Goal: Task Accomplishment & Management: Complete application form

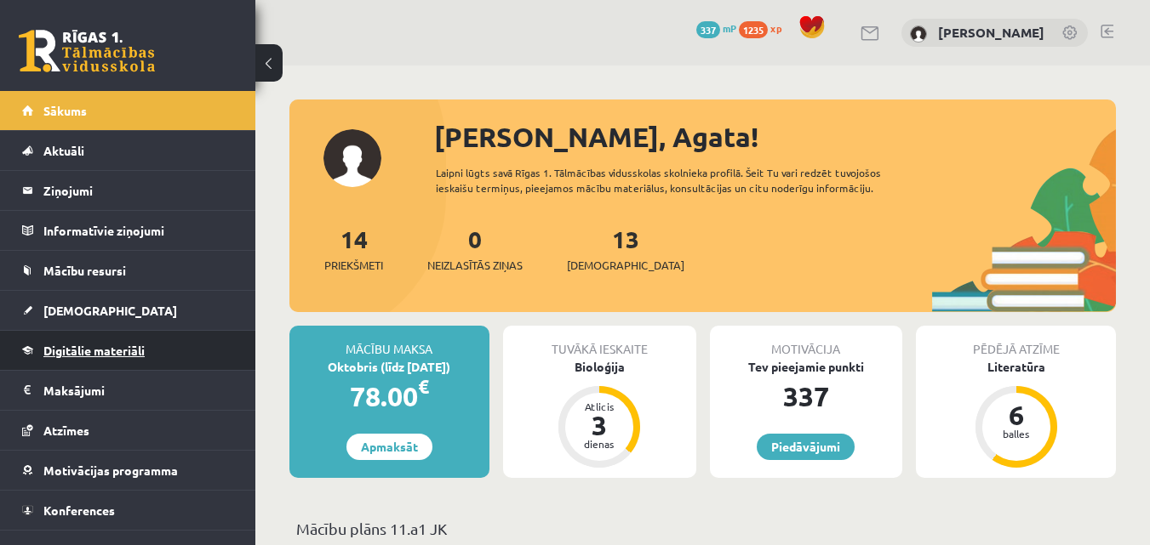
click at [114, 348] on span "Digitālie materiāli" at bounding box center [93, 350] width 101 height 15
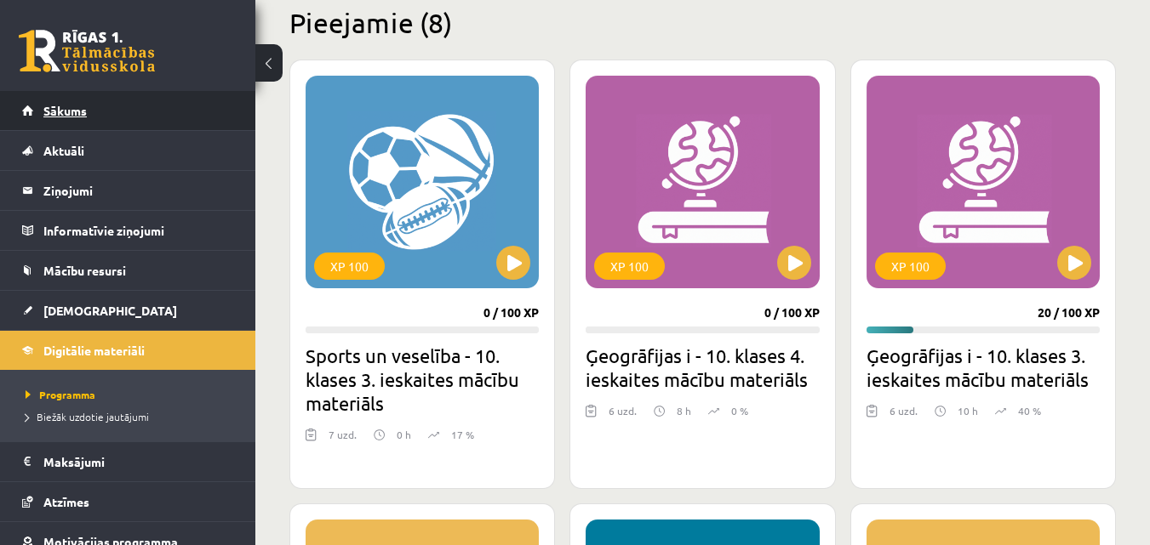
click at [83, 109] on span "Sākums" at bounding box center [64, 110] width 43 height 15
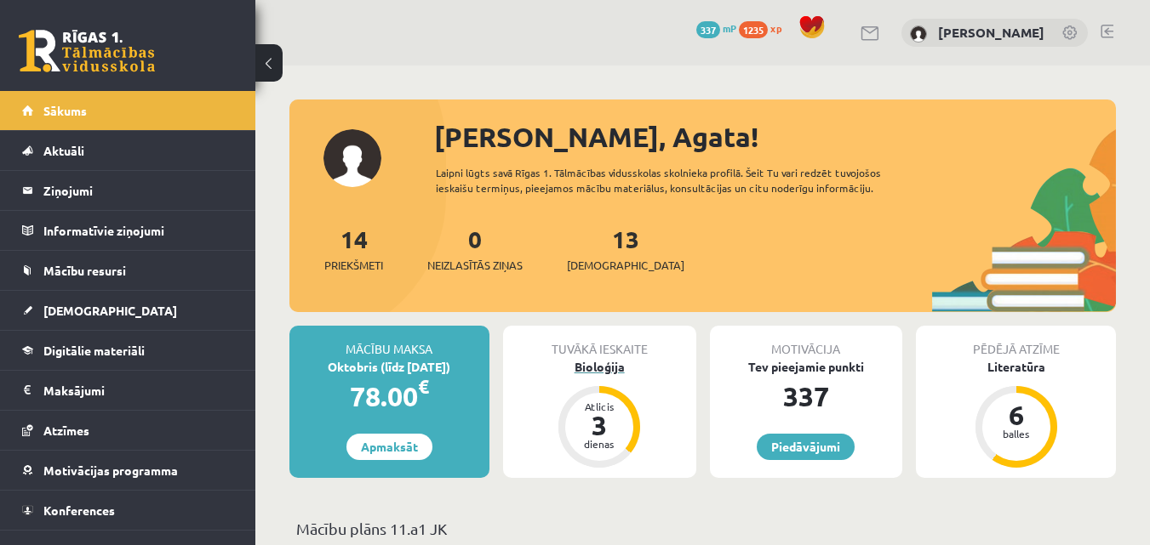
click at [594, 363] on div "Bioloģija" at bounding box center [599, 367] width 193 height 18
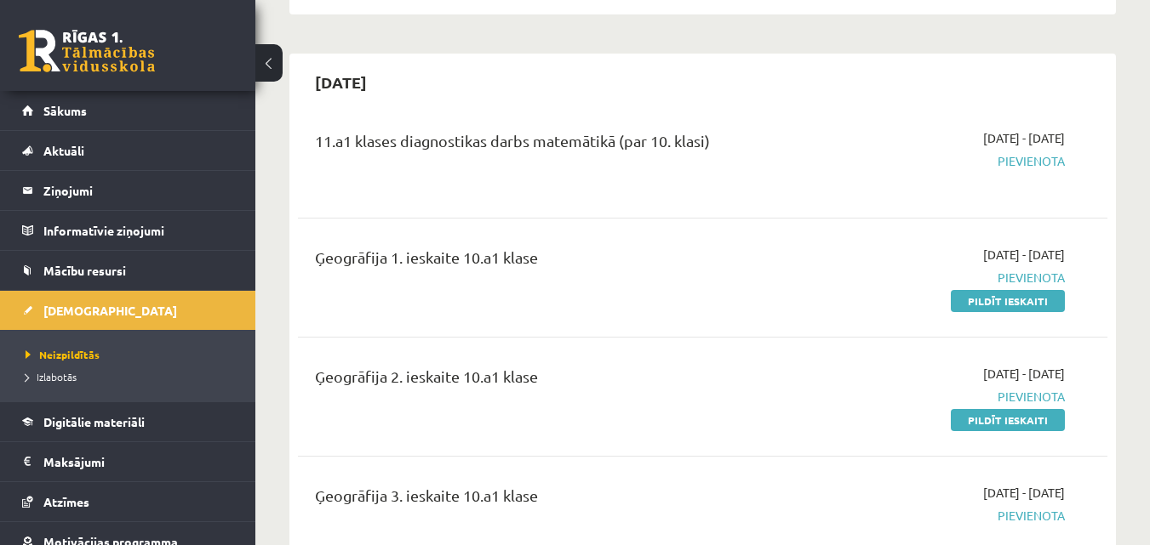
scroll to position [511, 0]
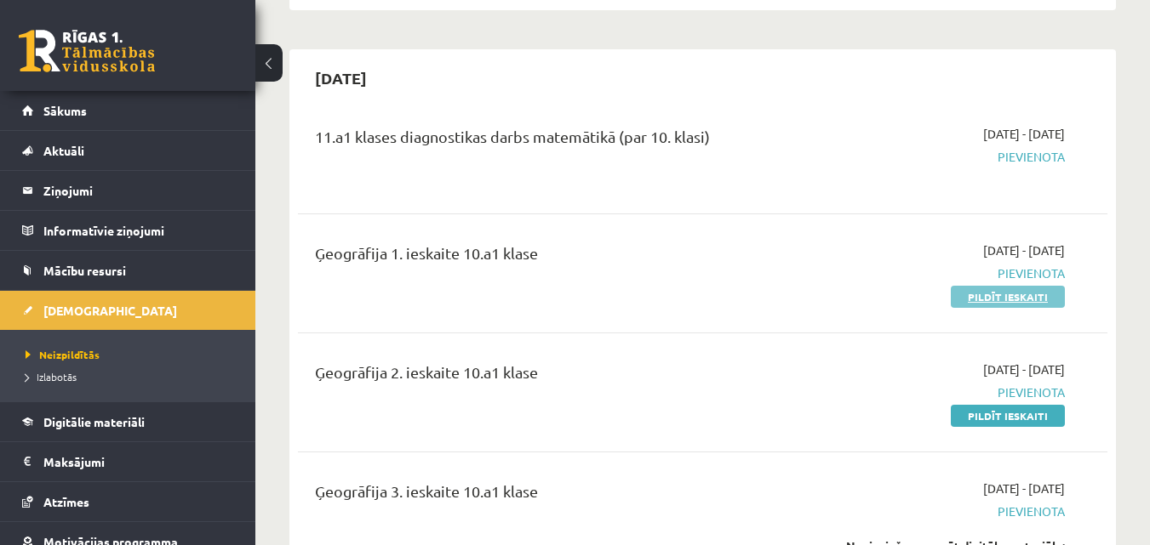
click at [1022, 286] on link "Pildīt ieskaiti" at bounding box center [1008, 297] width 114 height 22
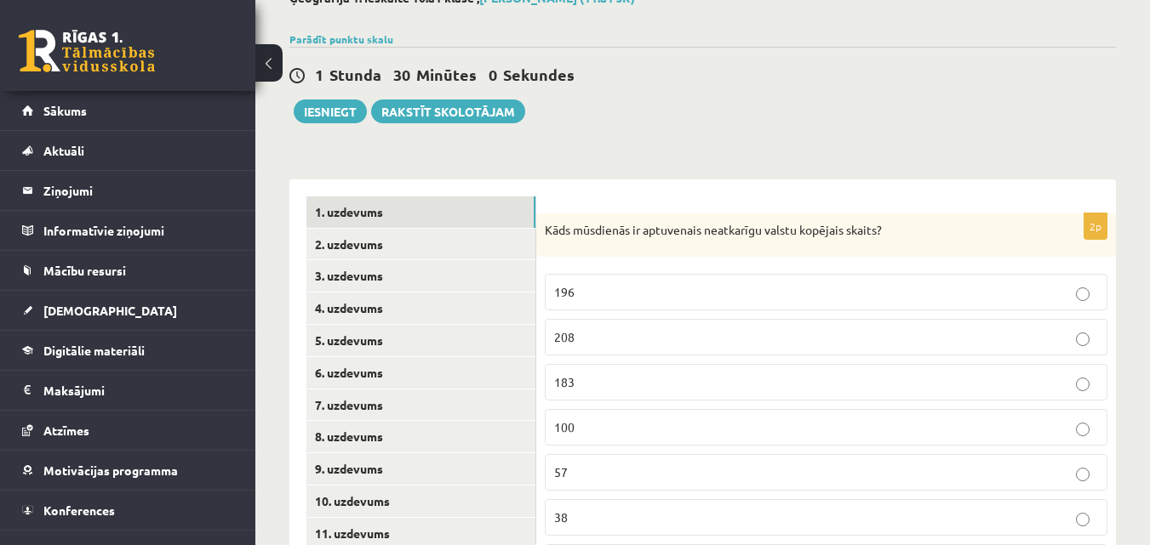
scroll to position [255, 0]
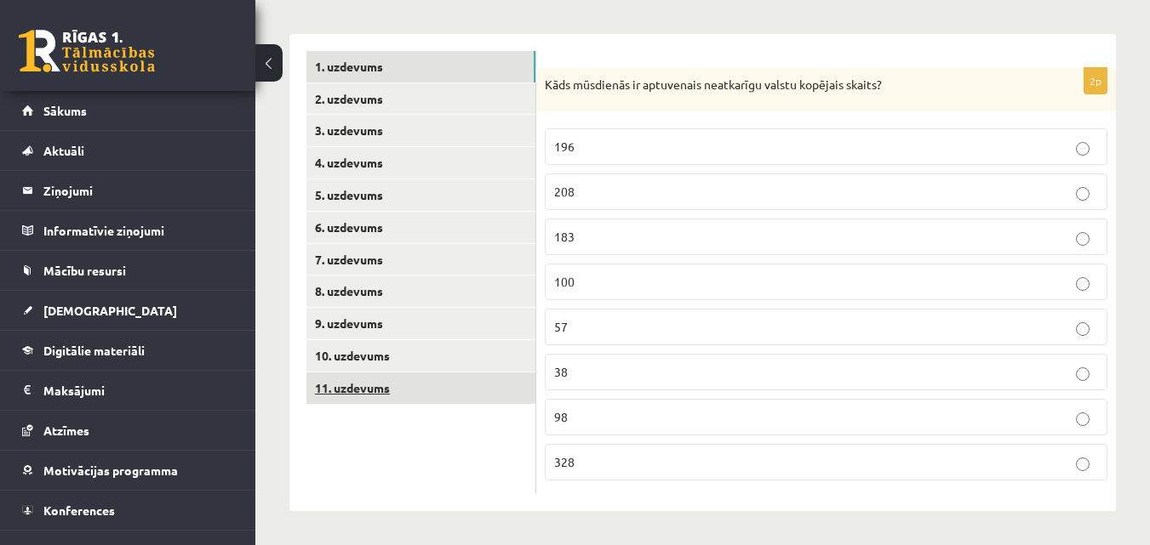
click at [326, 379] on link "11. uzdevums" at bounding box center [420, 388] width 229 height 31
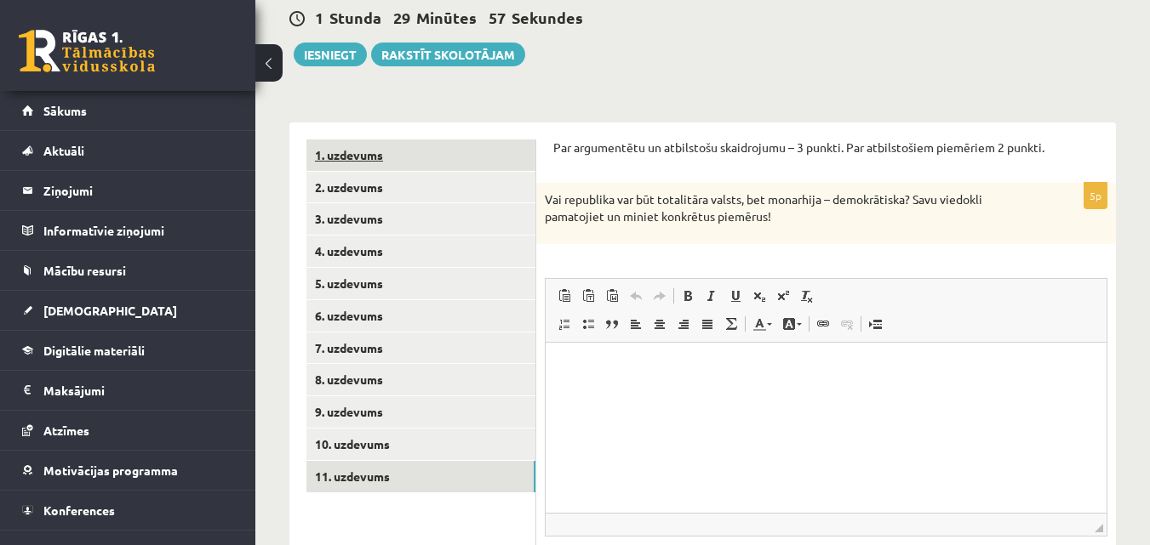
scroll to position [0, 0]
click at [391, 152] on link "1. uzdevums" at bounding box center [420, 155] width 229 height 31
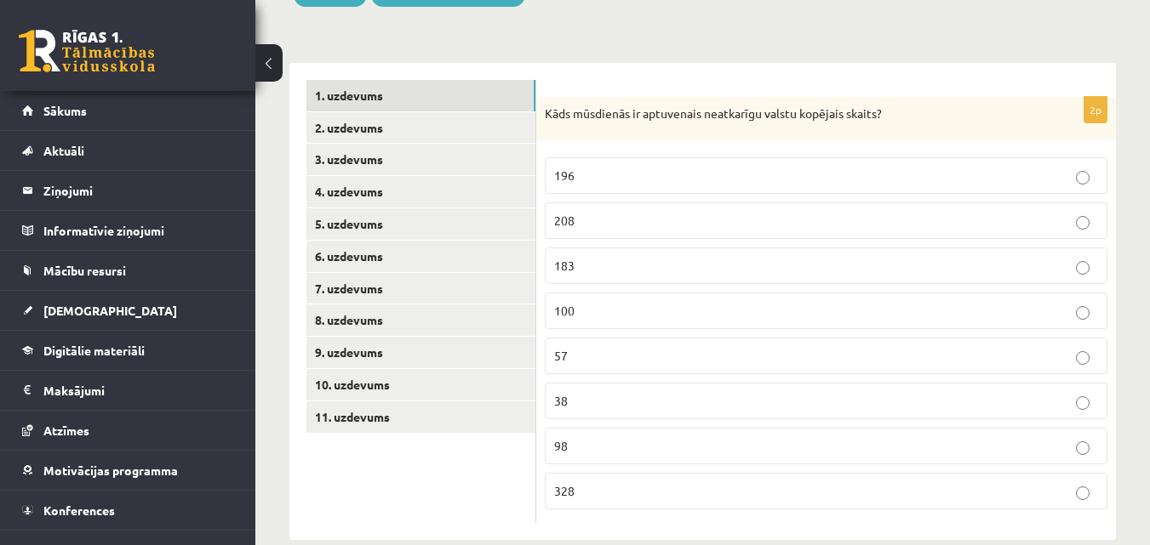
scroll to position [251, 0]
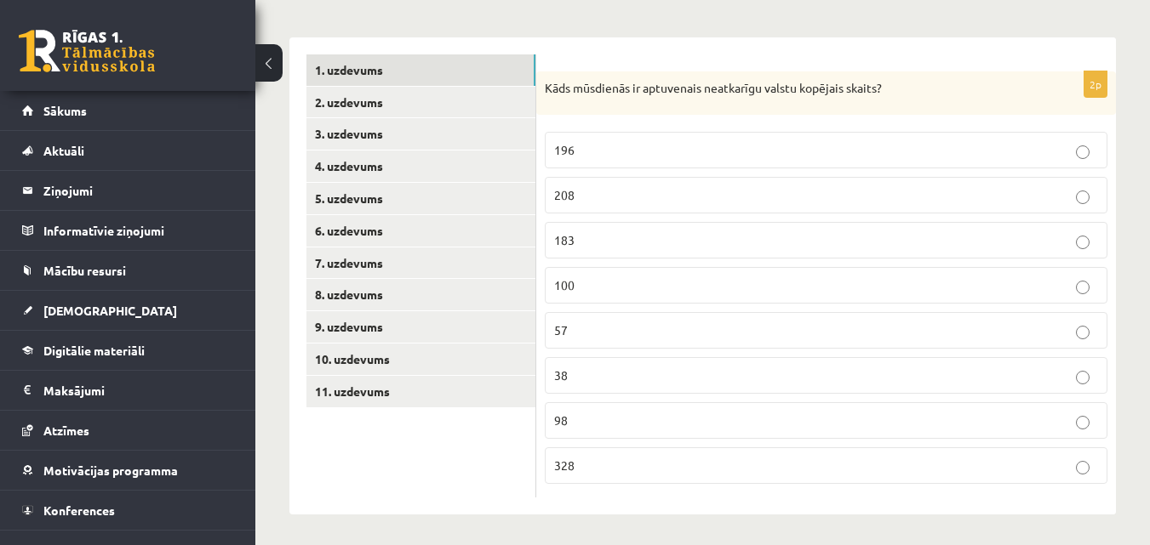
click at [577, 151] on p "196" at bounding box center [826, 150] width 544 height 18
click at [386, 93] on link "2. uzdevums" at bounding box center [420, 102] width 229 height 31
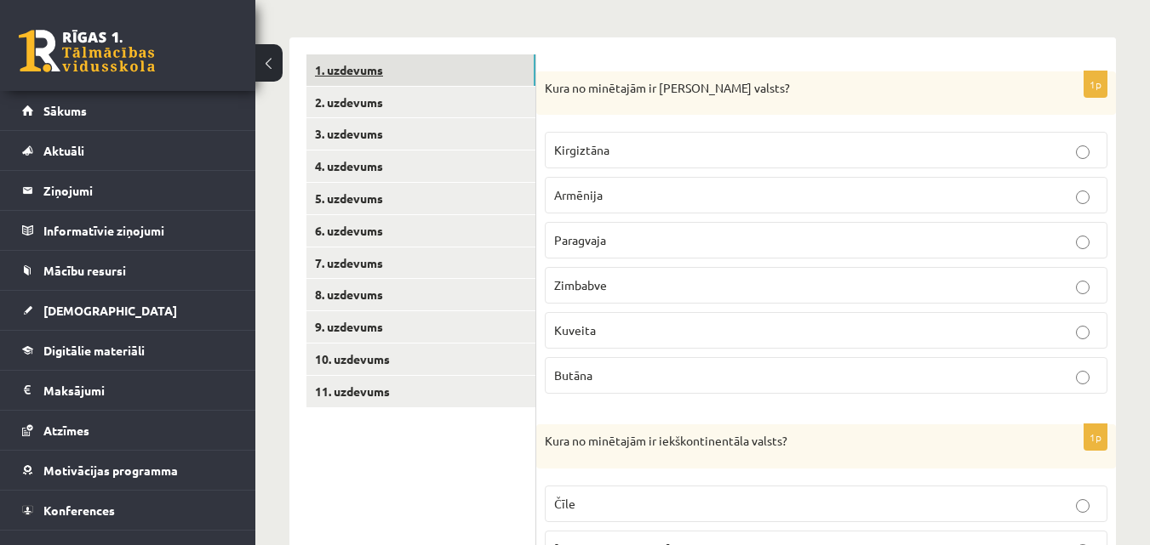
click at [470, 71] on link "1. uzdevums" at bounding box center [420, 69] width 229 height 31
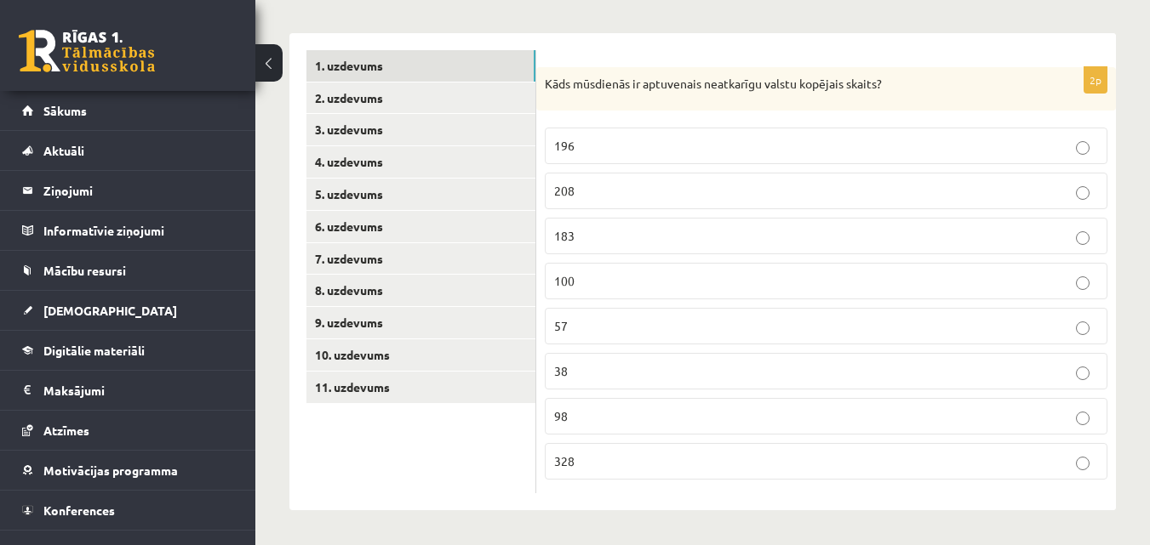
scroll to position [256, 0]
click at [392, 93] on link "2. uzdevums" at bounding box center [420, 98] width 229 height 31
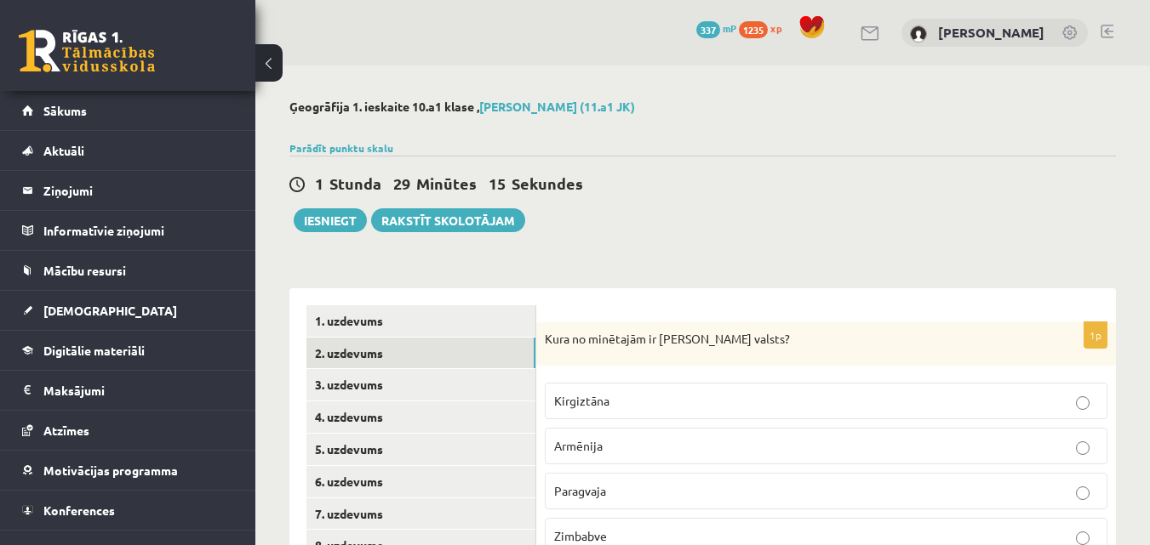
scroll to position [255, 0]
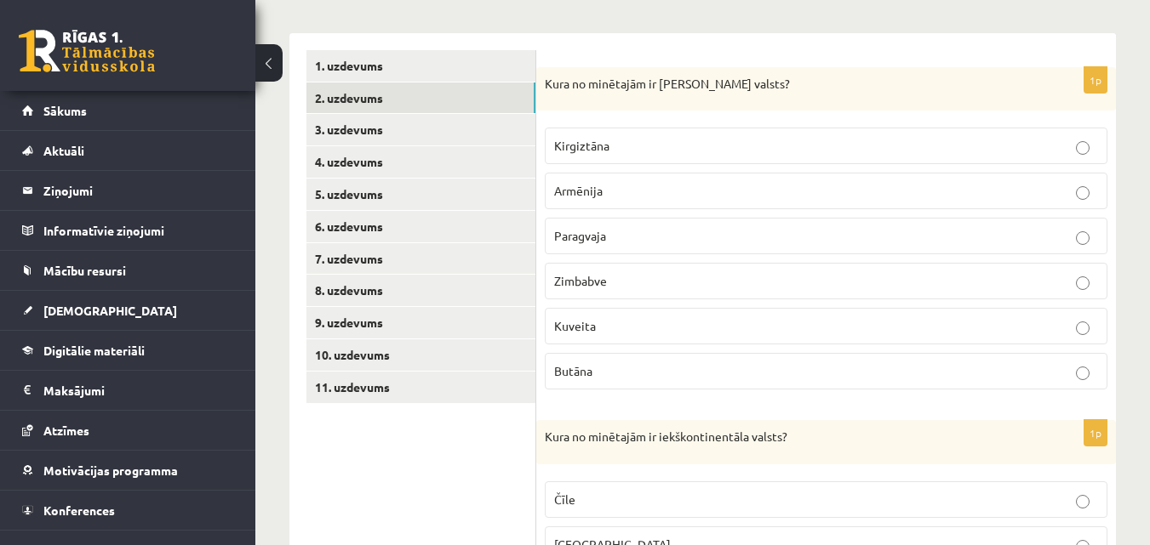
click at [606, 334] on p "Kuveita" at bounding box center [826, 326] width 544 height 18
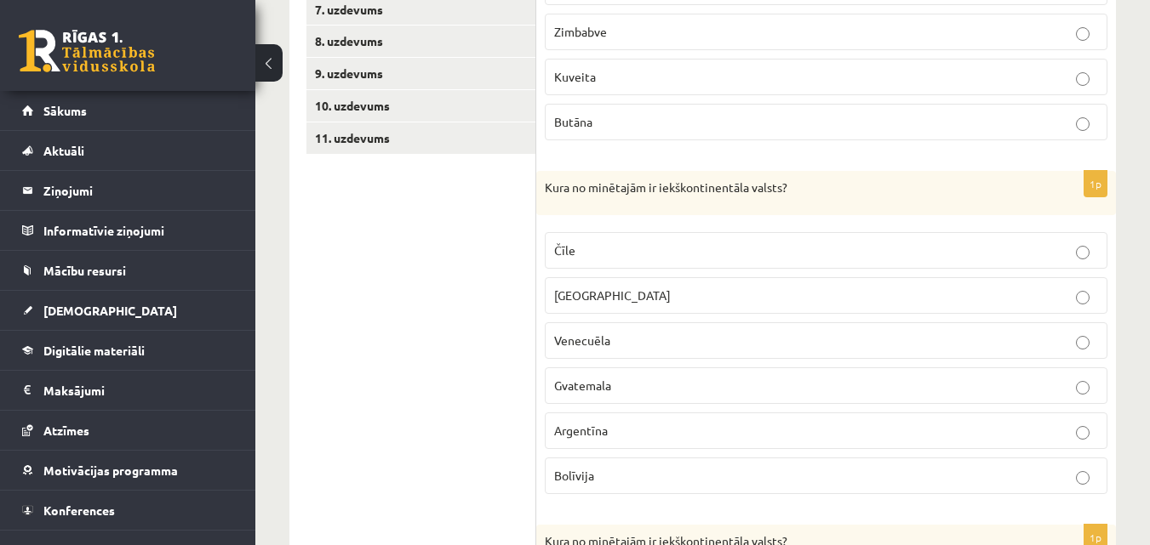
scroll to position [511, 0]
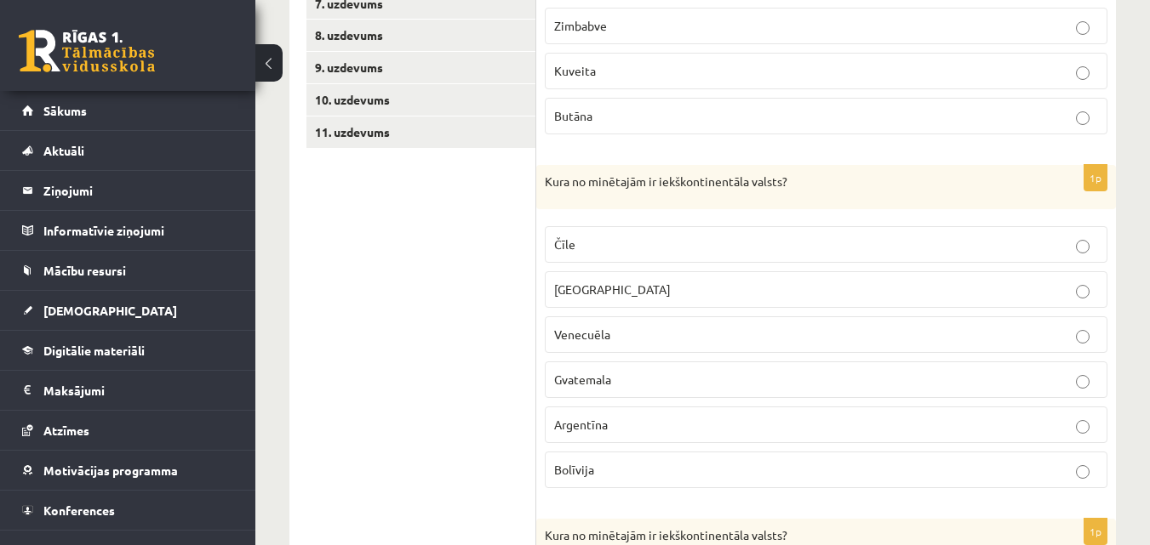
click at [623, 460] on label "Bolīvija" at bounding box center [826, 470] width 562 height 37
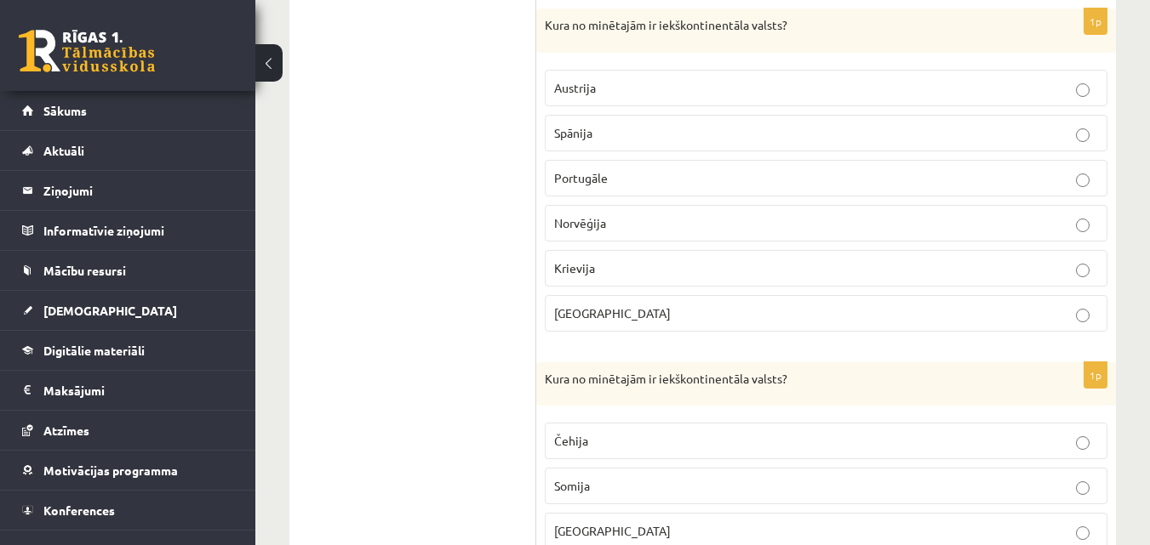
scroll to position [936, 0]
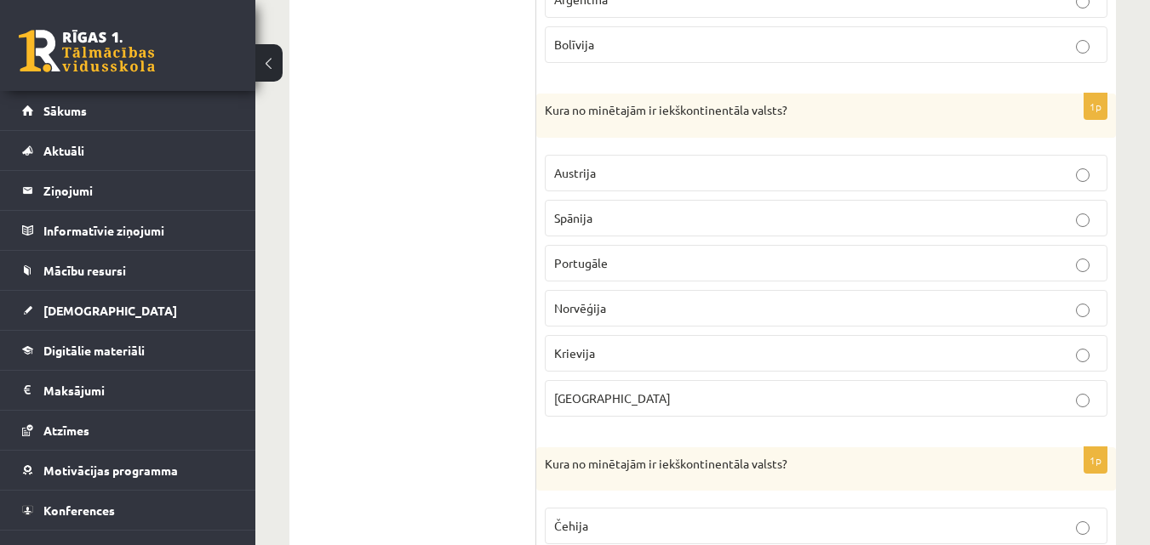
click at [592, 181] on p "Austrija" at bounding box center [826, 173] width 544 height 18
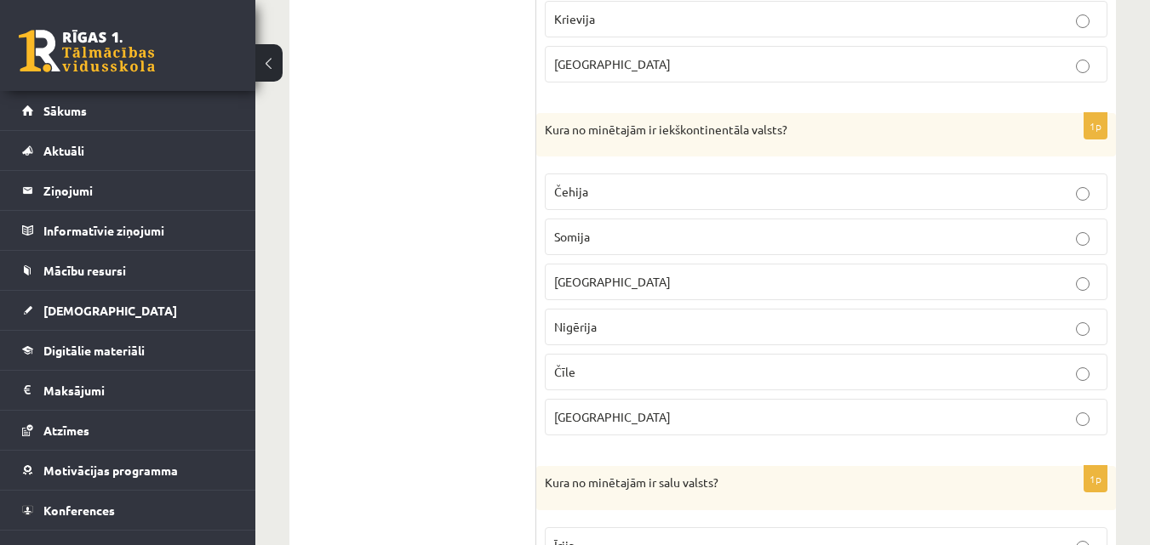
scroll to position [1276, 0]
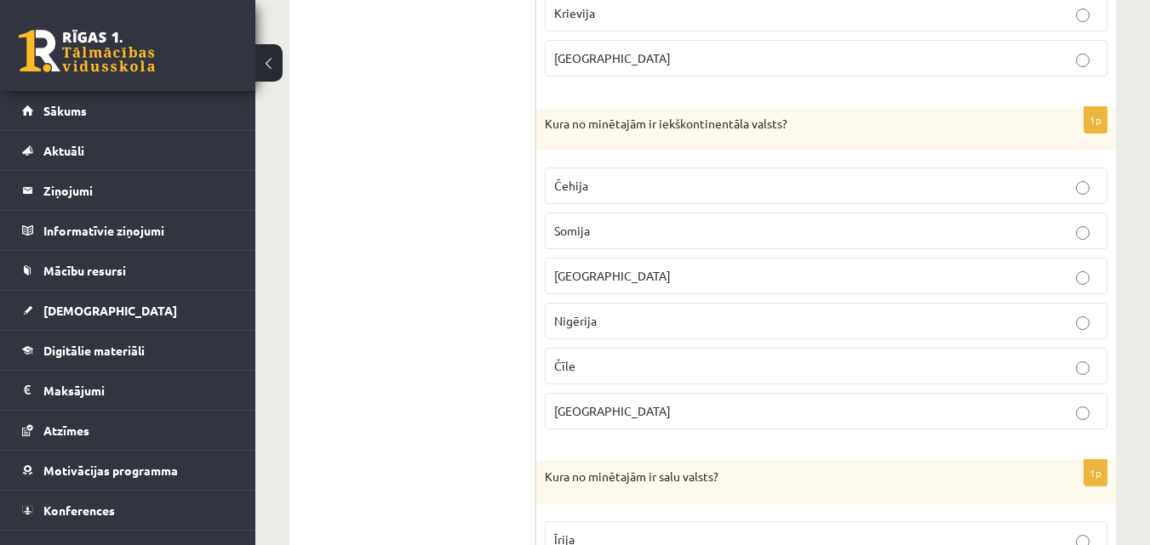
click at [597, 187] on p "Čehija" at bounding box center [826, 186] width 544 height 18
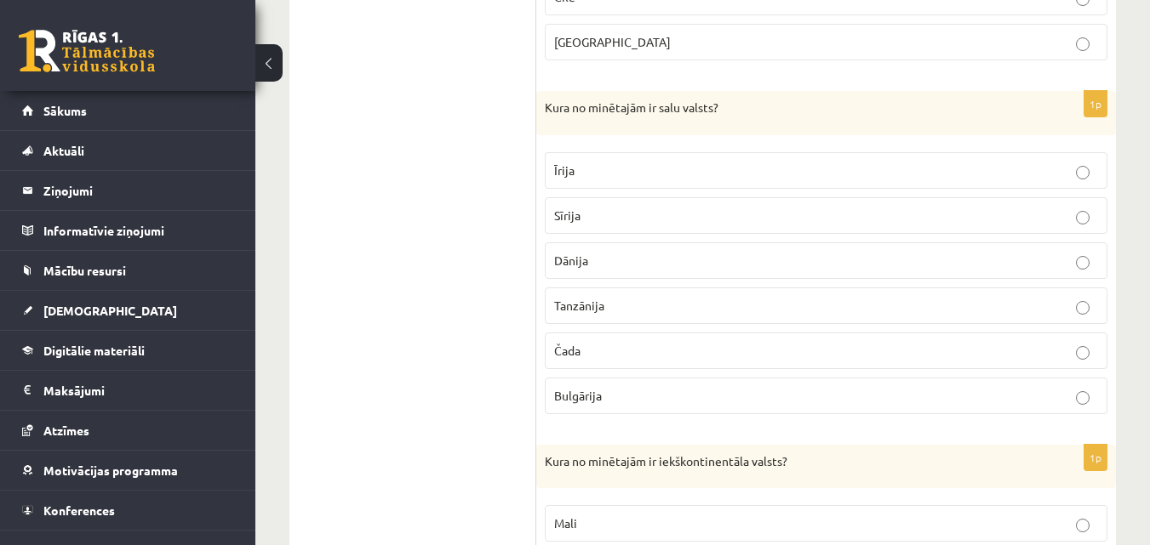
scroll to position [1617, 0]
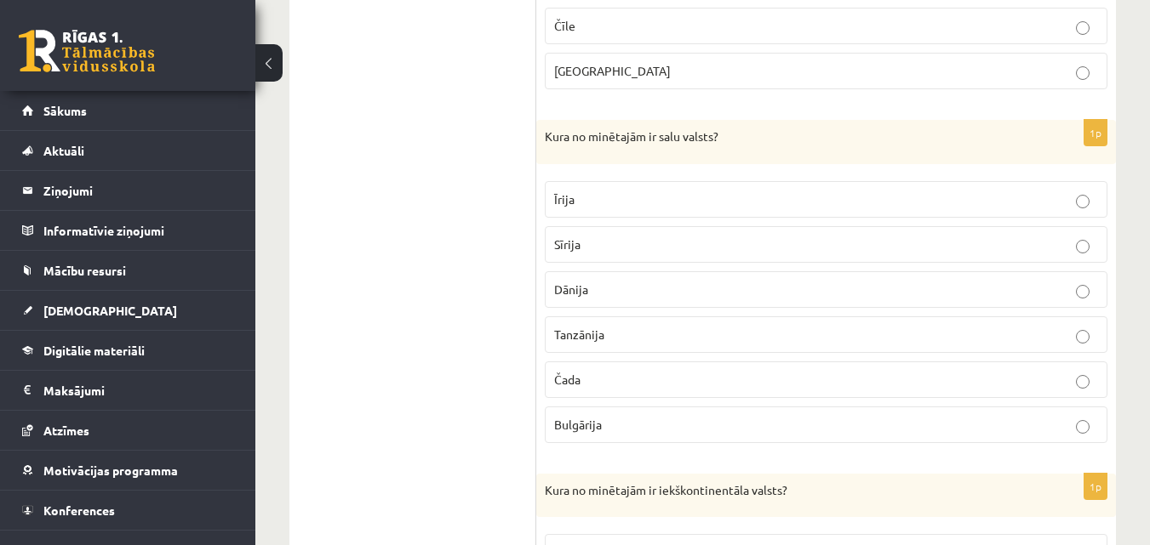
click at [574, 201] on p "Īrija" at bounding box center [826, 200] width 544 height 18
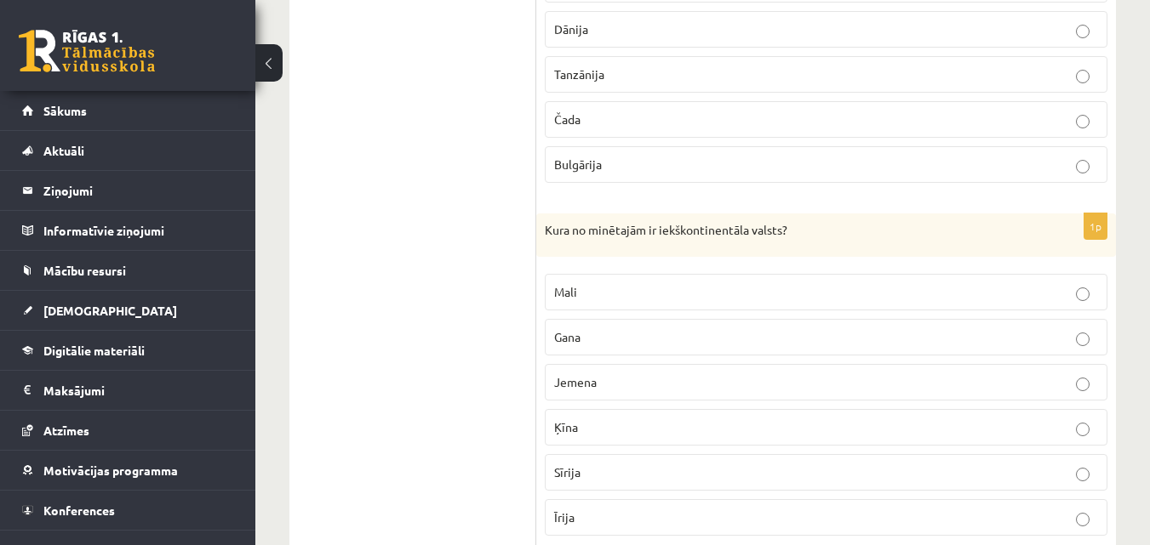
scroll to position [1934, 0]
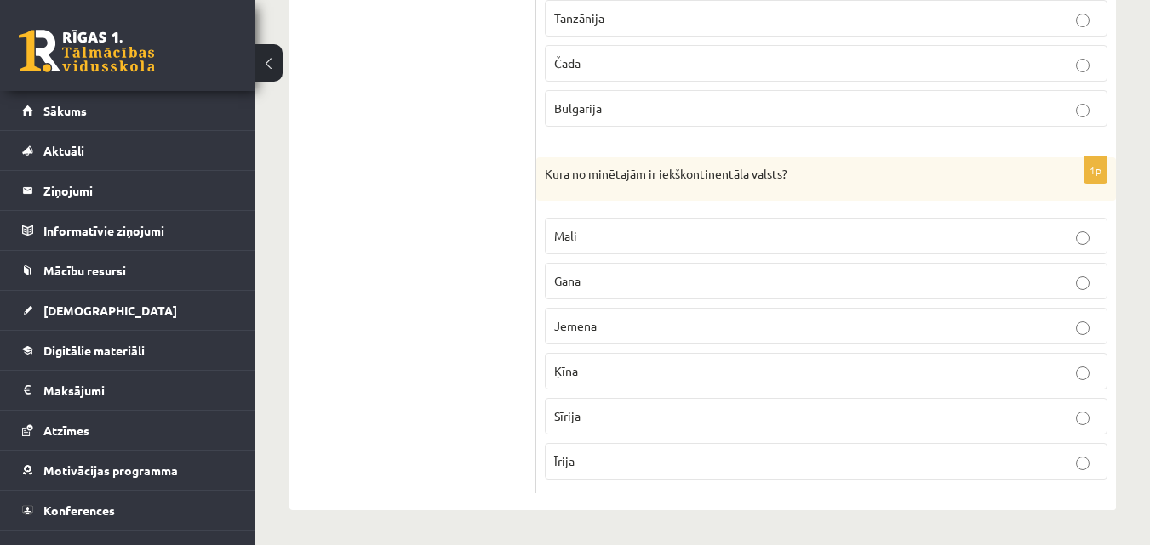
click at [657, 247] on label "Mali" at bounding box center [826, 236] width 562 height 37
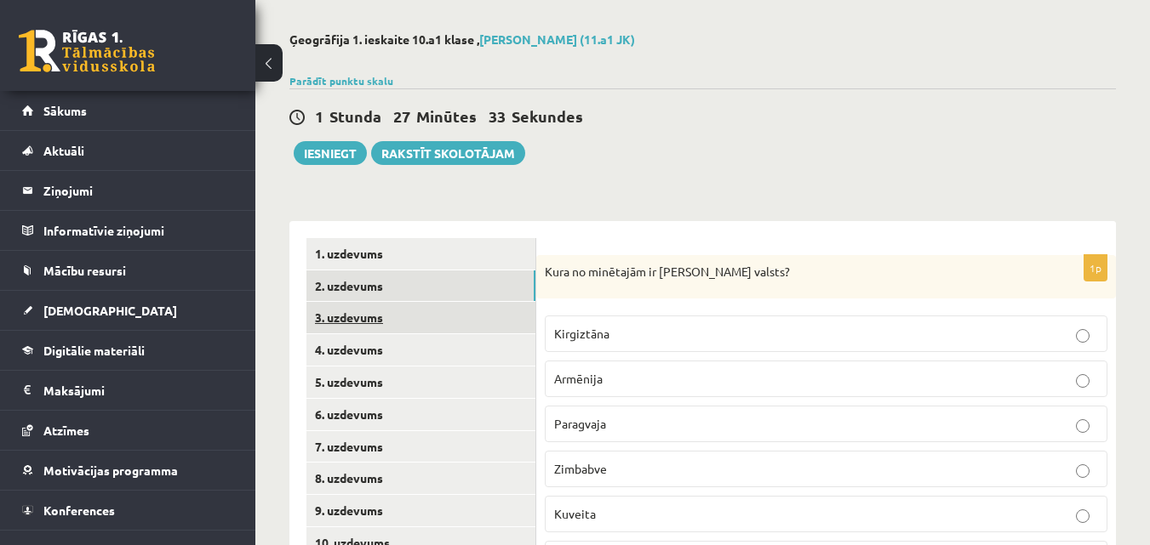
scroll to position [0, 0]
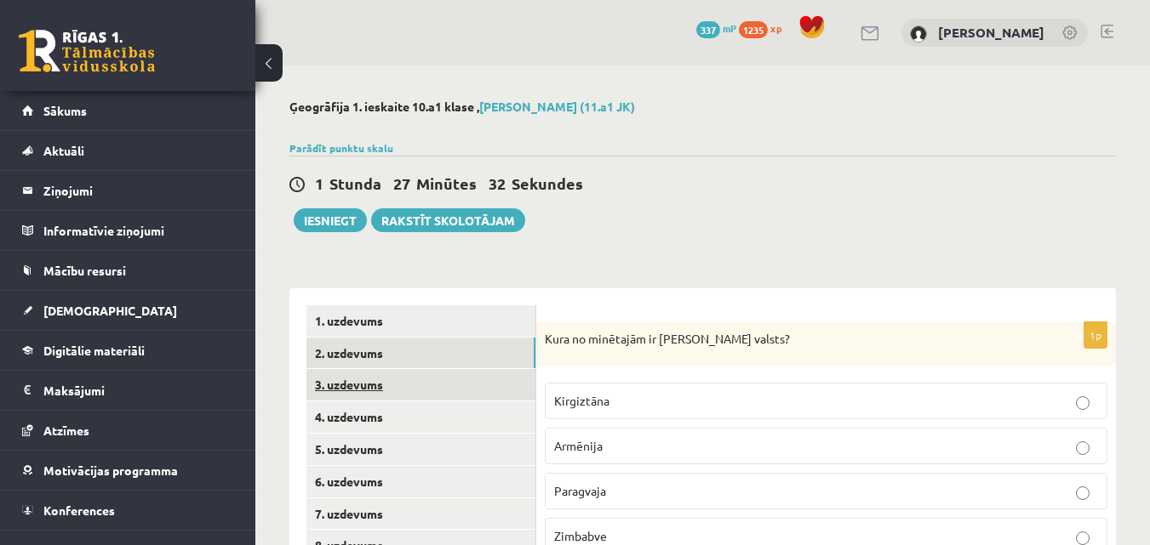
click at [358, 381] on link "3. uzdevums" at bounding box center [420, 384] width 229 height 31
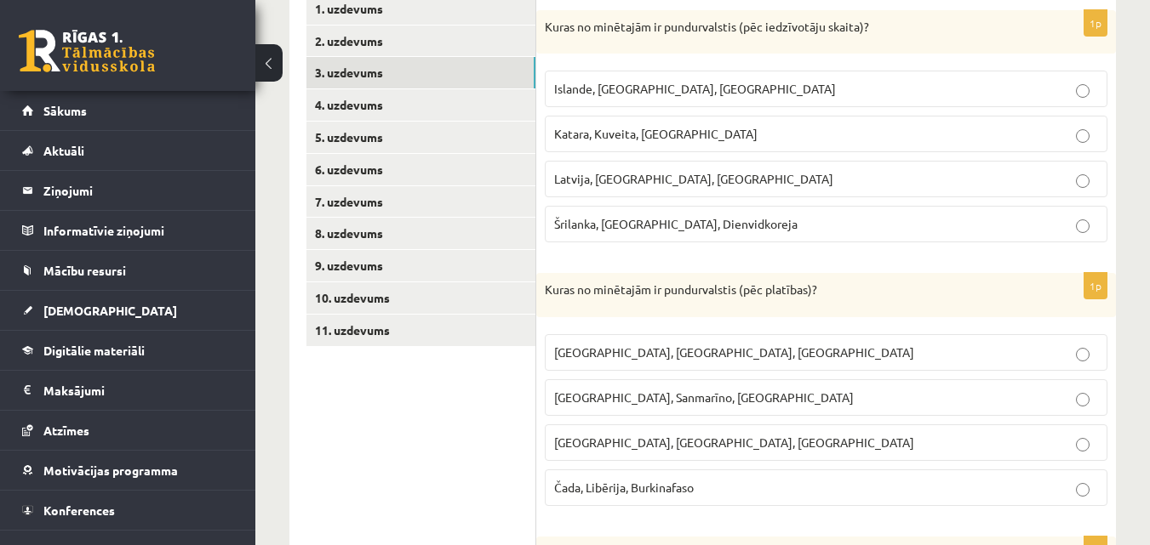
scroll to position [284, 0]
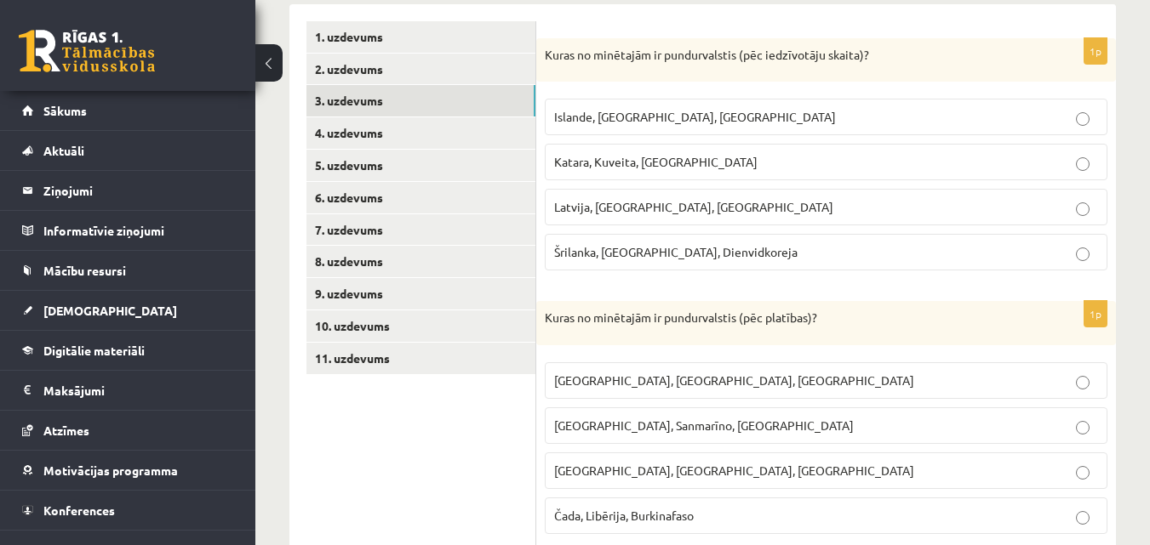
click at [711, 168] on p "Katara, Kuveita, Singapūra" at bounding box center [826, 162] width 544 height 18
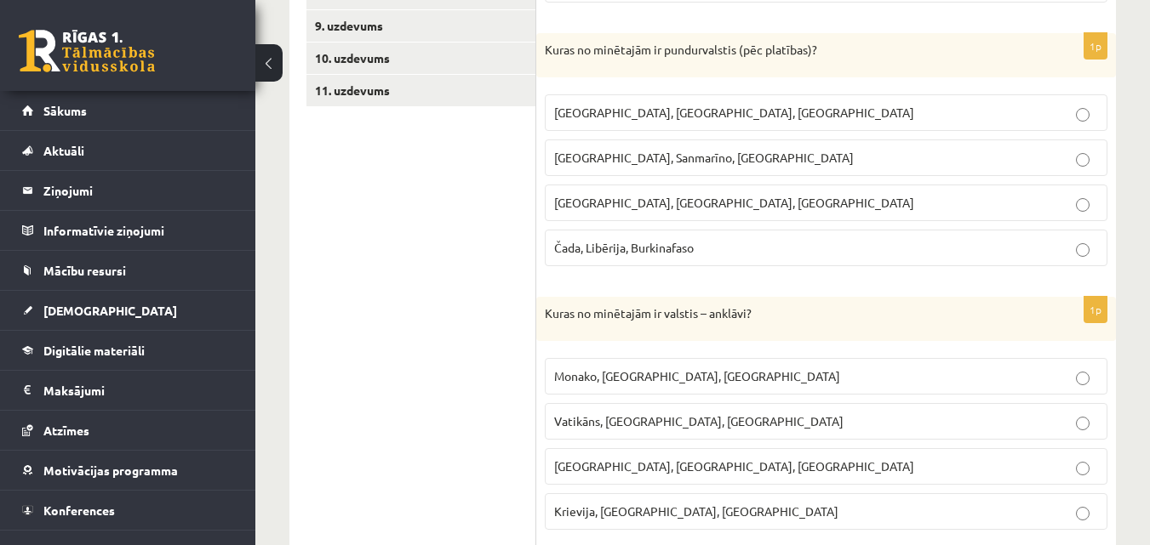
scroll to position [540, 0]
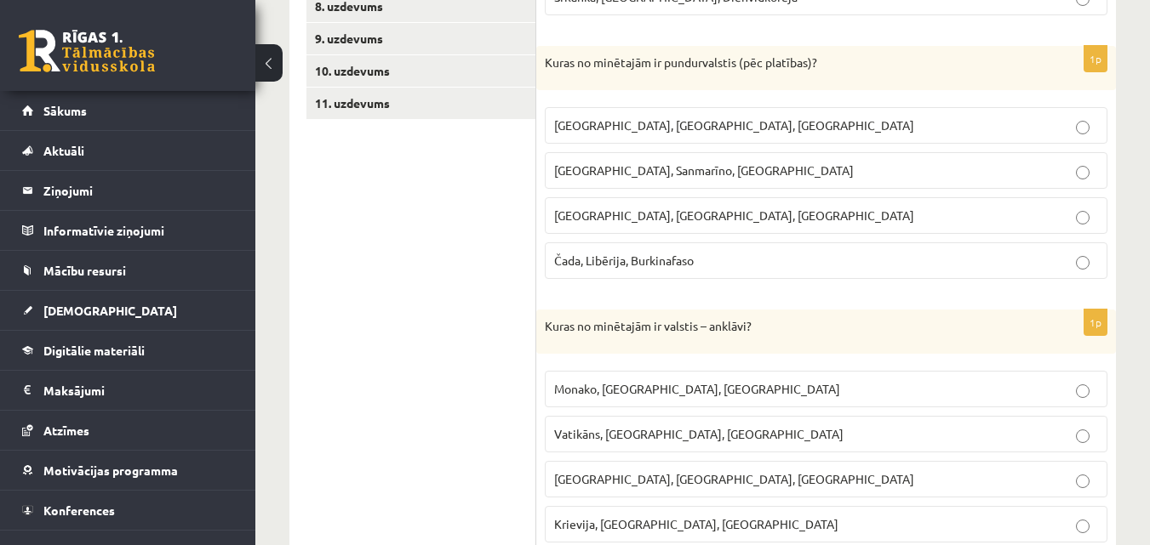
click at [766, 162] on p "Monako, Sanmarīno, Luksemburga" at bounding box center [826, 171] width 544 height 18
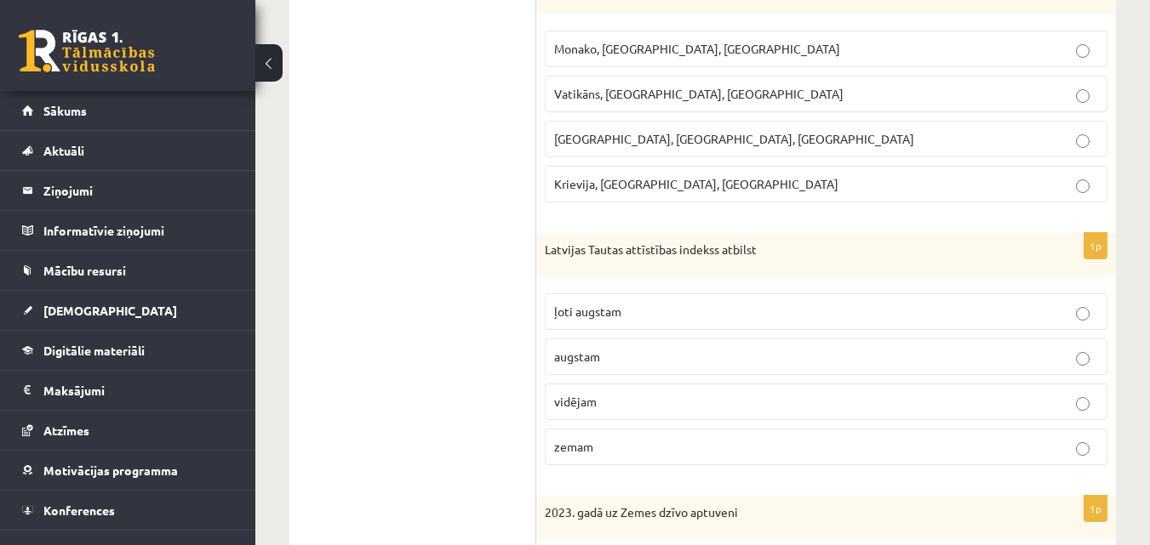
scroll to position [795, 0]
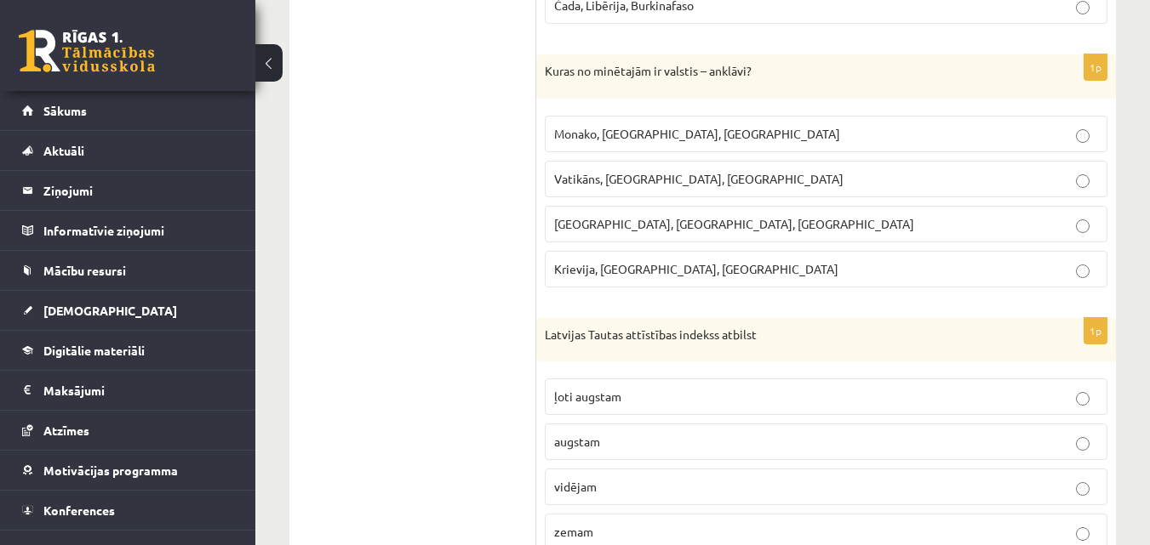
click at [739, 180] on p "Vatikāns, Lesoto, Sanmarīno" at bounding box center [826, 179] width 544 height 18
drag, startPoint x: 642, startPoint y: 397, endPoint x: 660, endPoint y: 403, distance: 18.8
click at [642, 403] on p "ļoti augstam" at bounding box center [826, 397] width 544 height 18
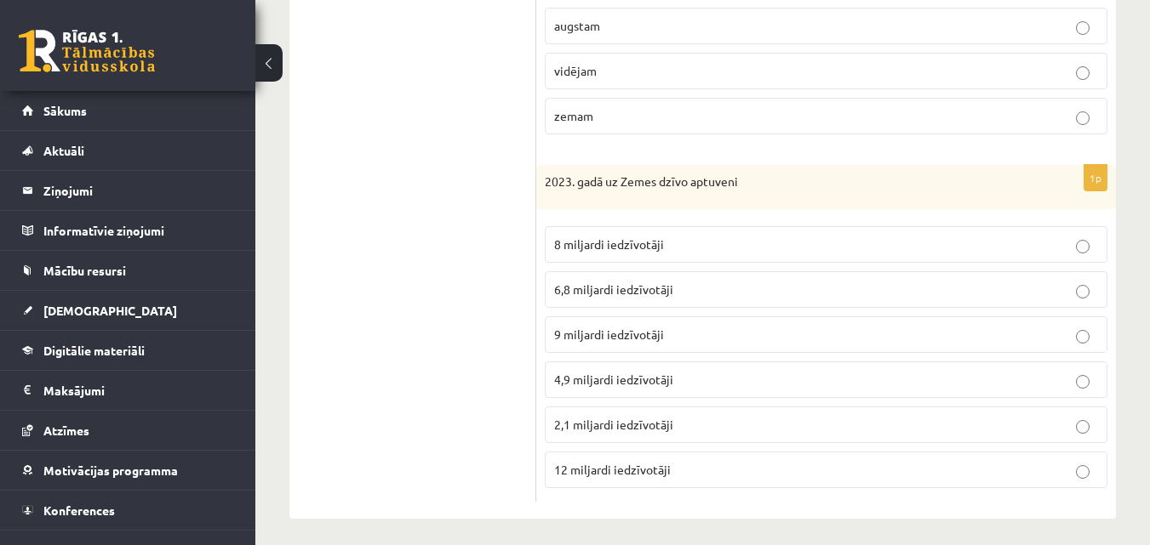
scroll to position [1220, 0]
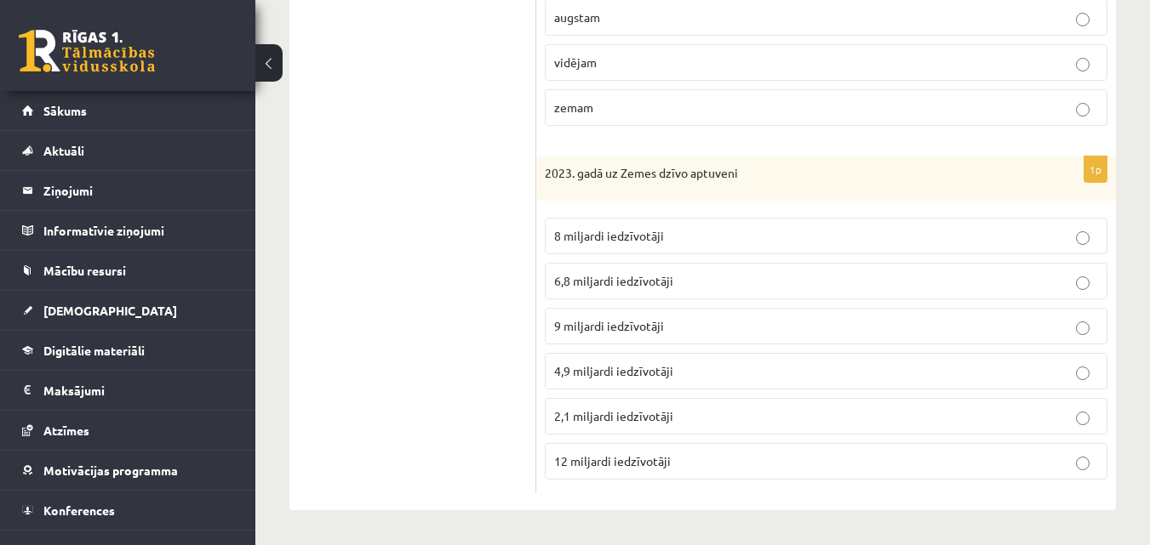
click at [606, 220] on label "8 miljardi iedzīvotāji" at bounding box center [826, 236] width 562 height 37
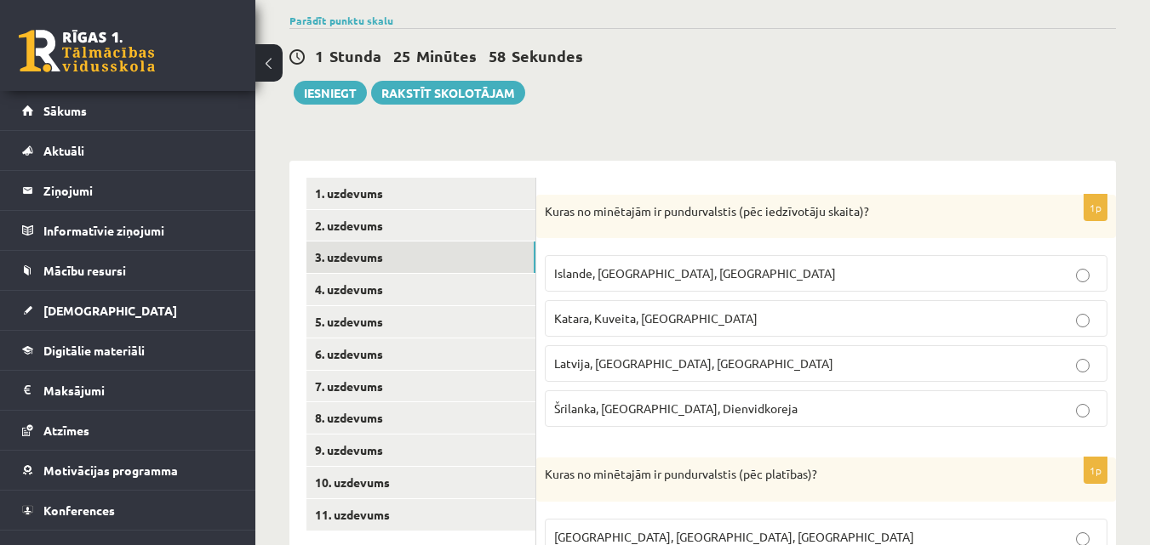
scroll to position [0, 0]
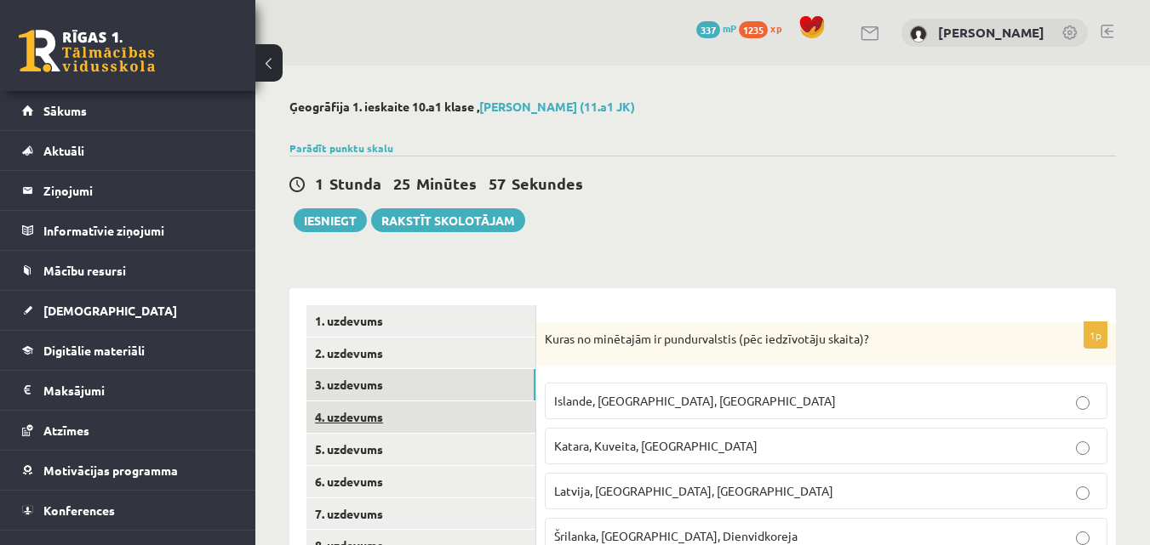
click at [326, 412] on link "4. uzdevums" at bounding box center [420, 417] width 229 height 31
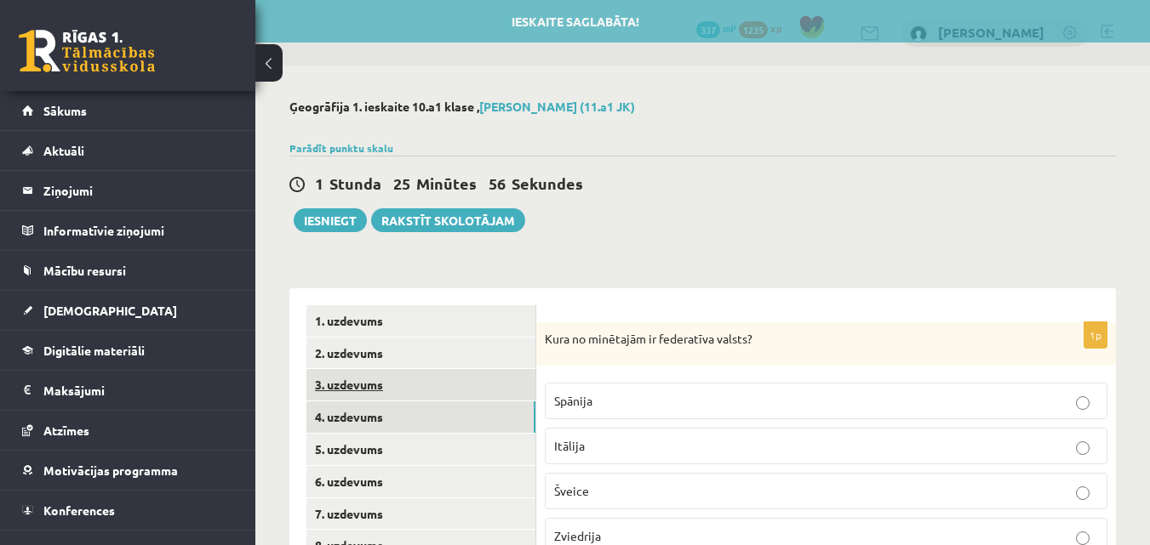
click at [487, 390] on link "3. uzdevums" at bounding box center [420, 384] width 229 height 31
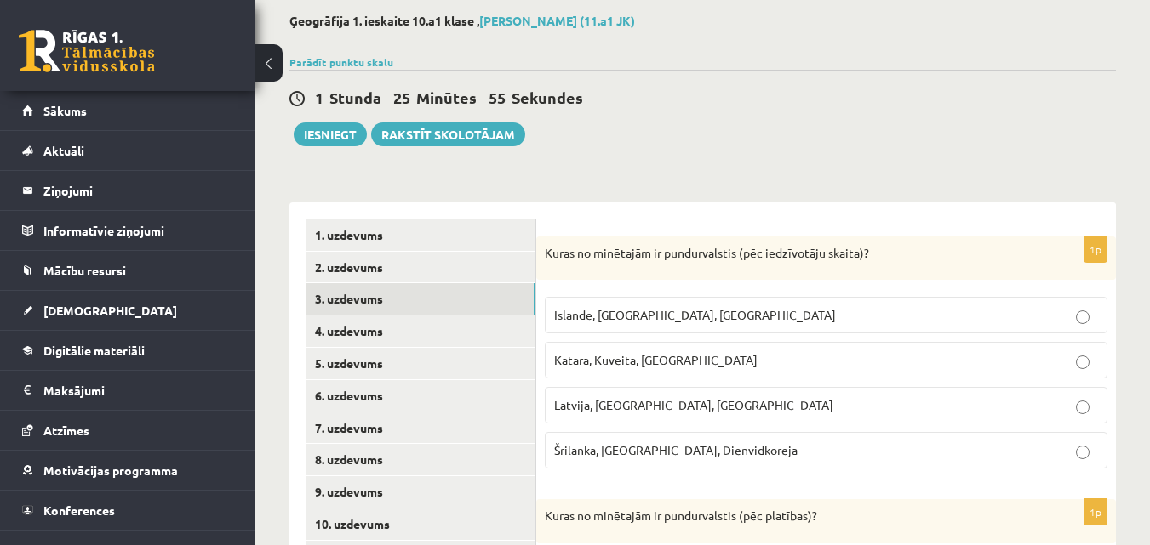
scroll to position [170, 0]
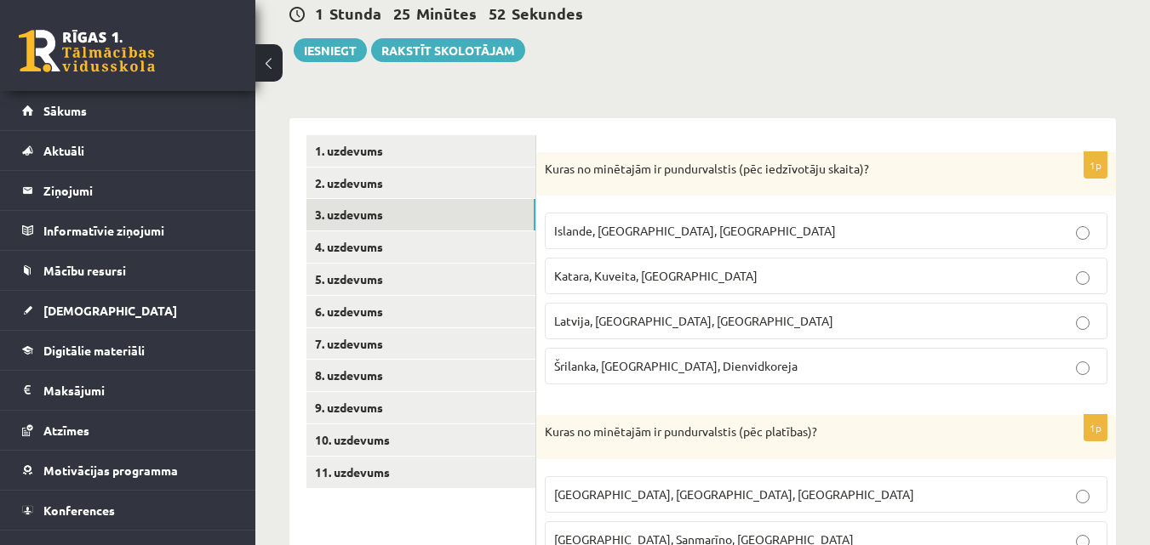
click at [639, 317] on span "Latvija, Slovēnija, Igaunija" at bounding box center [693, 320] width 279 height 15
click at [492, 237] on link "4. uzdevums" at bounding box center [420, 246] width 229 height 31
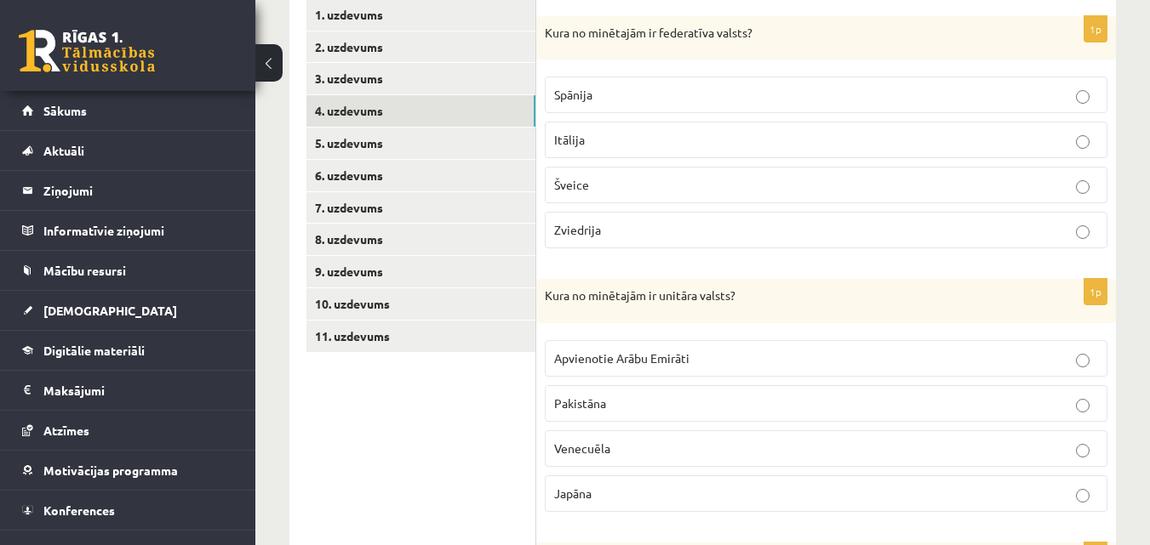
scroll to position [321, 0]
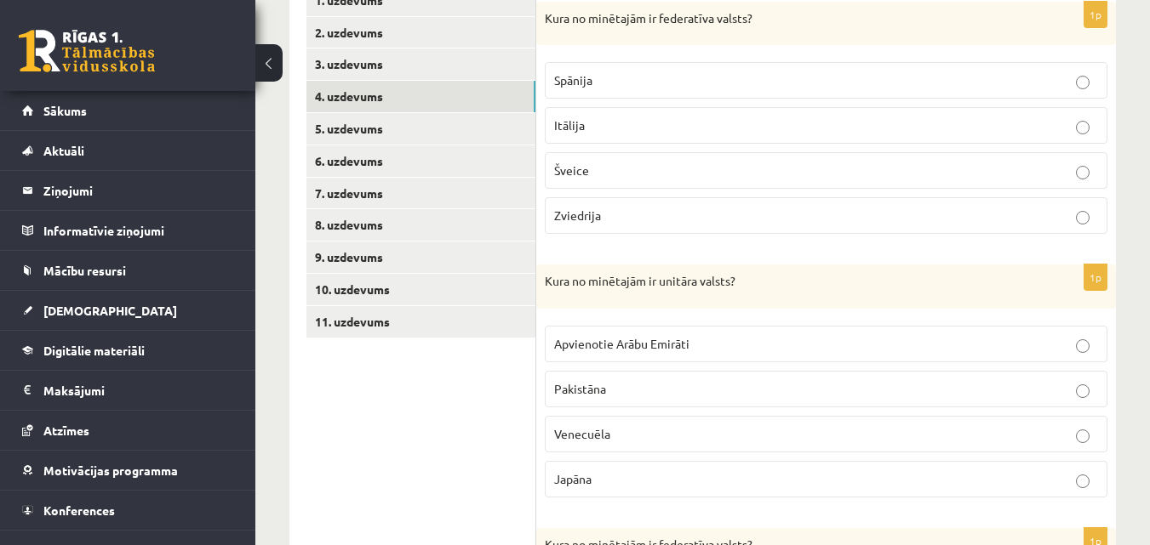
click at [597, 173] on p "Šveice" at bounding box center [826, 171] width 544 height 18
click at [610, 337] on span "Apvienotie Arābu Emirāti" at bounding box center [621, 343] width 135 height 15
click at [623, 474] on p "Japāna" at bounding box center [826, 480] width 544 height 18
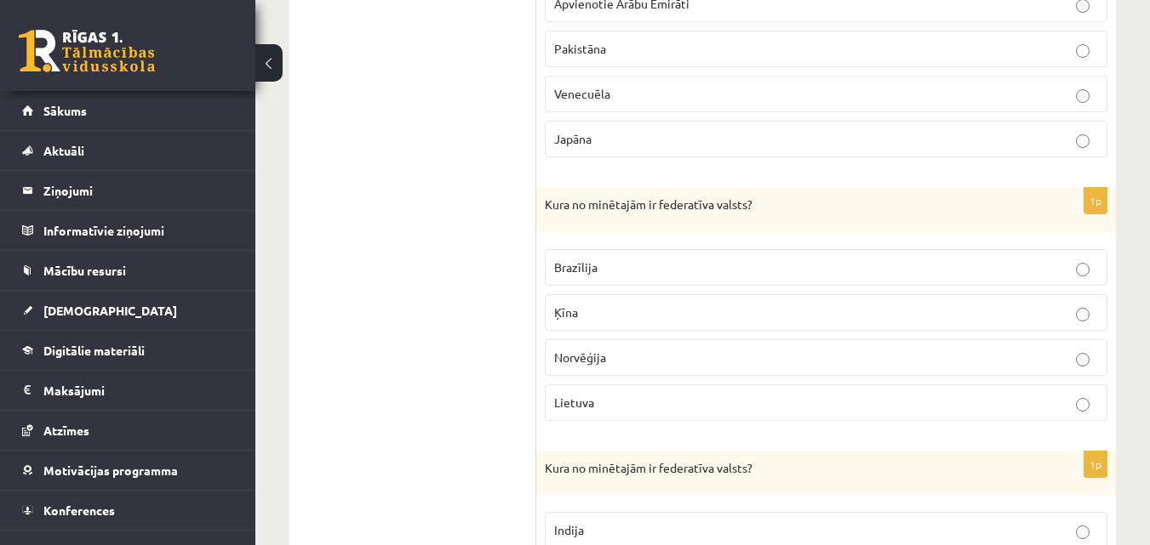
scroll to position [746, 0]
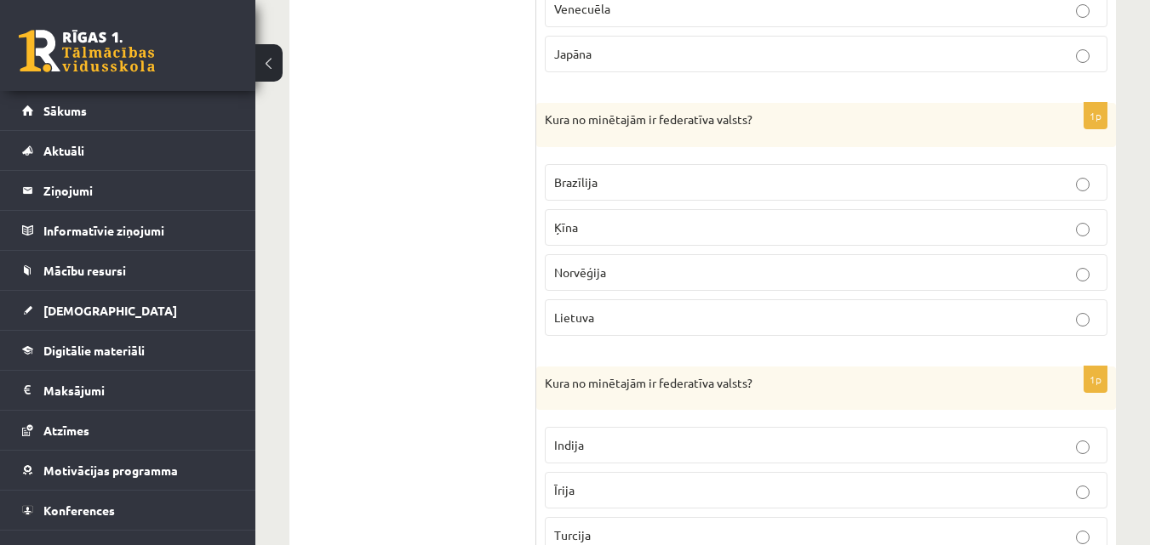
drag, startPoint x: 685, startPoint y: 175, endPoint x: 704, endPoint y: 157, distance: 25.9
click at [684, 174] on p "Brazīlija" at bounding box center [826, 183] width 544 height 18
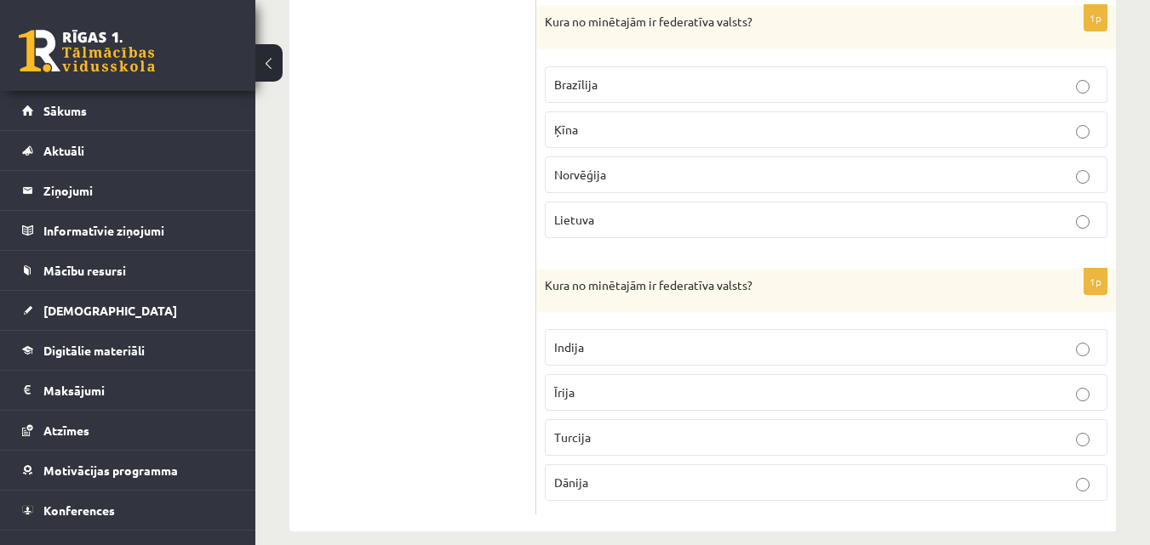
scroll to position [851, 0]
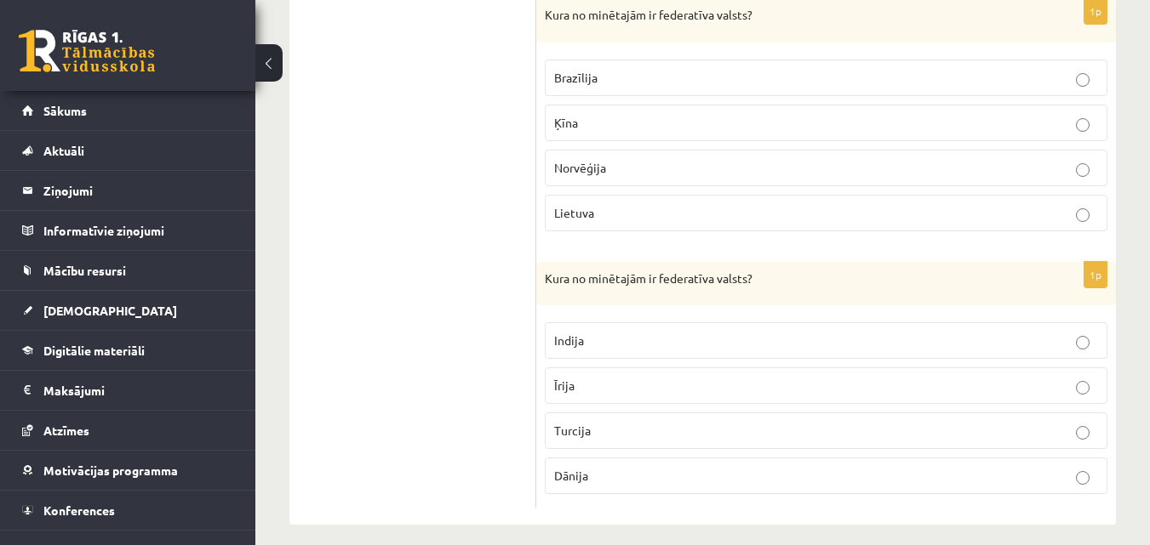
click at [561, 337] on span "Indija" at bounding box center [569, 340] width 30 height 15
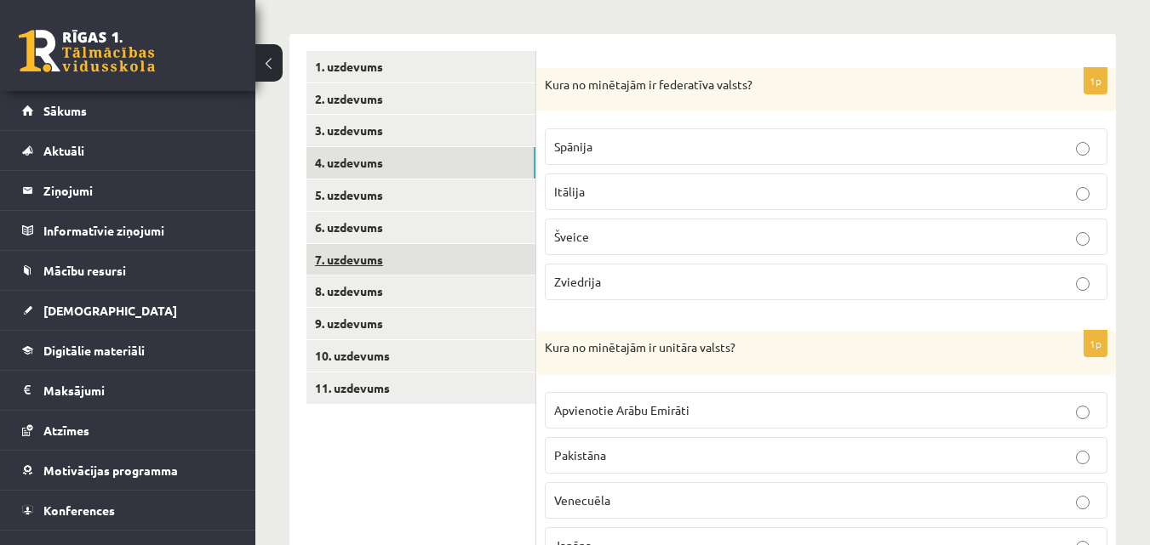
scroll to position [255, 0]
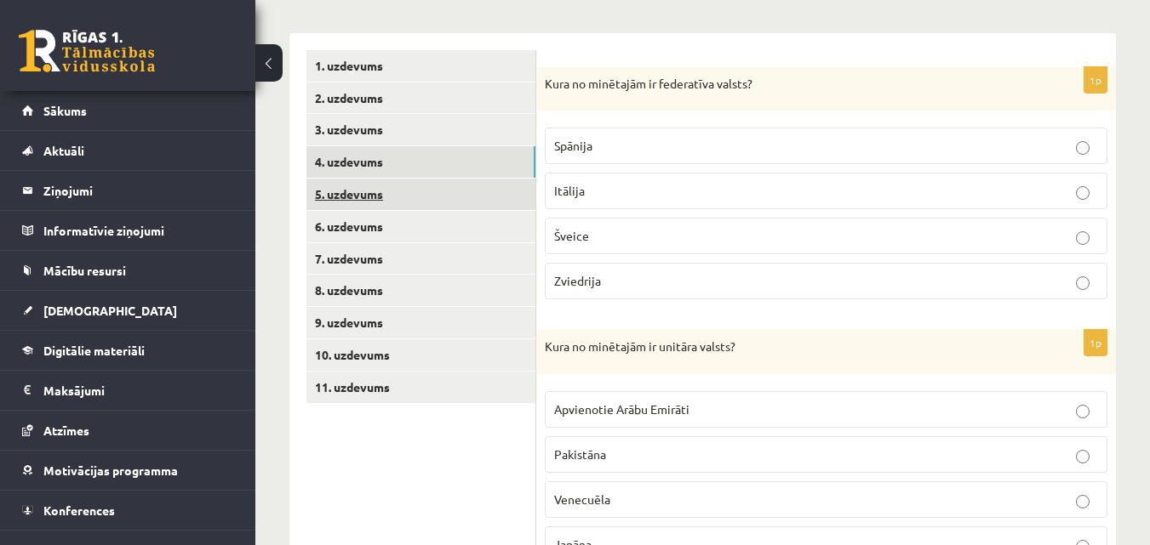
click at [355, 196] on link "5. uzdevums" at bounding box center [420, 194] width 229 height 31
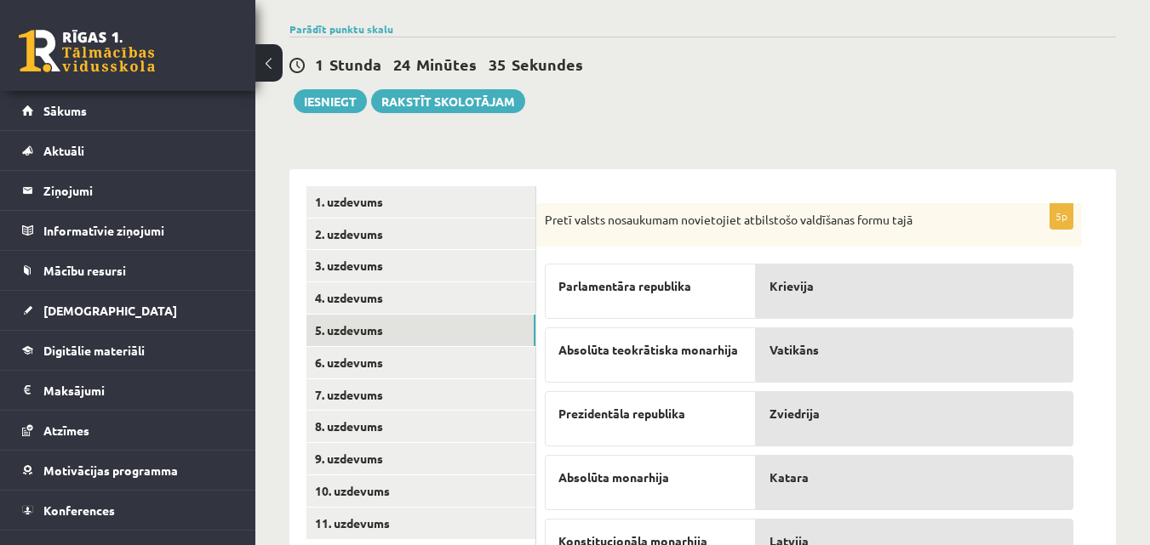
scroll to position [39, 0]
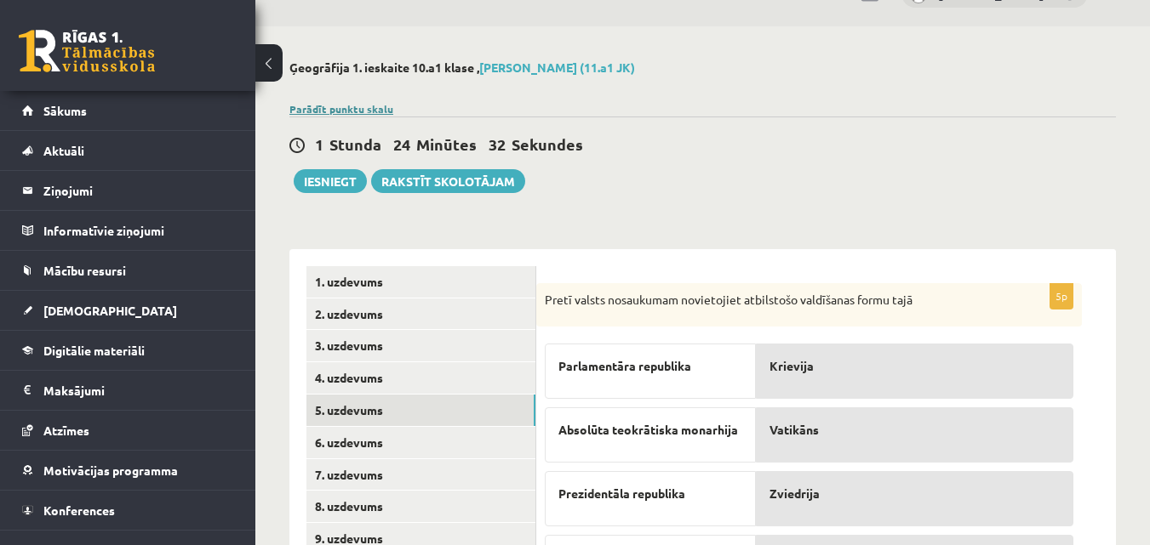
click at [339, 108] on link "Parādīt punktu skalu" at bounding box center [341, 109] width 104 height 14
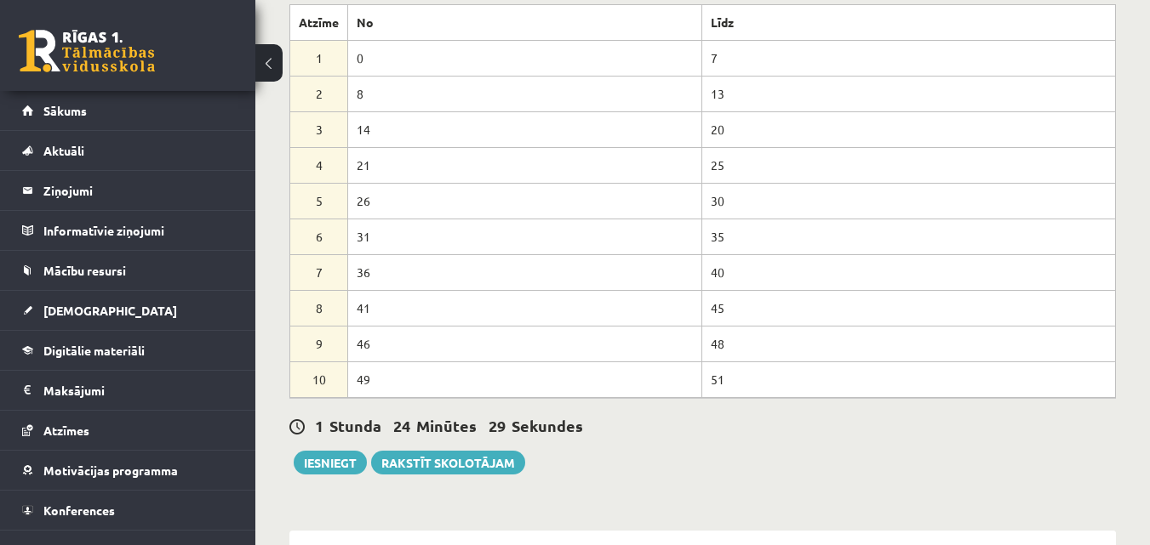
scroll to position [124, 0]
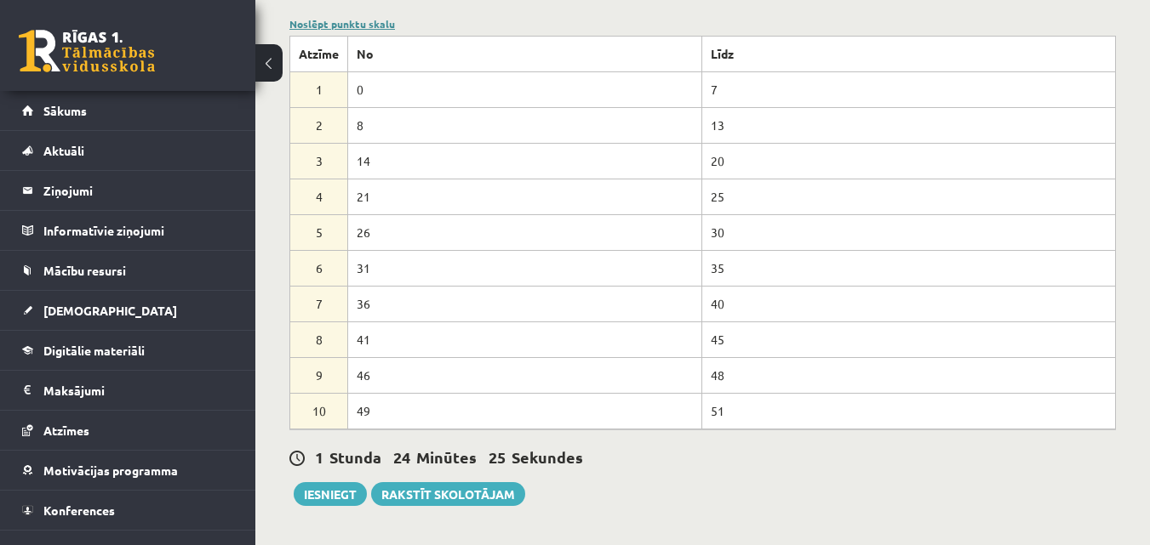
click at [392, 24] on link "Noslēpt punktu skalu" at bounding box center [342, 24] width 106 height 14
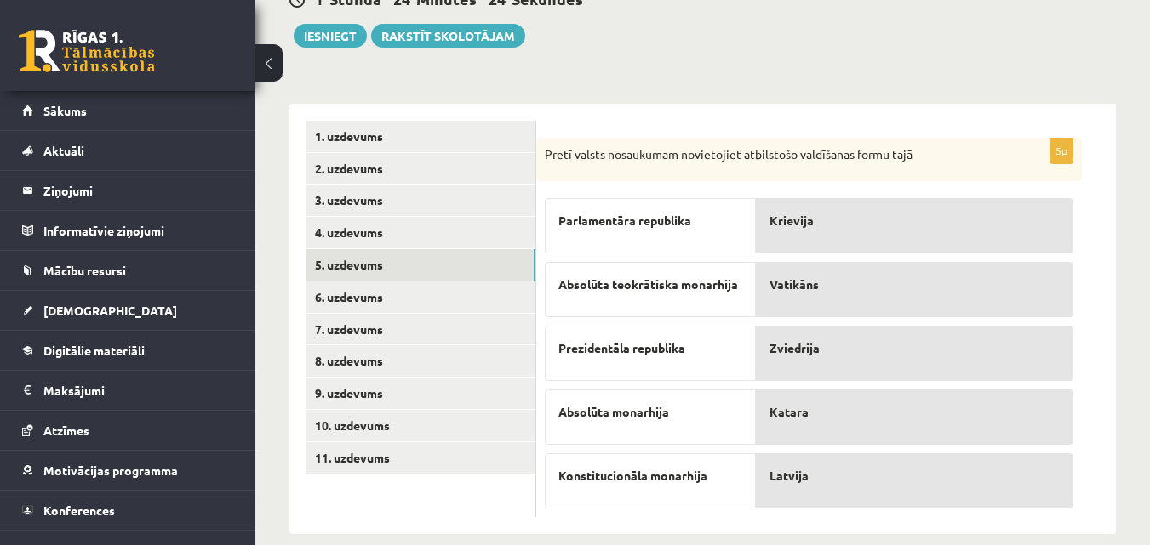
scroll to position [209, 0]
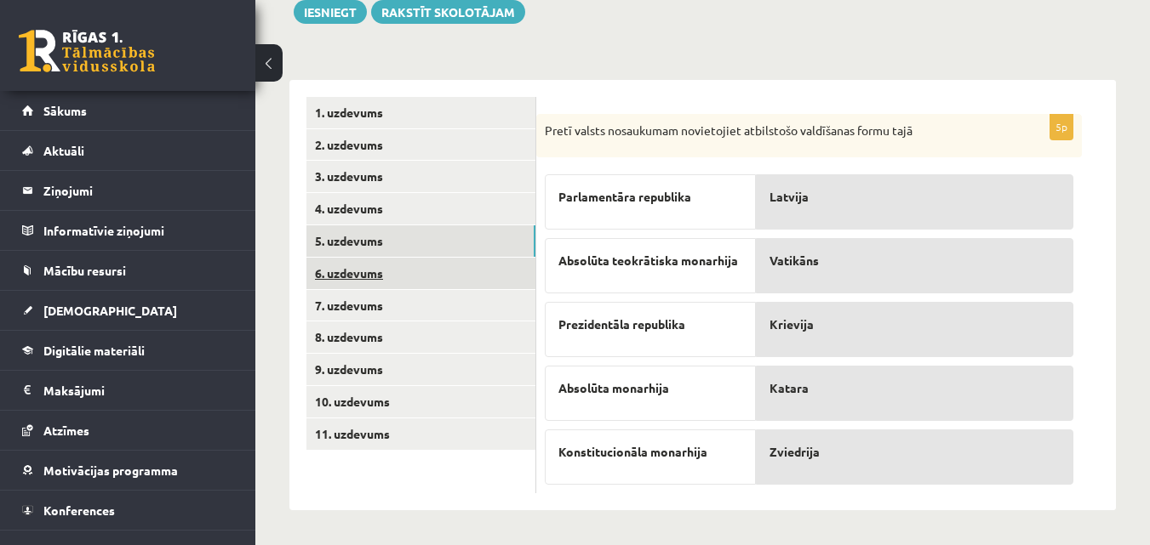
click at [448, 277] on link "6. uzdevums" at bounding box center [420, 273] width 229 height 31
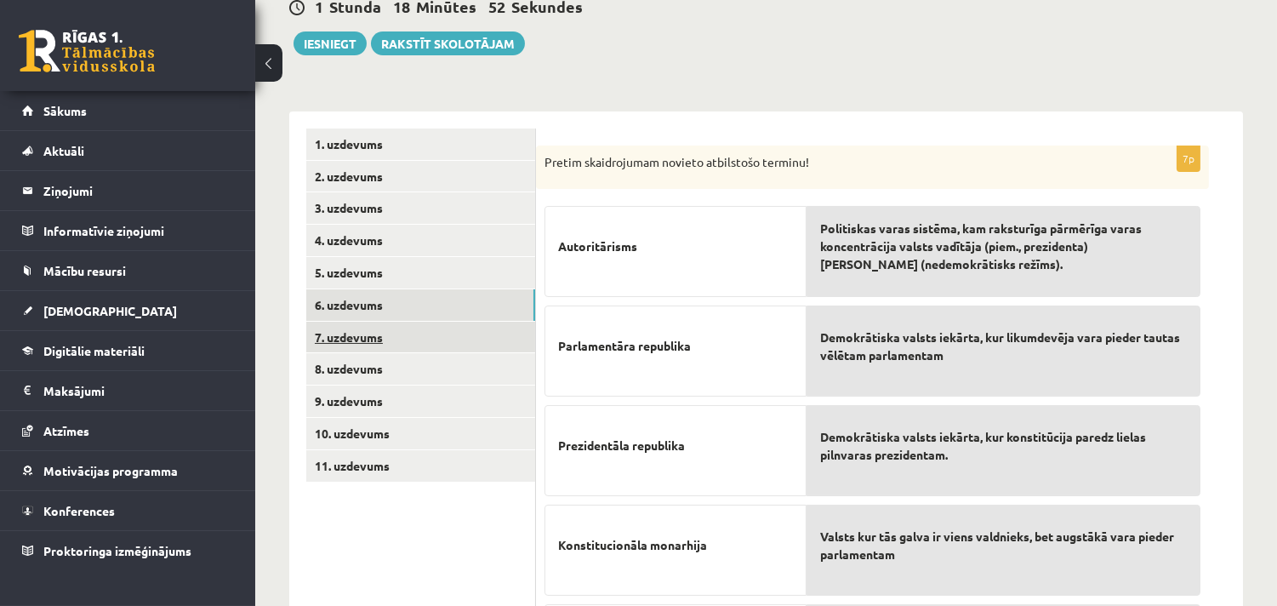
scroll to position [189, 0]
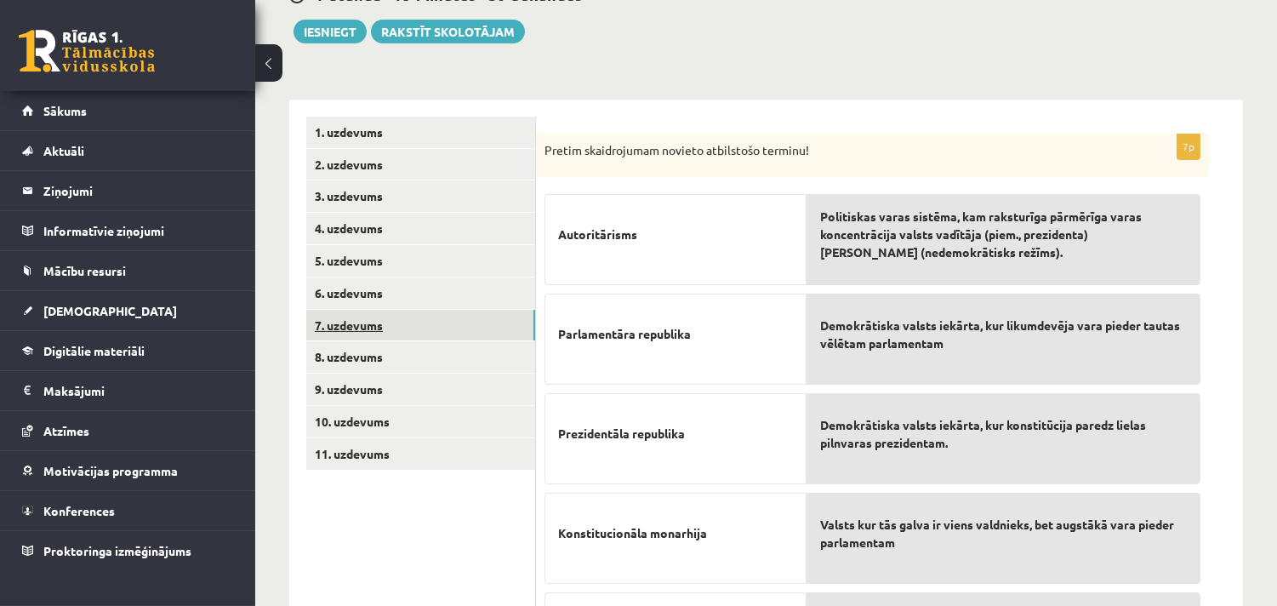
click at [438, 324] on link "7. uzdevums" at bounding box center [420, 325] width 229 height 31
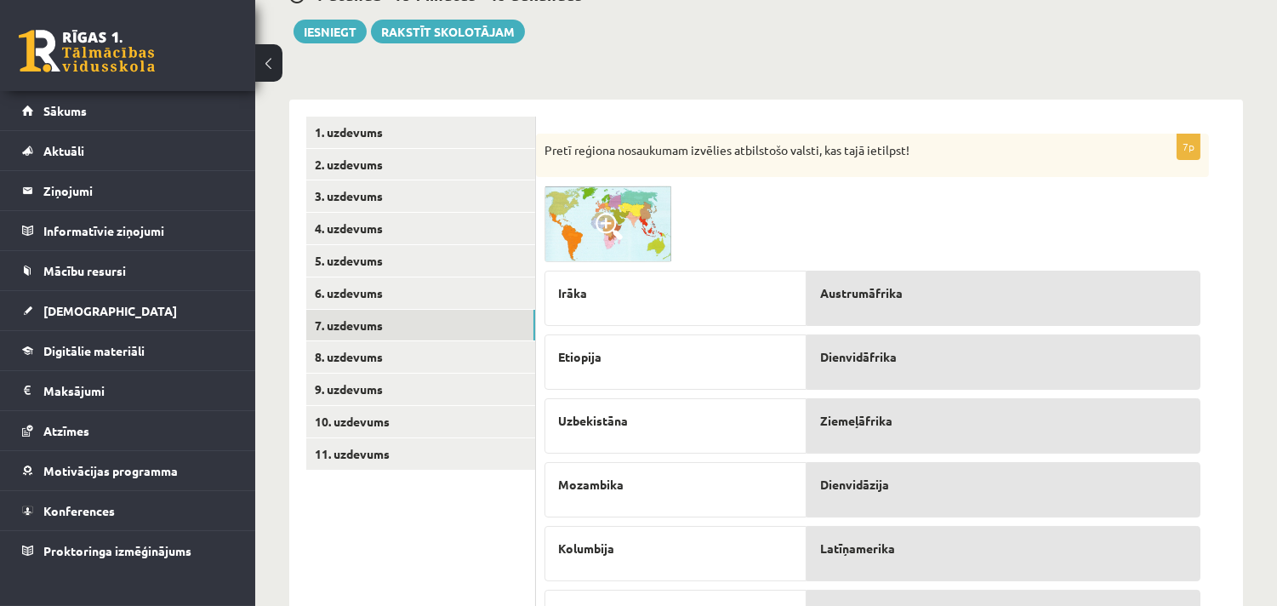
click at [610, 206] on img at bounding box center [609, 224] width 128 height 77
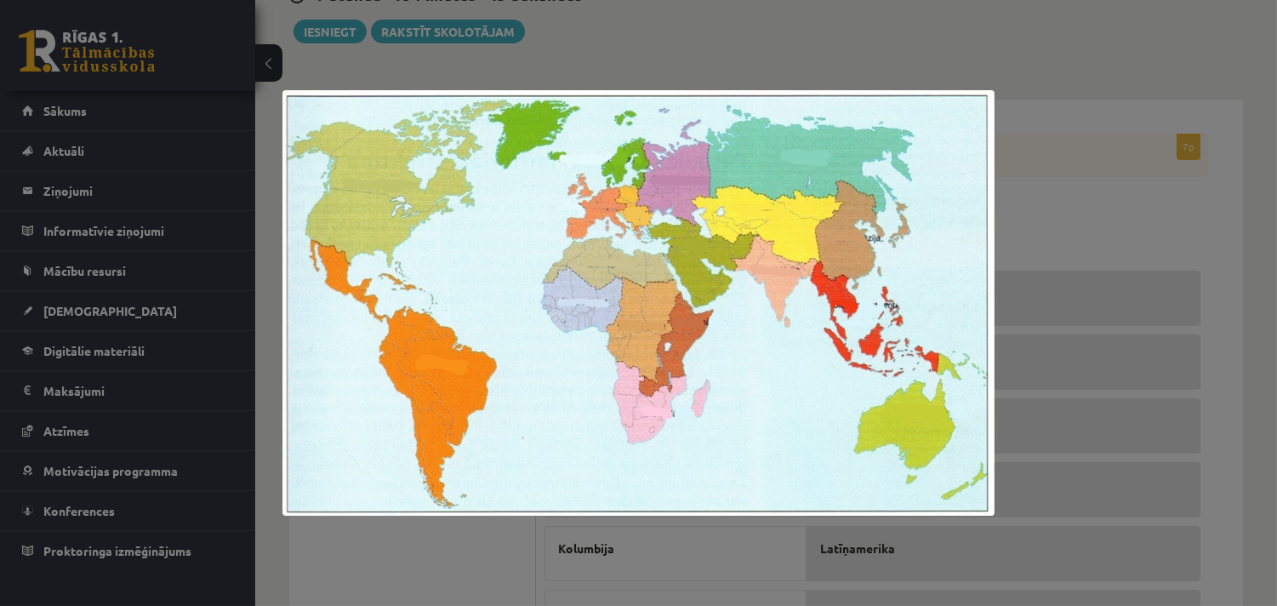
click at [1081, 206] on div at bounding box center [638, 303] width 1277 height 606
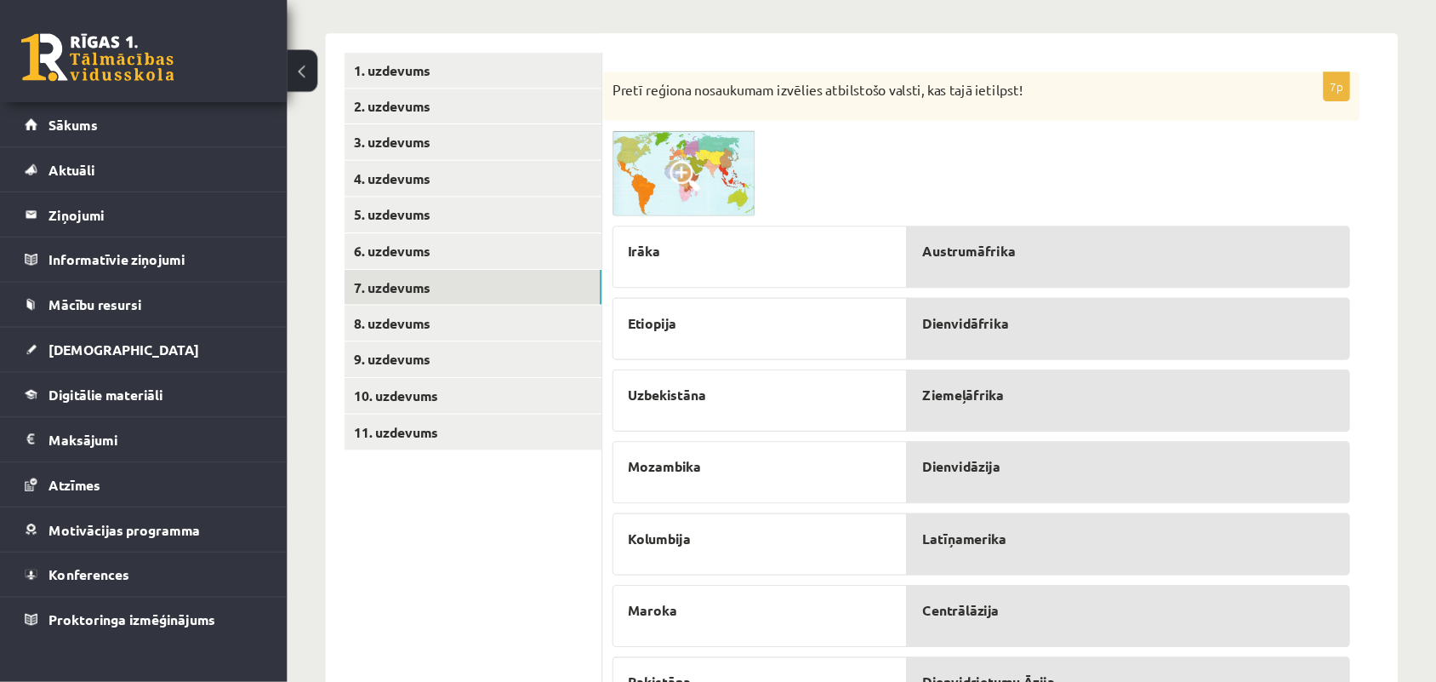
scroll to position [260, 0]
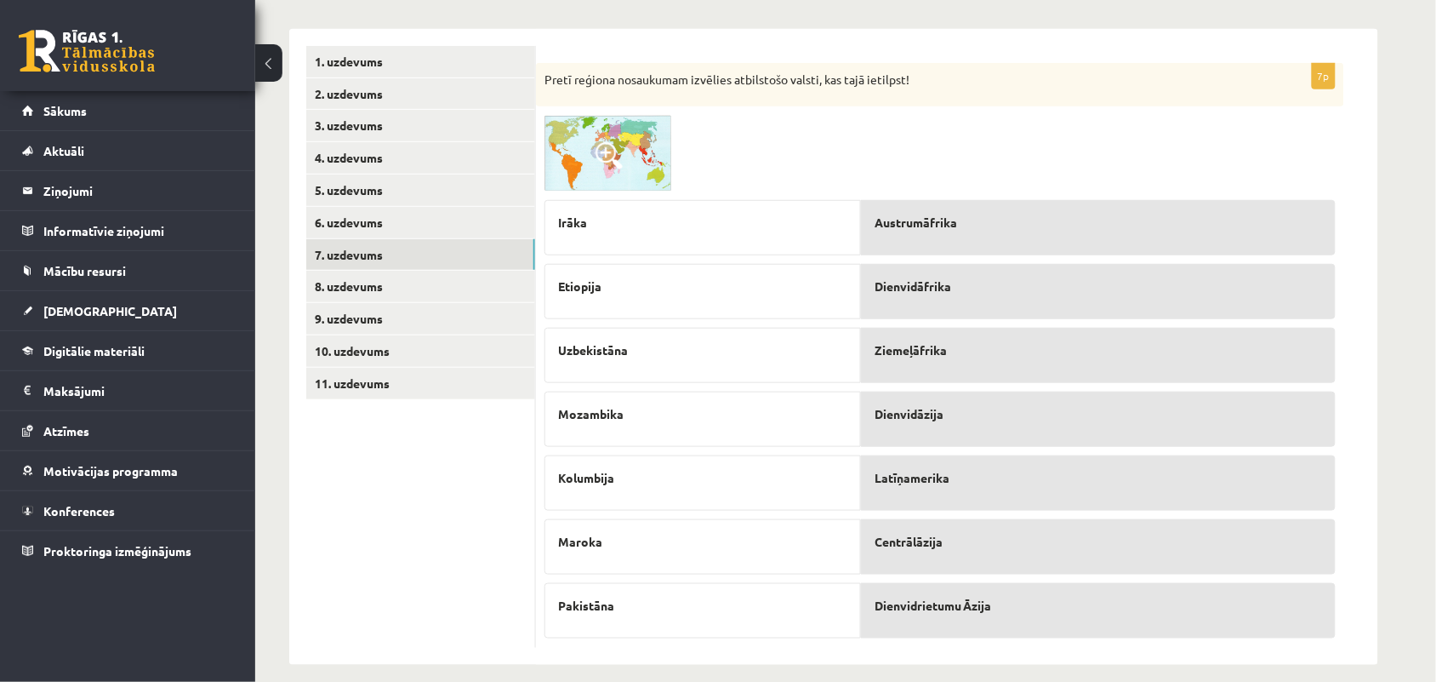
click at [1031, 545] on p "Dienvidrietumu Āzija" at bounding box center [1099, 606] width 448 height 18
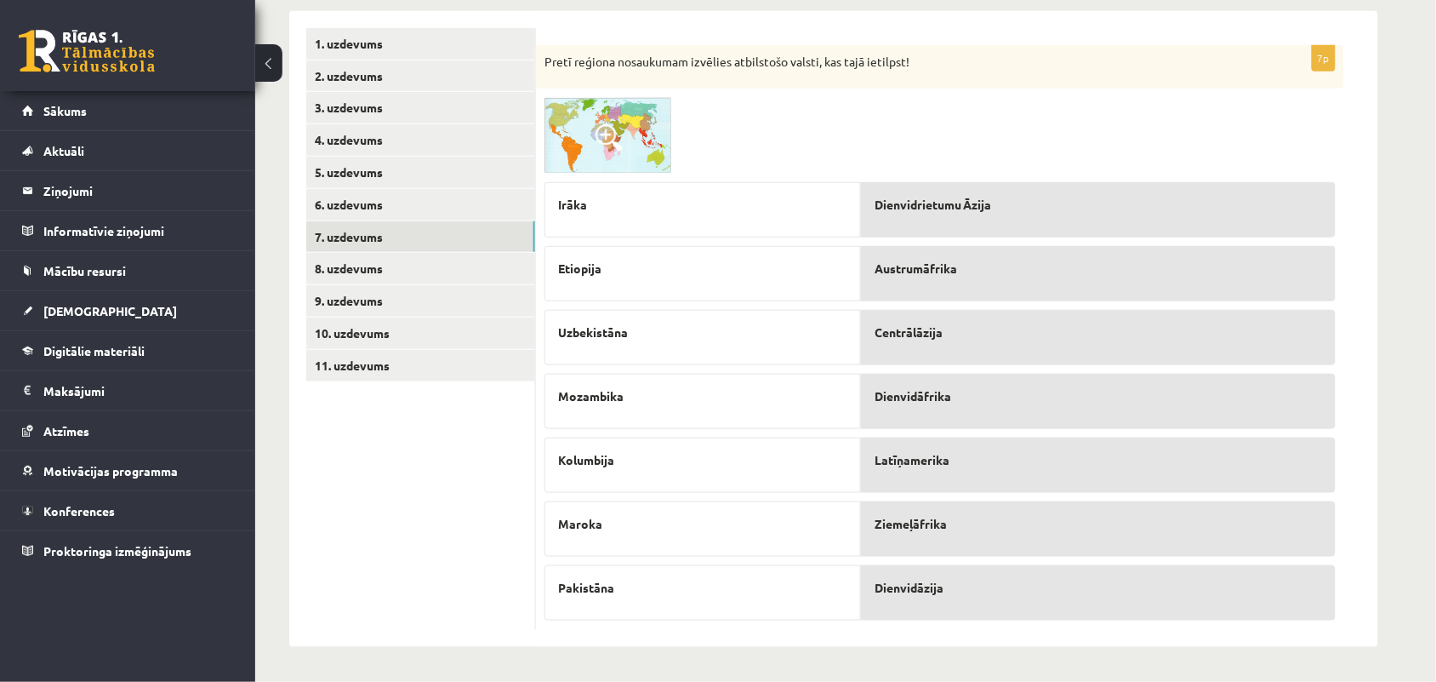
click at [625, 149] on img at bounding box center [609, 135] width 128 height 77
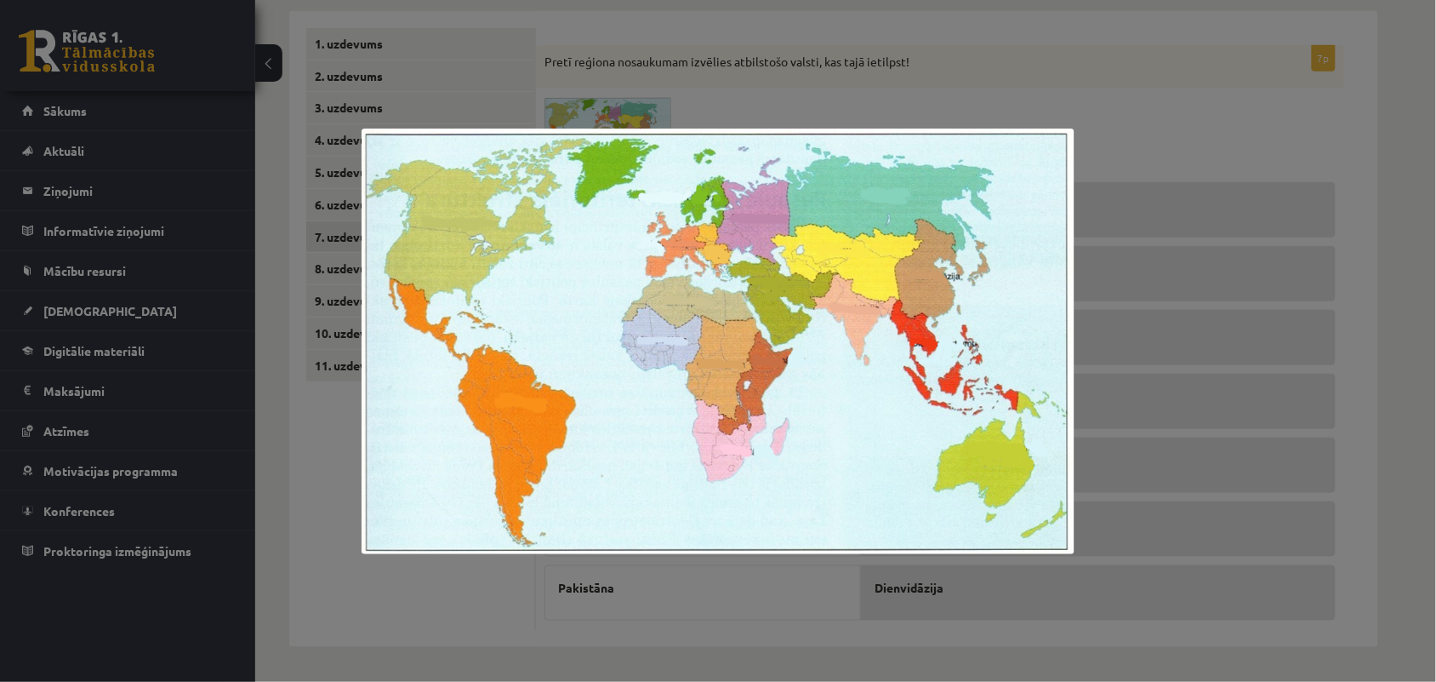
click at [1149, 164] on div at bounding box center [718, 341] width 1436 height 682
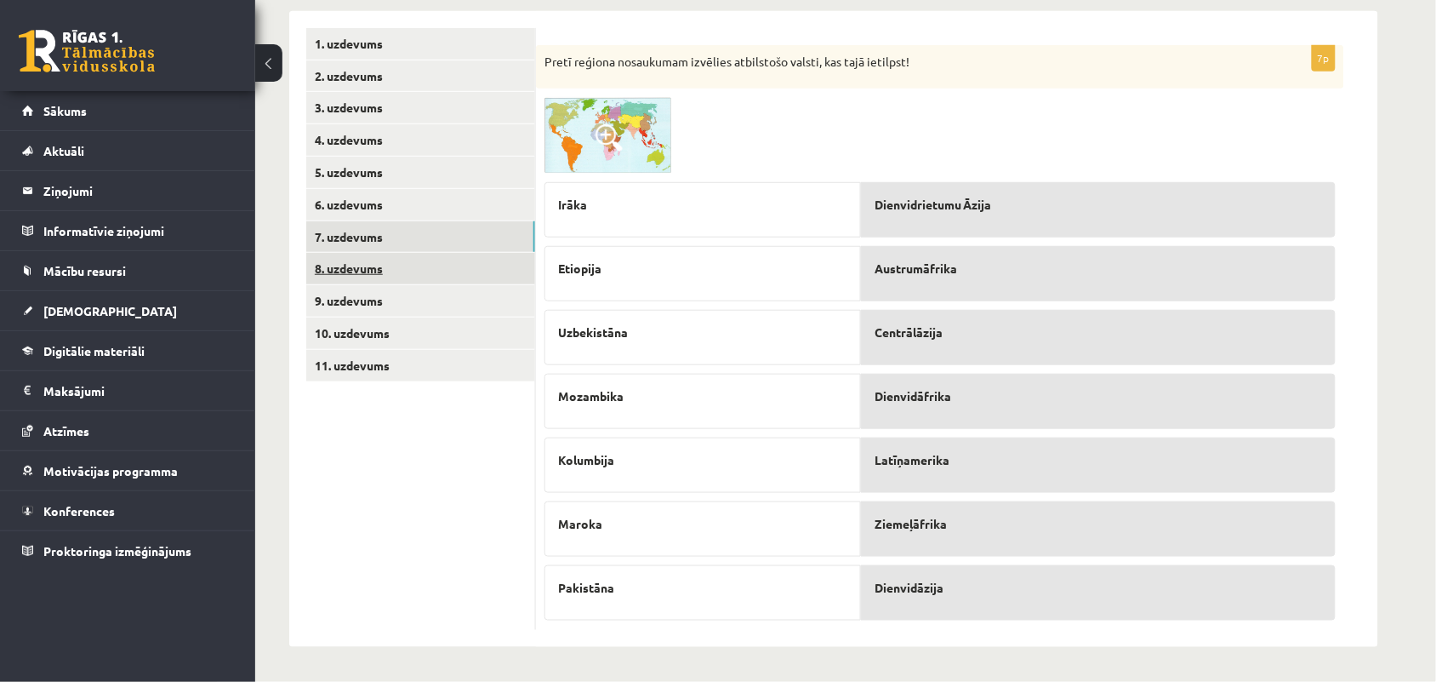
click at [315, 264] on link "8. uzdevums" at bounding box center [420, 268] width 229 height 31
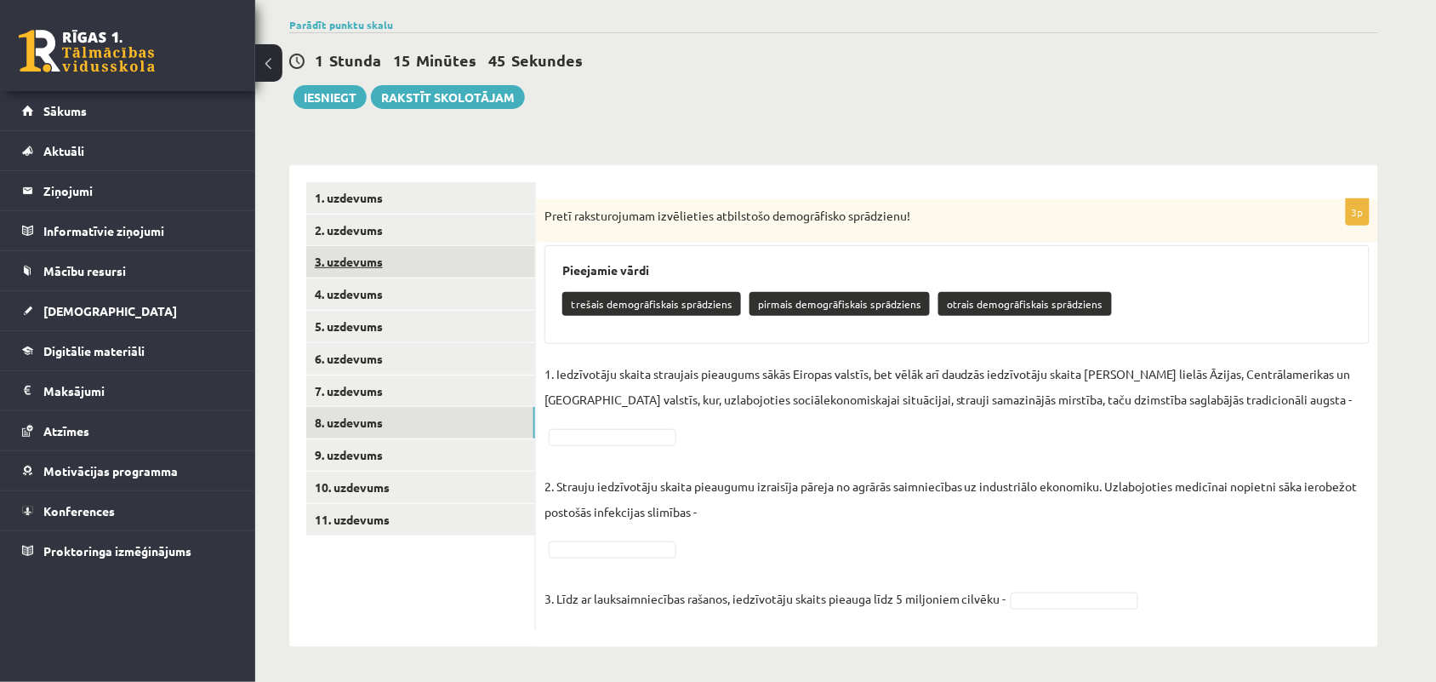
scroll to position [123, 0]
click at [481, 448] on link "9. uzdevums" at bounding box center [420, 454] width 229 height 31
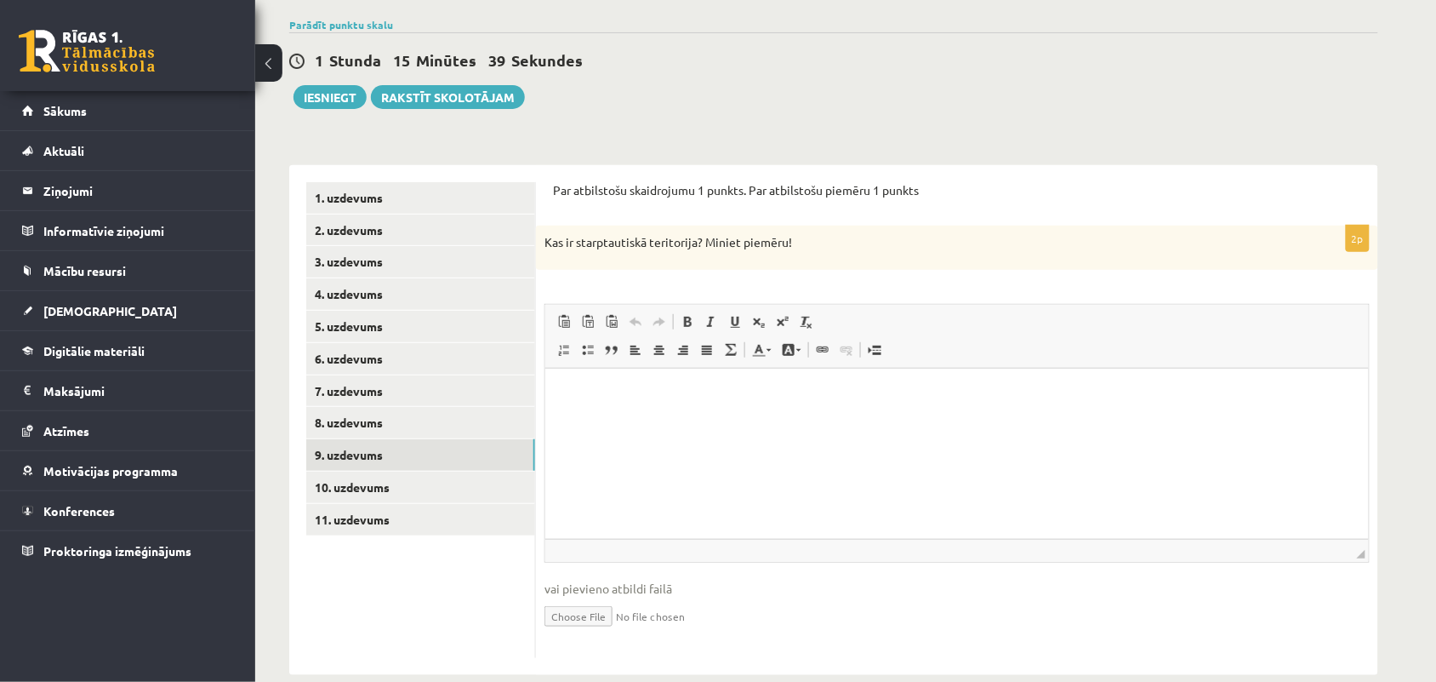
scroll to position [0, 0]
click at [475, 483] on link "10. uzdevums" at bounding box center [420, 486] width 229 height 31
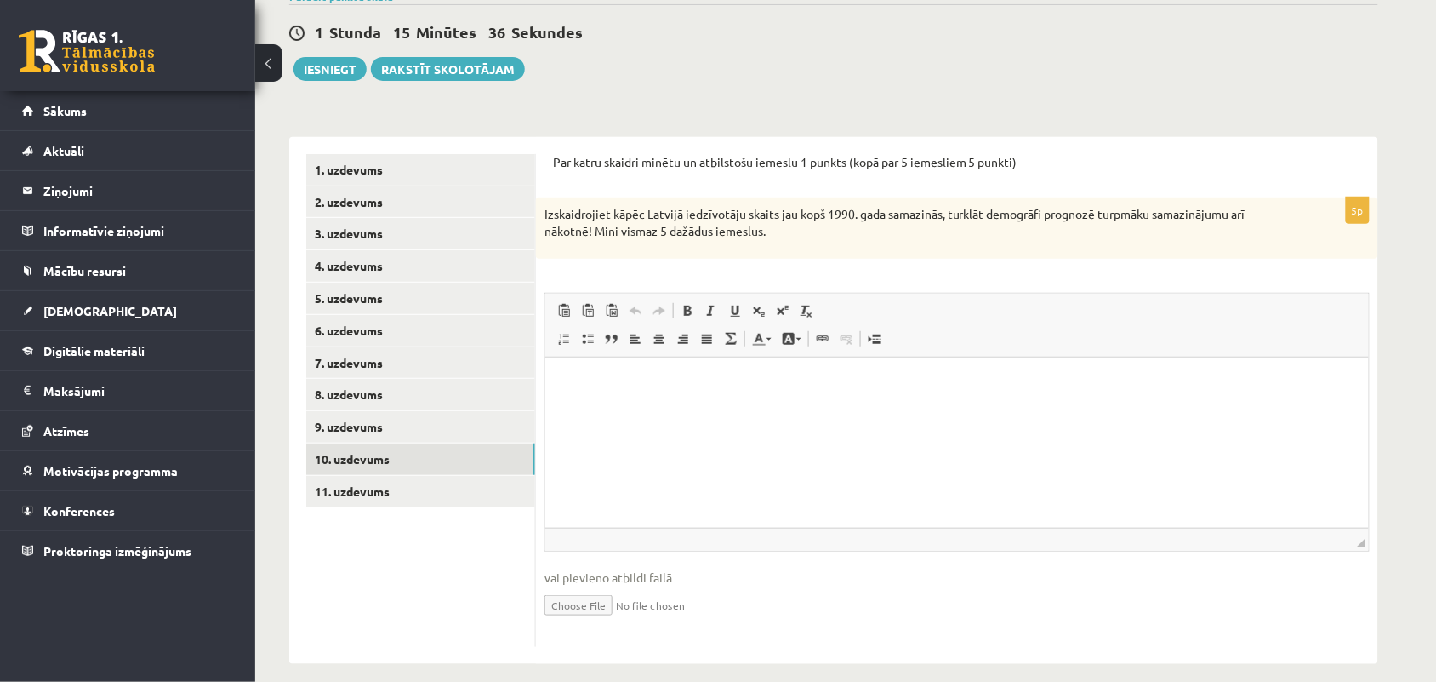
scroll to position [167, 0]
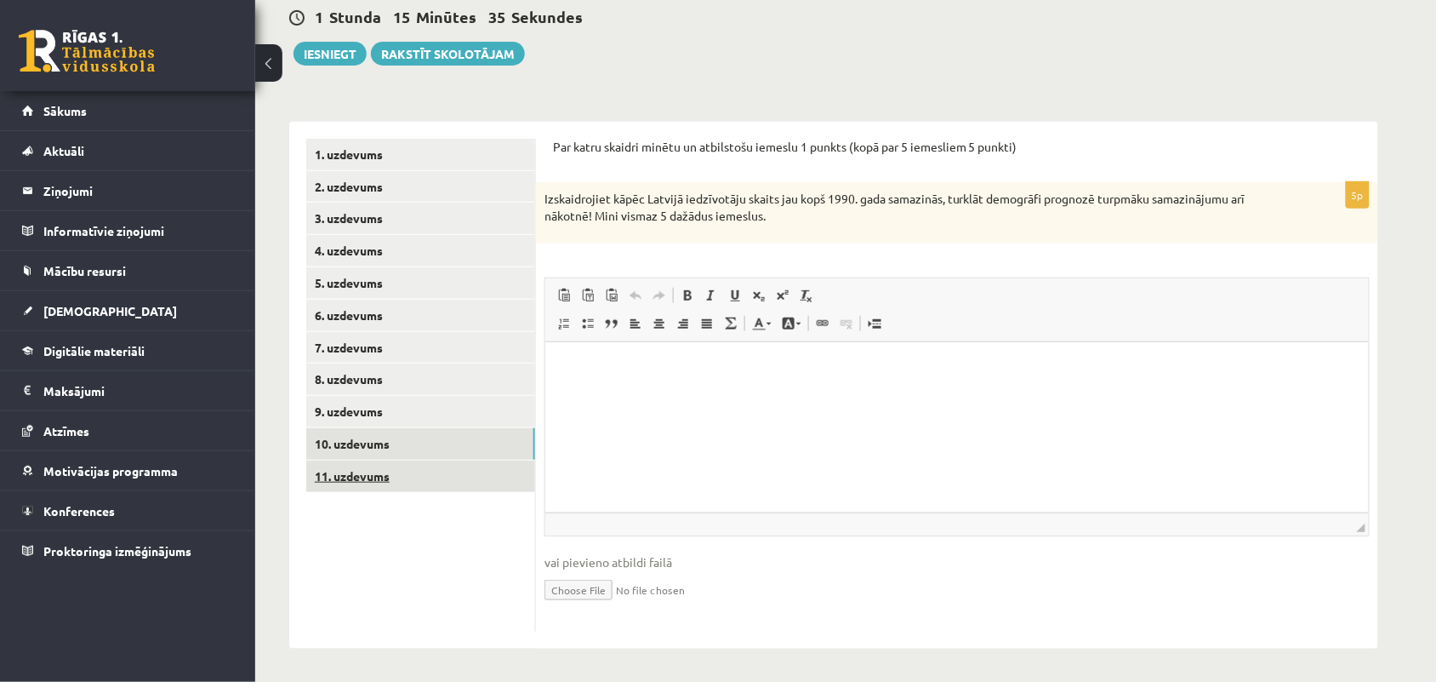
click at [403, 482] on link "11. uzdevums" at bounding box center [420, 475] width 229 height 31
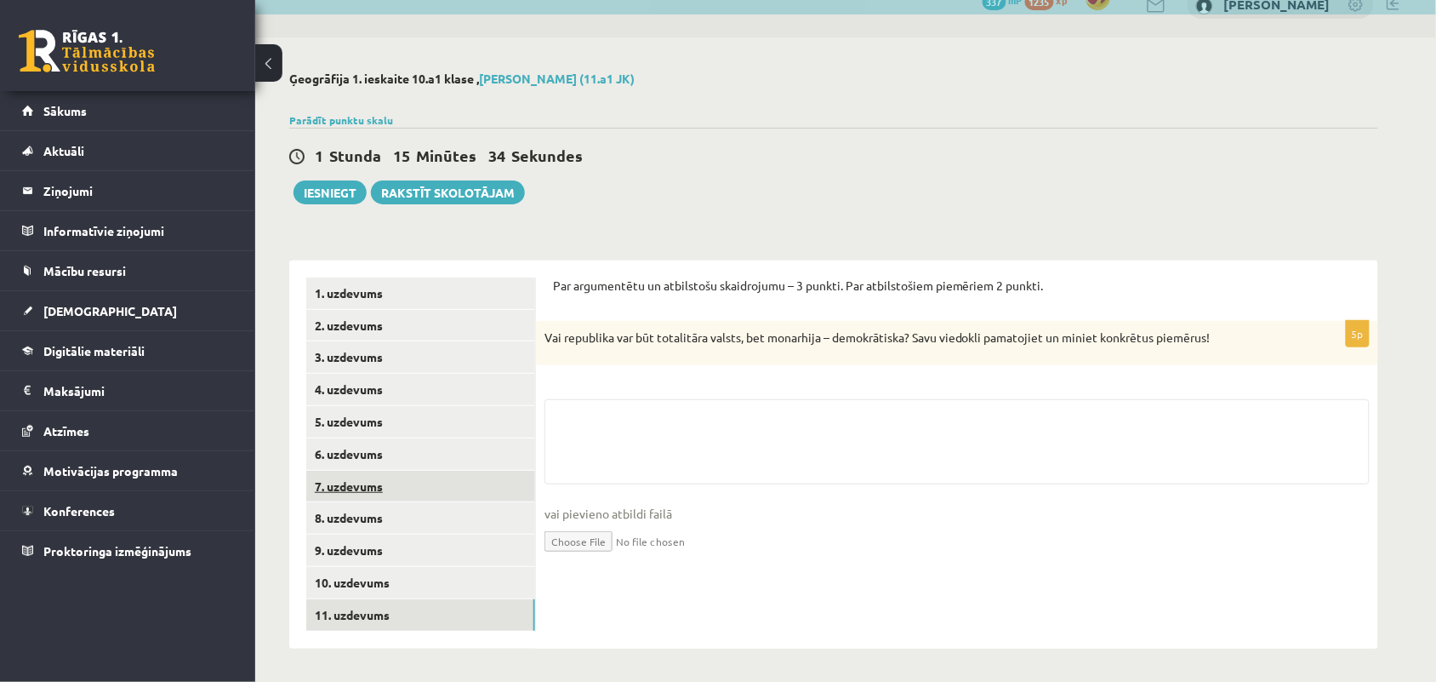
scroll to position [151, 0]
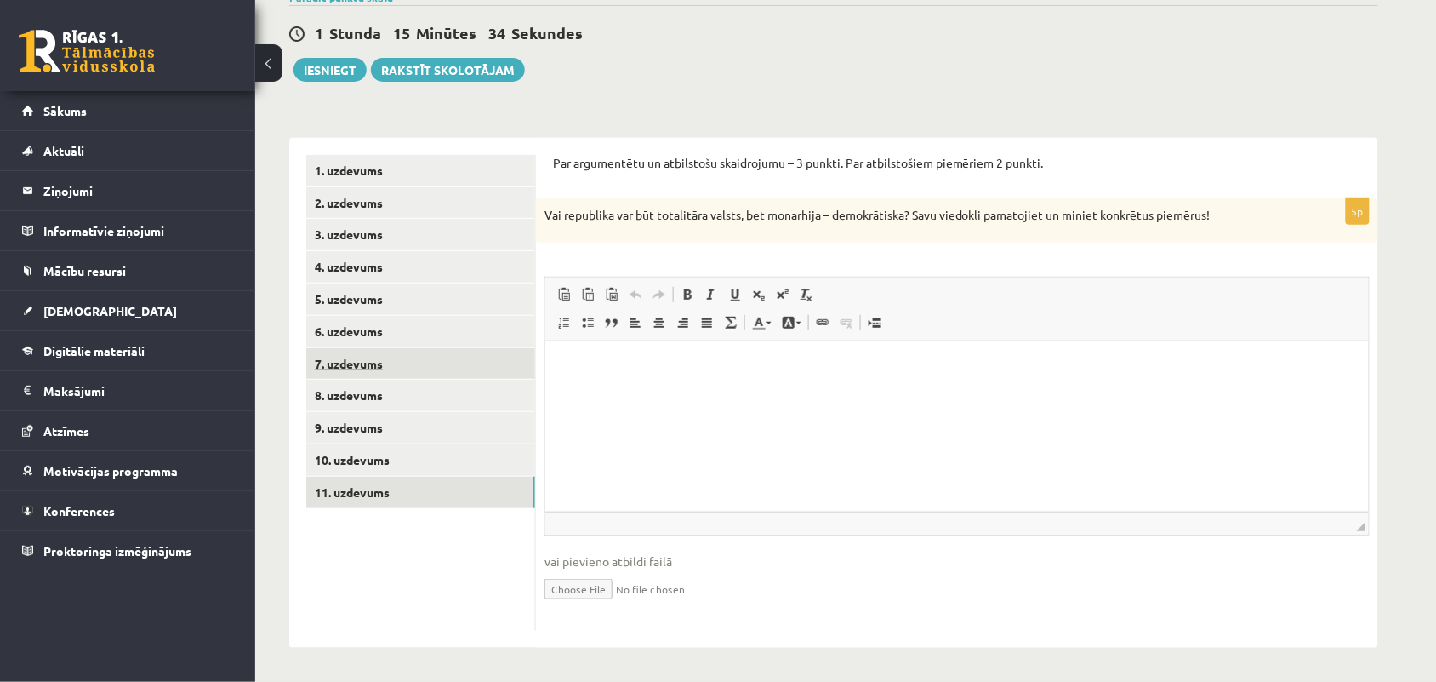
click at [426, 482] on link "11. uzdevums" at bounding box center [420, 492] width 229 height 31
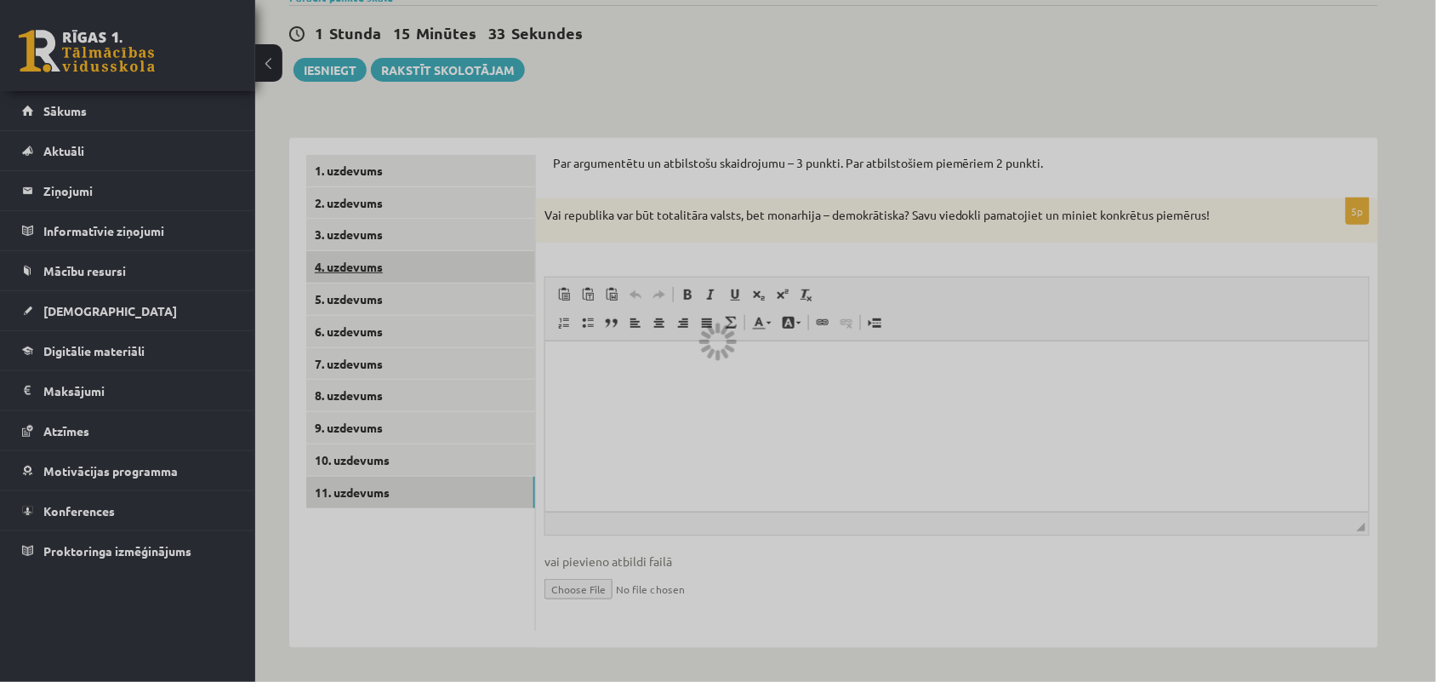
scroll to position [28, 0]
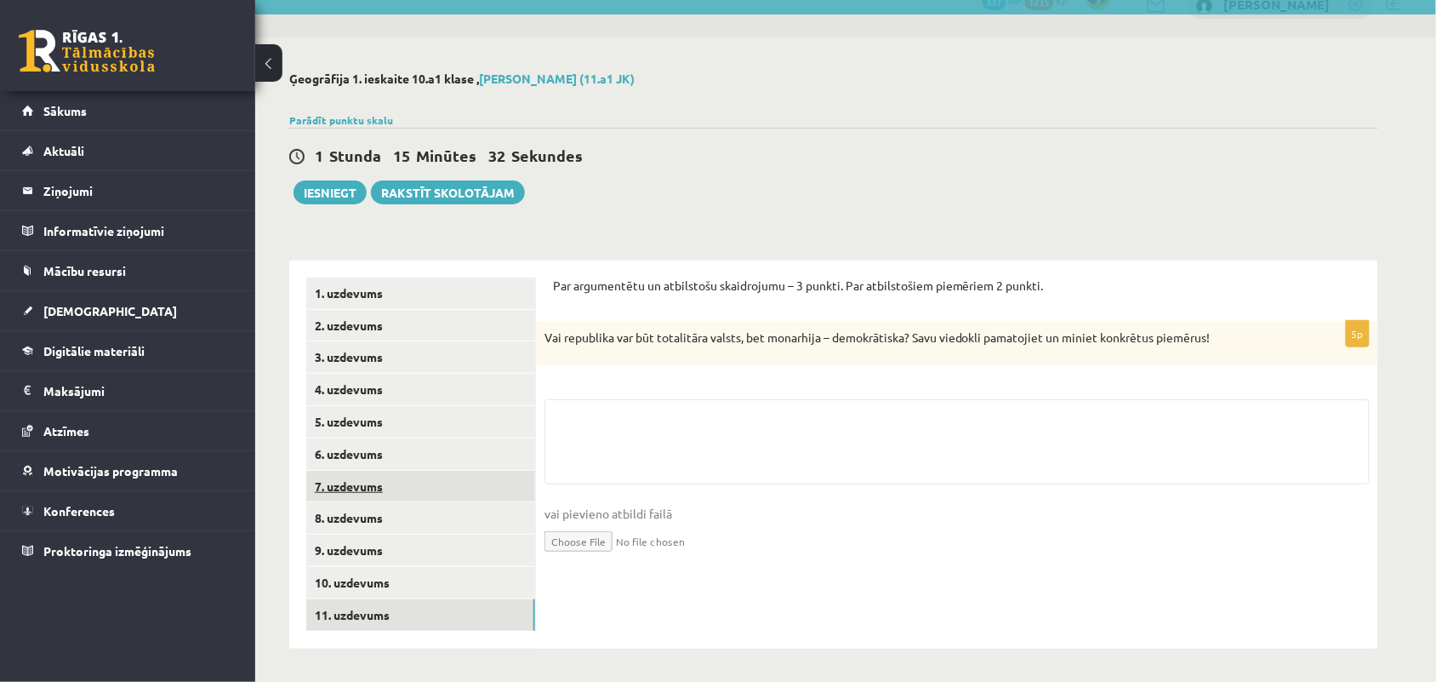
click at [384, 486] on link "7. uzdevums" at bounding box center [420, 486] width 229 height 31
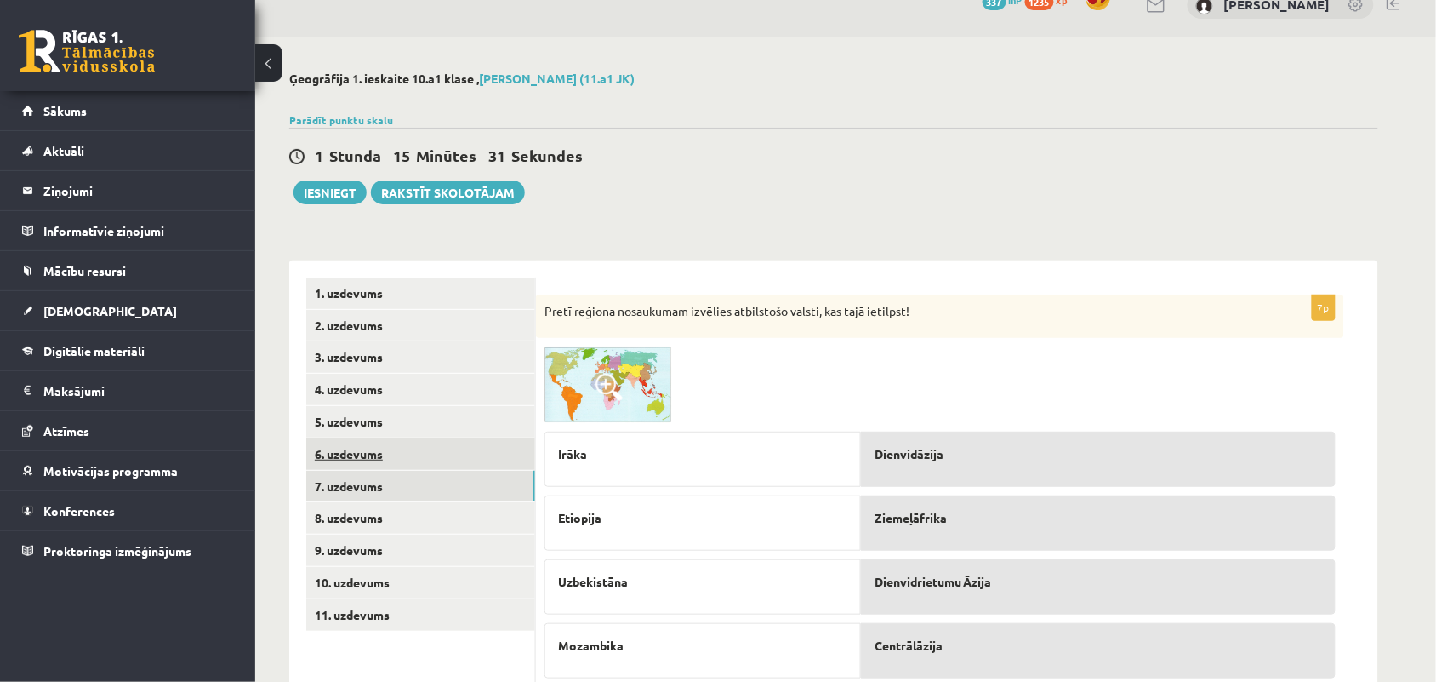
scroll to position [241, 0]
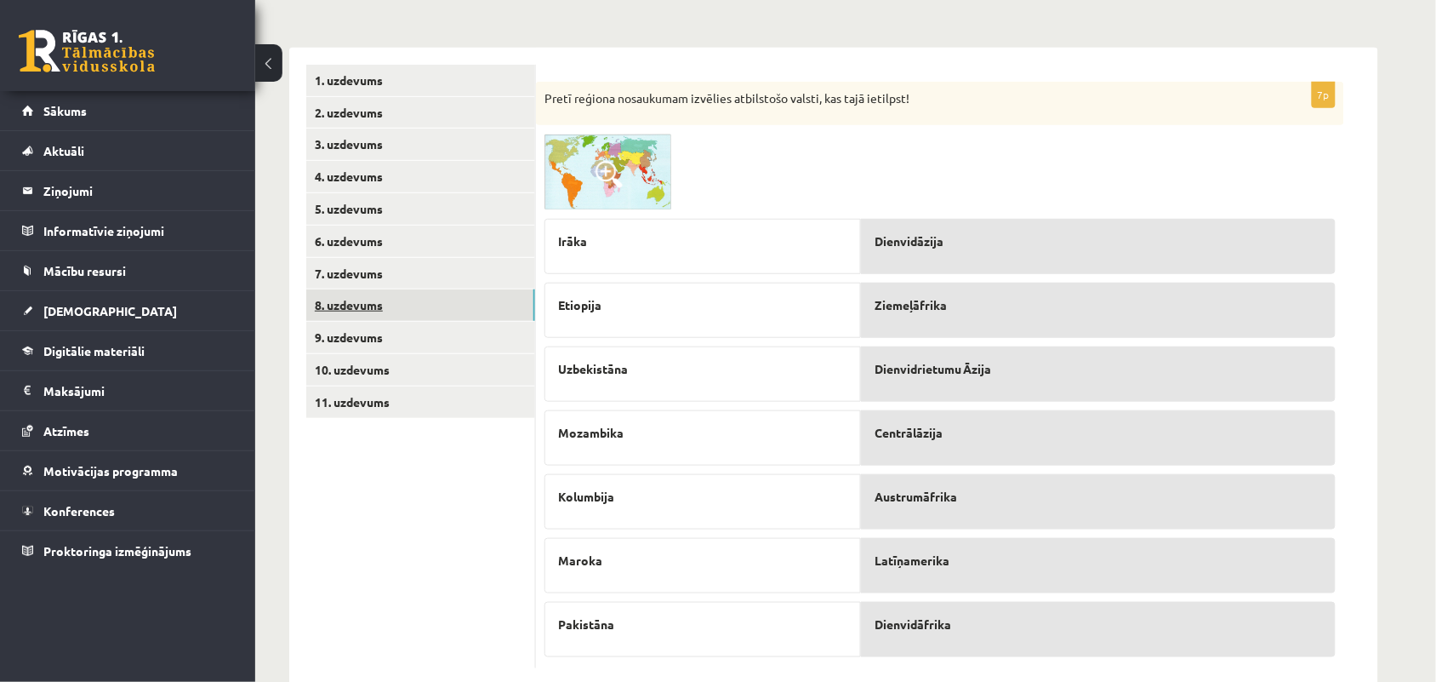
click at [381, 298] on link "8. uzdevums" at bounding box center [420, 304] width 229 height 31
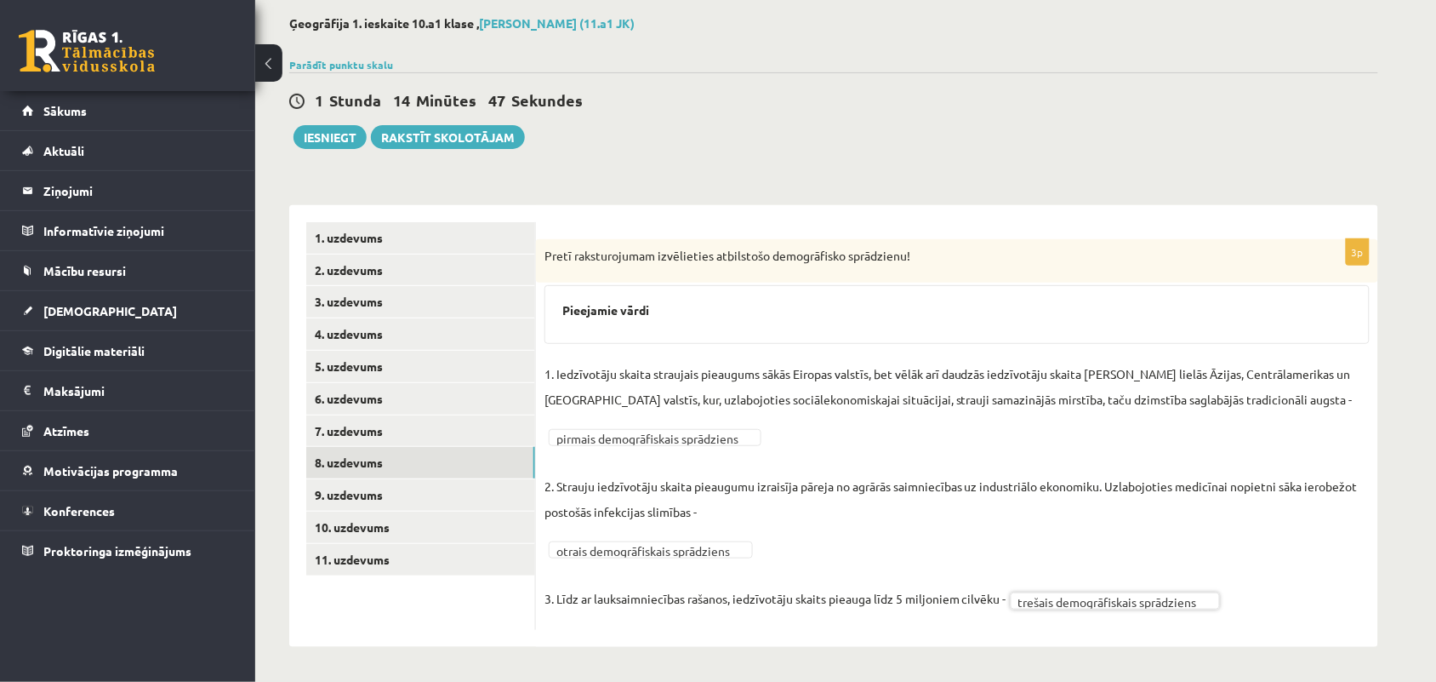
scroll to position [83, 0]
click at [481, 494] on link "9. uzdevums" at bounding box center [420, 495] width 229 height 31
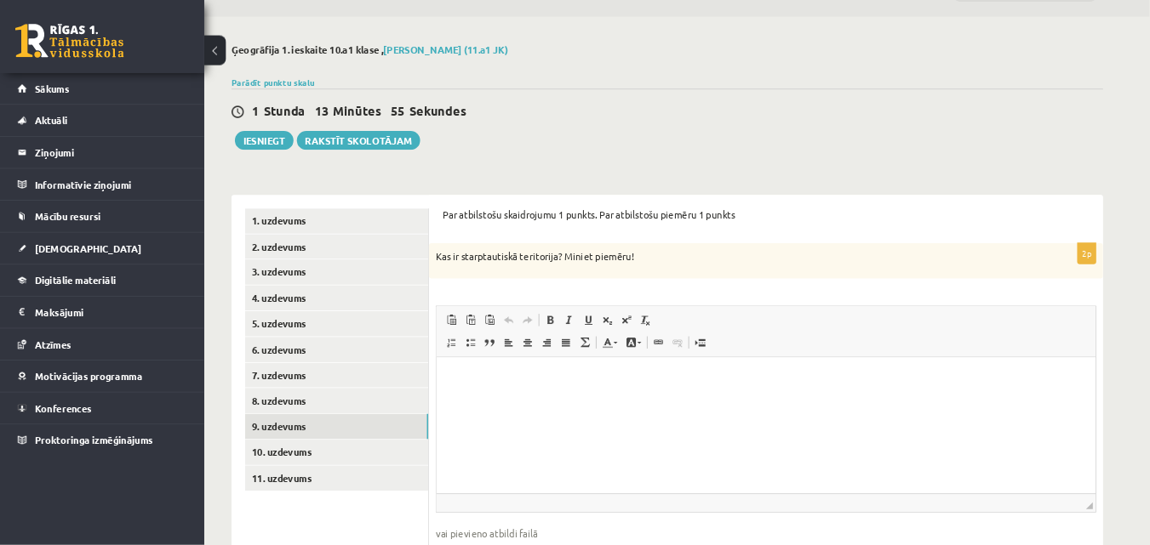
scroll to position [44, 0]
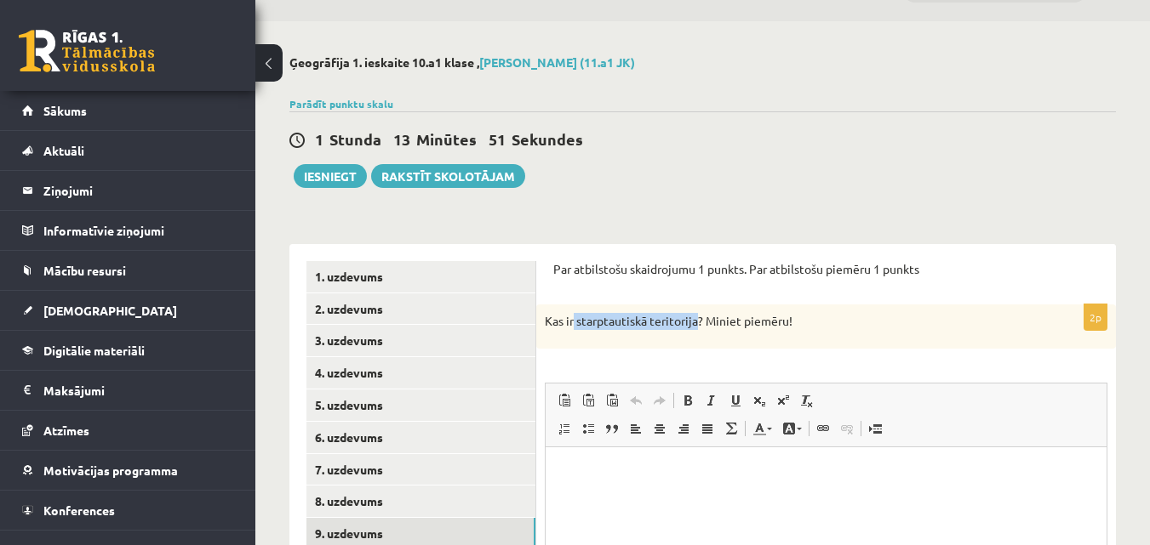
drag, startPoint x: 574, startPoint y: 323, endPoint x: 700, endPoint y: 323, distance: 125.9
click at [700, 323] on p "Kas ir starptautiskā teritorija? Miniet piemēru!" at bounding box center [783, 321] width 477 height 17
copy p "starptautiskā teritorija"
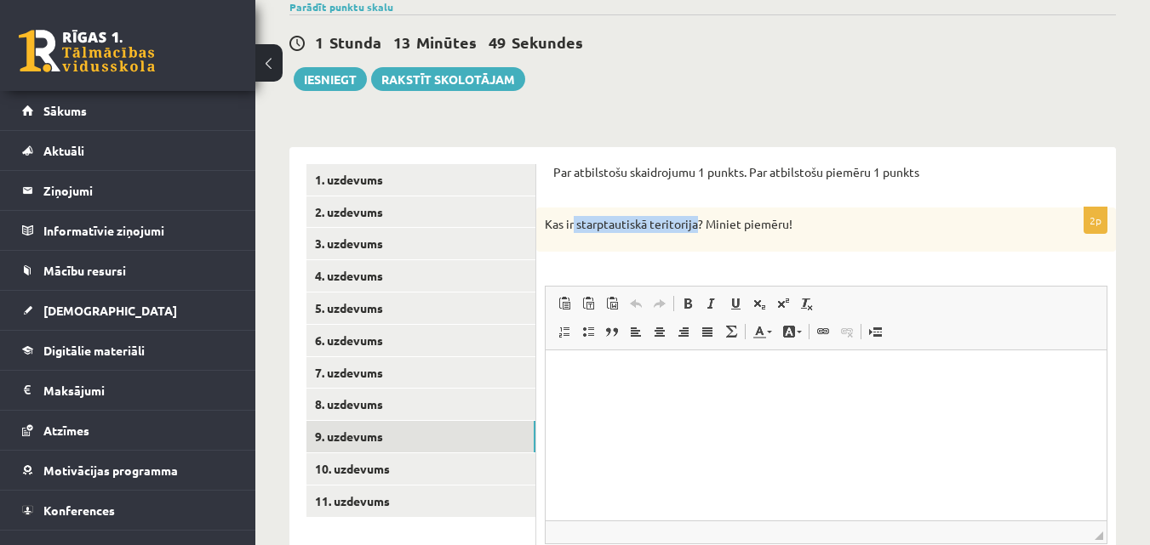
scroll to position [214, 0]
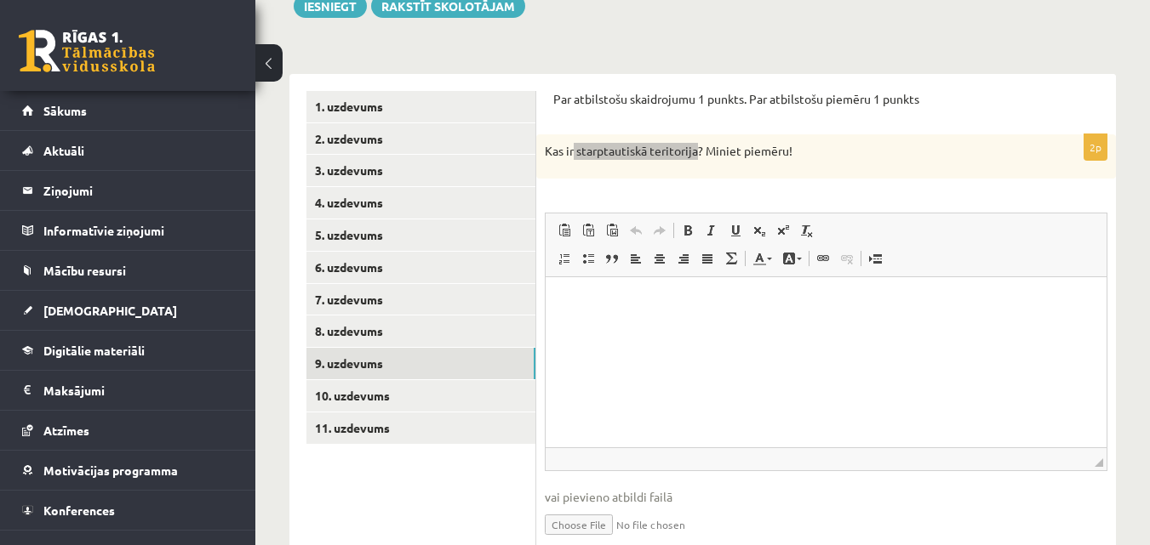
click at [620, 328] on html at bounding box center [825, 303] width 561 height 52
paste body "Визуальный текстовый редактор, wiswyg-editor-user-answer-47433780178880"
click at [569, 304] on p "**********" at bounding box center [825, 303] width 527 height 18
click at [717, 299] on p "**********" at bounding box center [825, 303] width 527 height 18
click at [572, 301] on p "**********" at bounding box center [825, 303] width 527 height 18
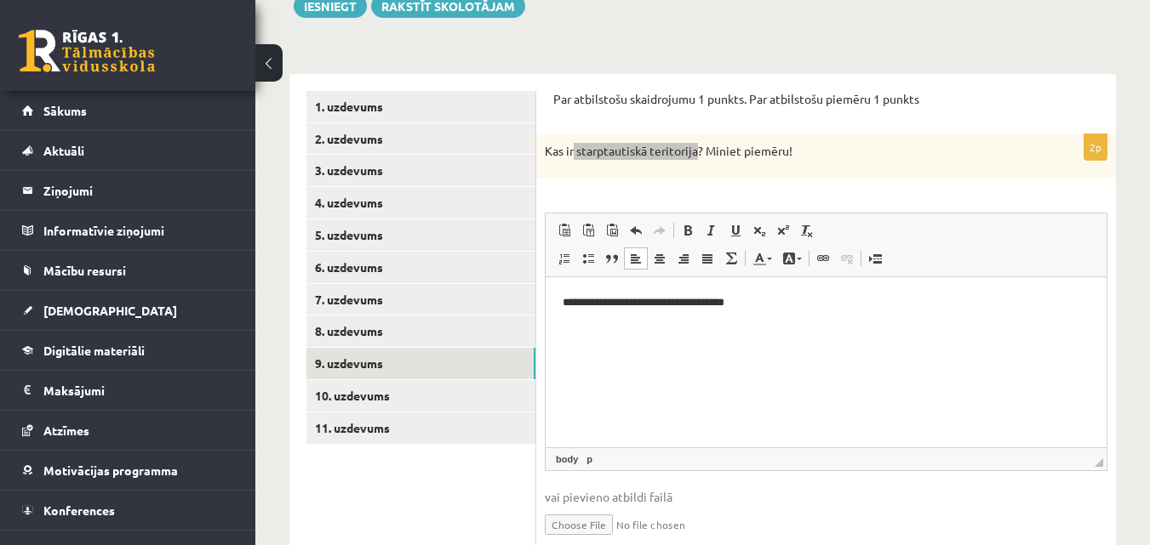
click at [746, 311] on p "**********" at bounding box center [825, 303] width 527 height 18
drag, startPoint x: 784, startPoint y: 325, endPoint x: 689, endPoint y: 387, distance: 113.1
click at [689, 328] on html "**********" at bounding box center [825, 303] width 561 height 52
click at [1015, 321] on html "**********" at bounding box center [825, 303] width 561 height 52
click at [977, 328] on html "**********" at bounding box center [825, 303] width 561 height 52
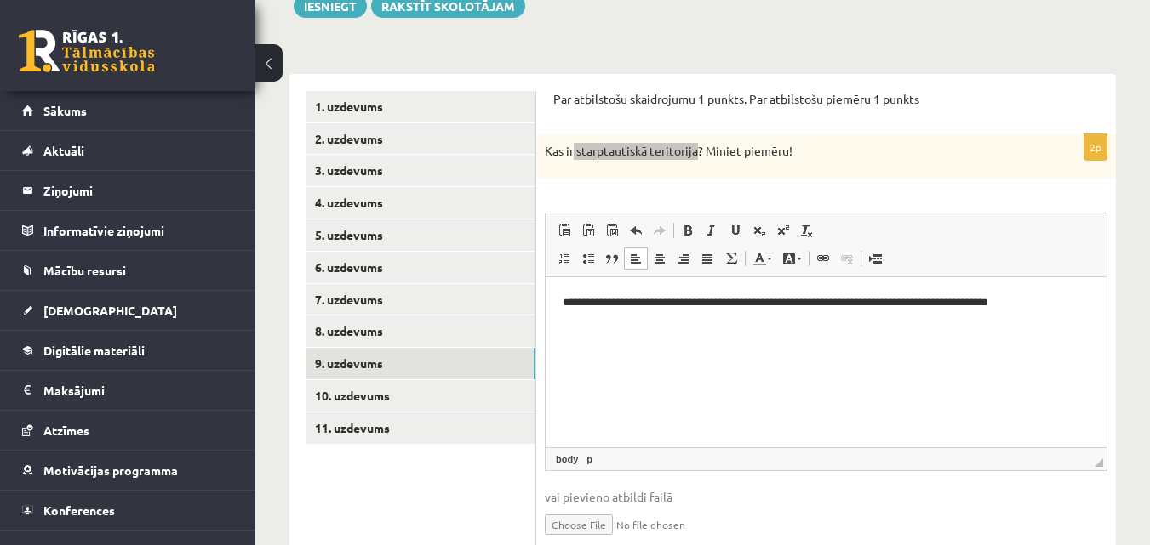
click at [1008, 328] on html "**********" at bounding box center [825, 303] width 561 height 52
click at [691, 150] on p "Kas ir starptautiskā teritorija? Miniet piemēru!" at bounding box center [783, 151] width 477 height 17
click at [916, 328] on html "**********" at bounding box center [825, 303] width 561 height 52
click at [1060, 298] on p "**********" at bounding box center [825, 303] width 527 height 18
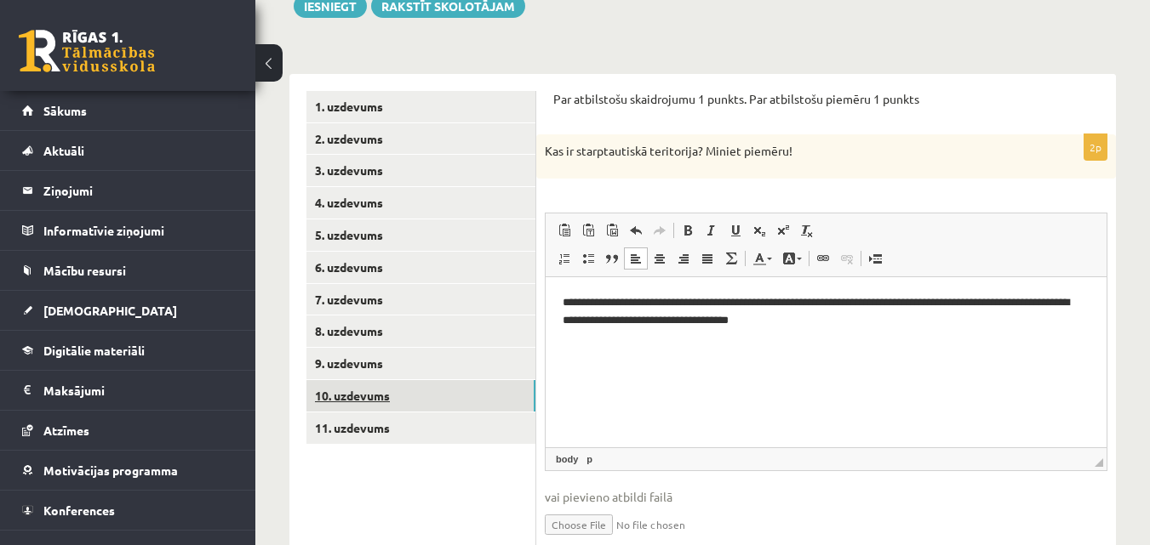
click at [460, 395] on link "10. uzdevums" at bounding box center [420, 395] width 229 height 31
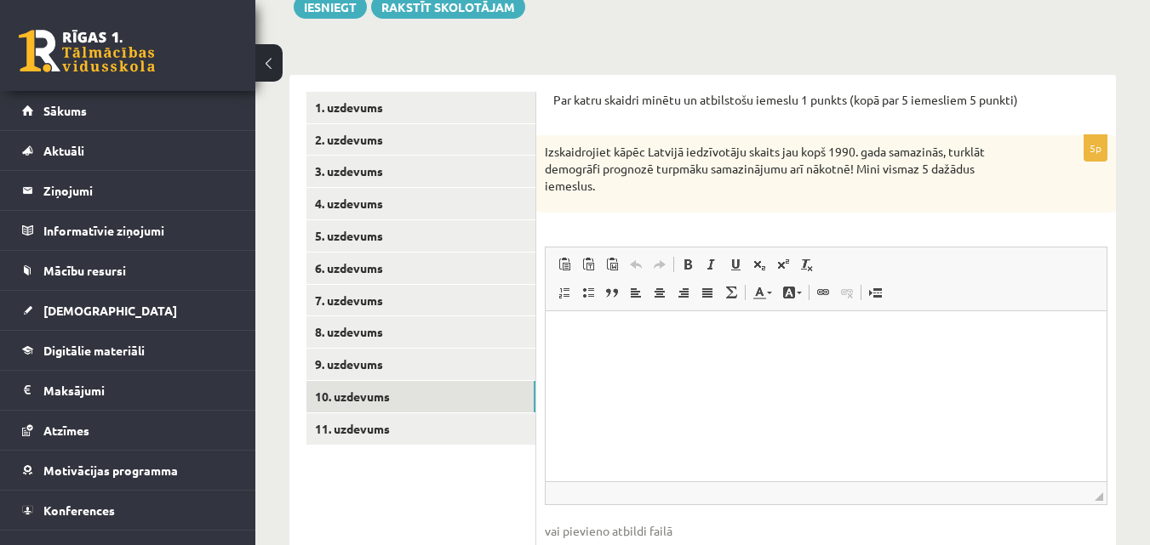
scroll to position [255, 0]
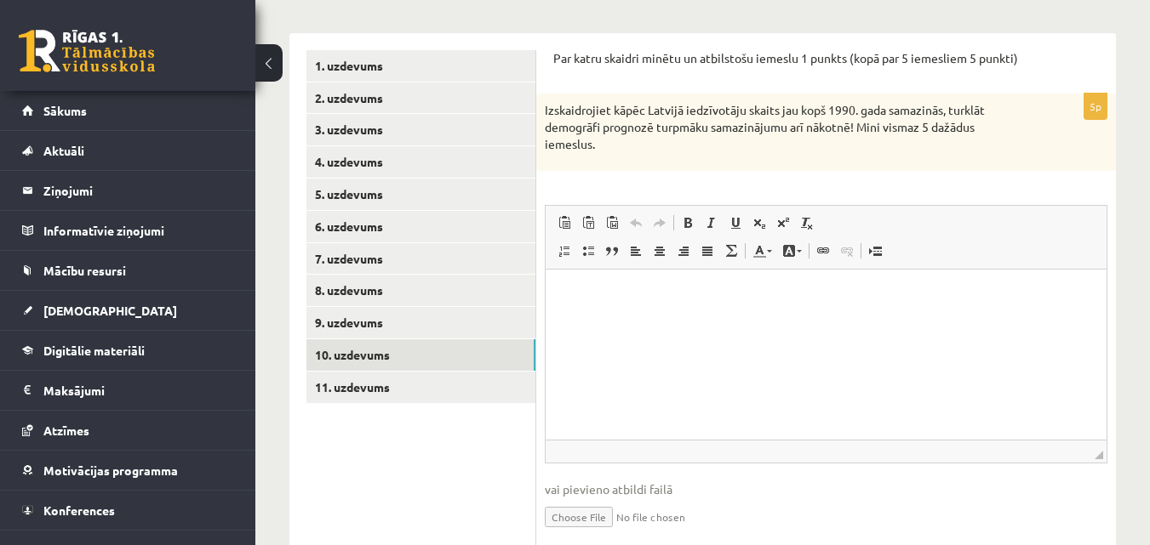
click at [622, 318] on html at bounding box center [825, 296] width 561 height 52
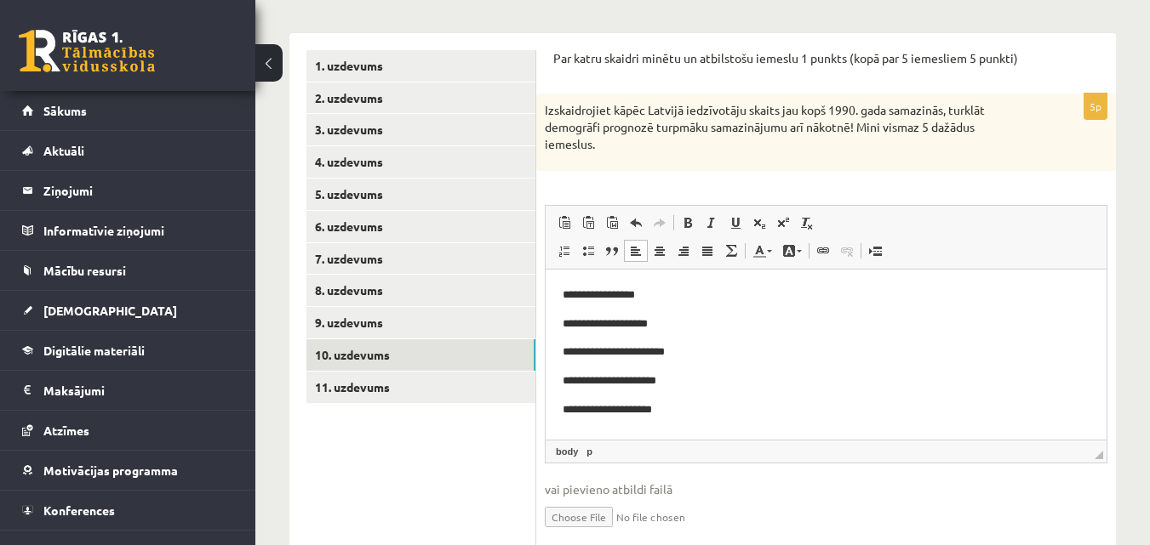
click at [690, 292] on p "**********" at bounding box center [825, 296] width 527 height 18
click at [717, 323] on p "**********" at bounding box center [825, 325] width 527 height 18
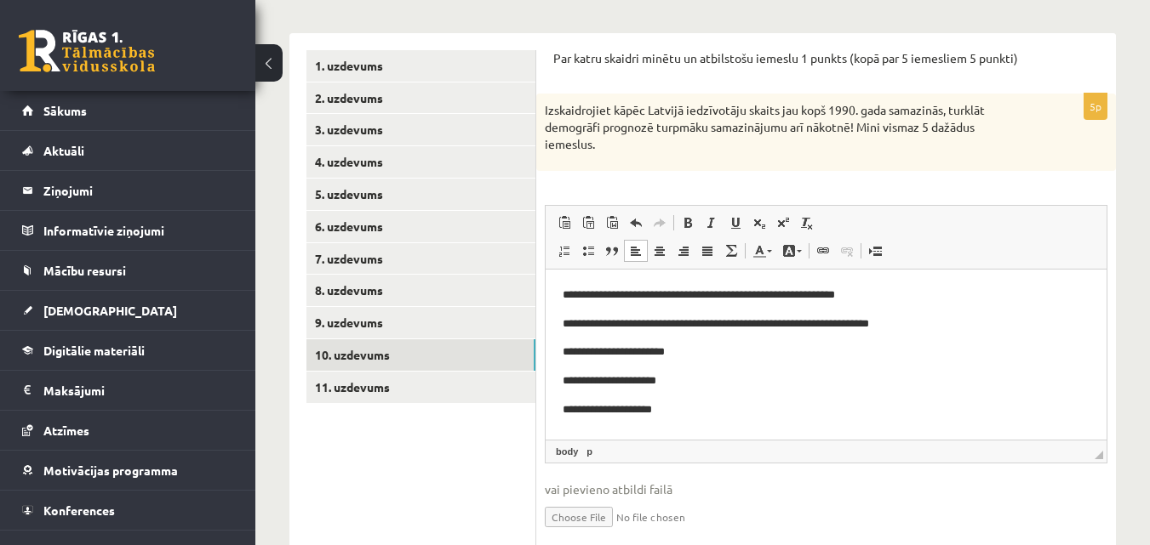
click at [710, 360] on p "**********" at bounding box center [825, 353] width 527 height 18
click at [680, 374] on body "**********" at bounding box center [825, 353] width 527 height 132
click at [677, 411] on p "**********" at bounding box center [825, 411] width 527 height 18
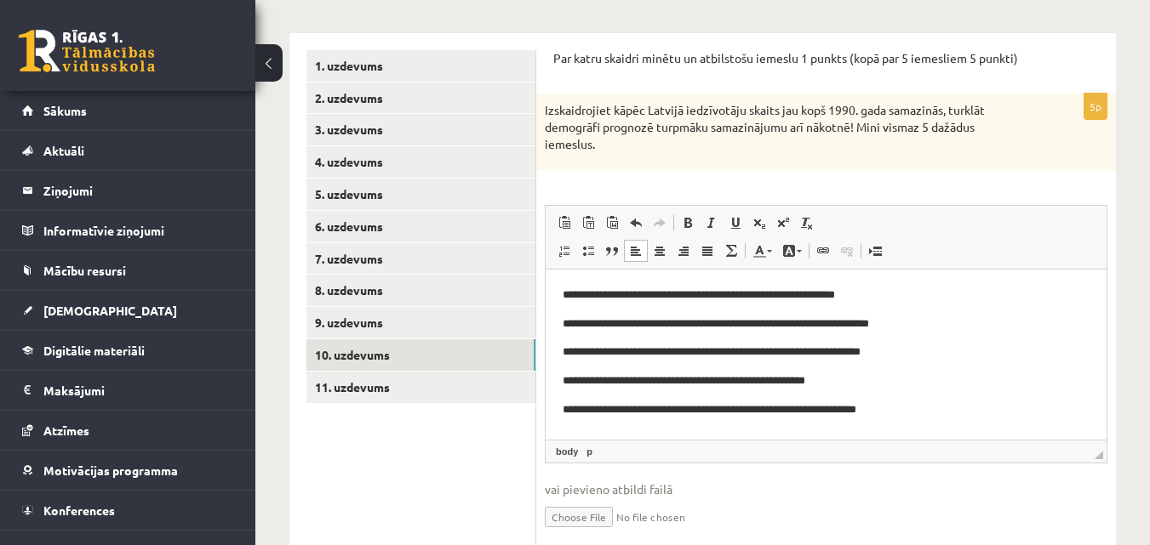
scroll to position [322, 0]
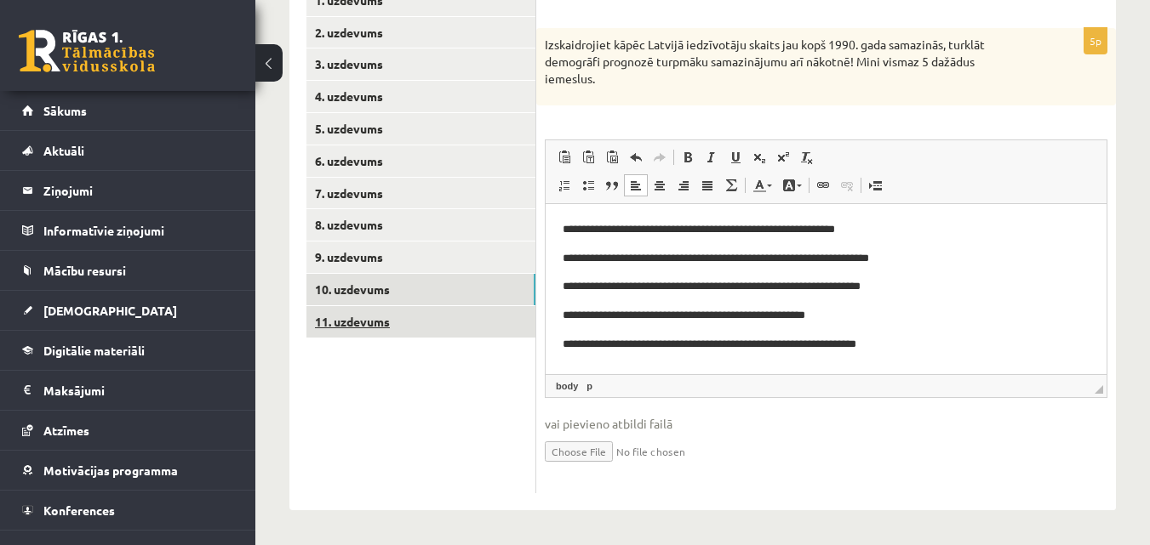
click at [467, 317] on link "11. uzdevums" at bounding box center [420, 321] width 229 height 31
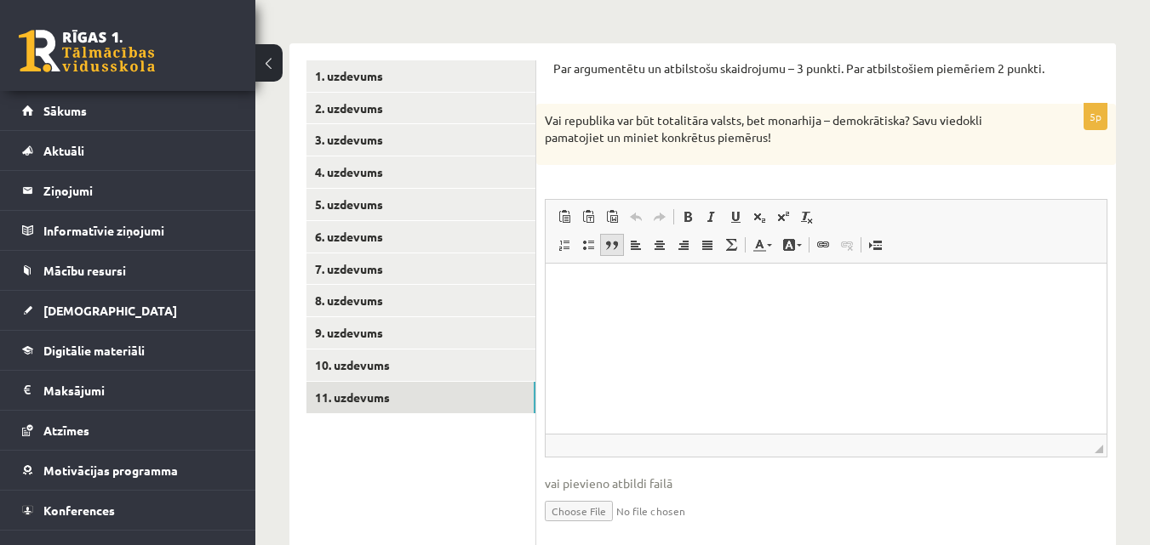
scroll to position [220, 0]
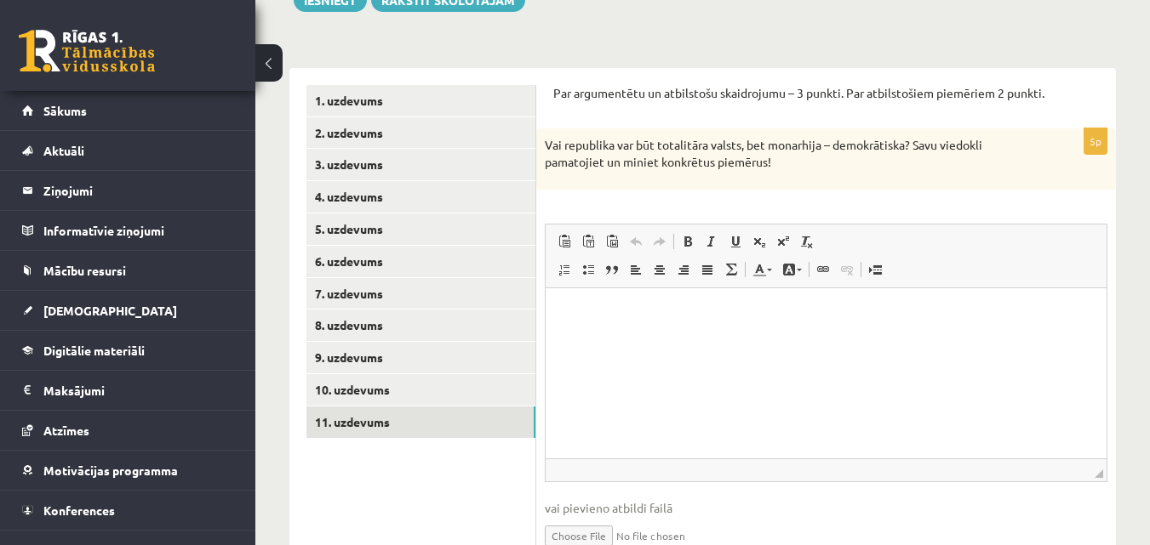
click at [590, 312] on p "Визуальный текстовый редактор, wiswyg-editor-user-answer-47433986329760" at bounding box center [825, 314] width 527 height 18
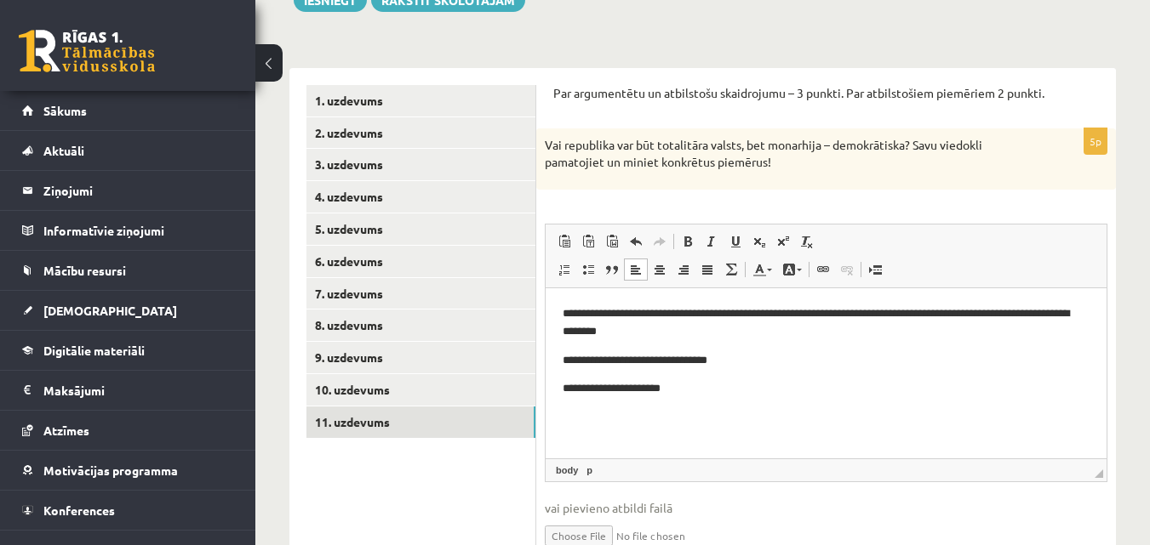
click at [613, 386] on p "**********" at bounding box center [825, 389] width 527 height 18
click at [705, 409] on html "**********" at bounding box center [825, 351] width 561 height 127
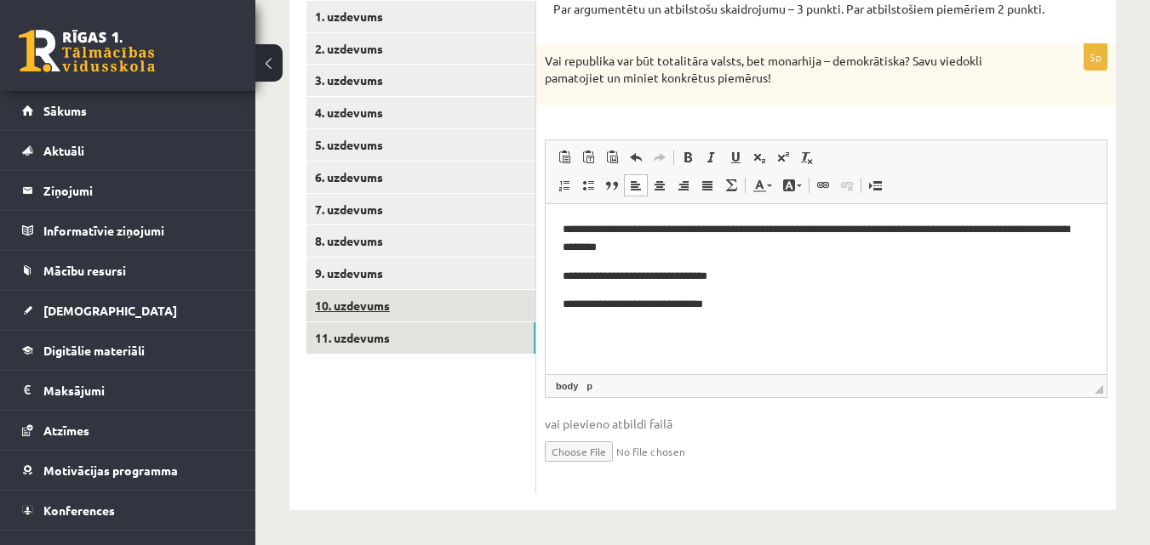
click at [402, 317] on link "10. uzdevums" at bounding box center [420, 305] width 229 height 31
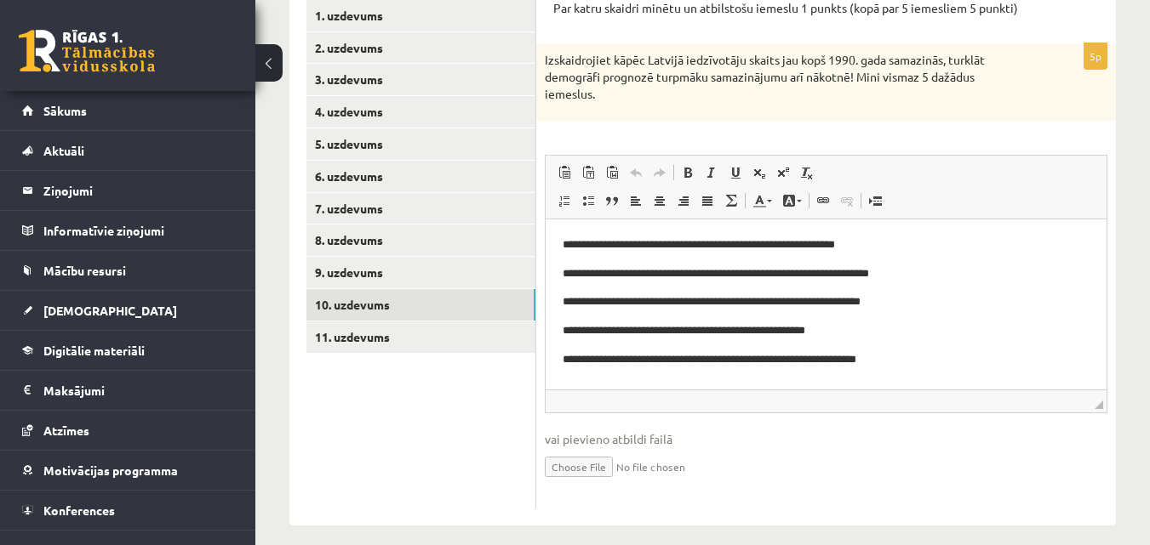
scroll to position [0, 0]
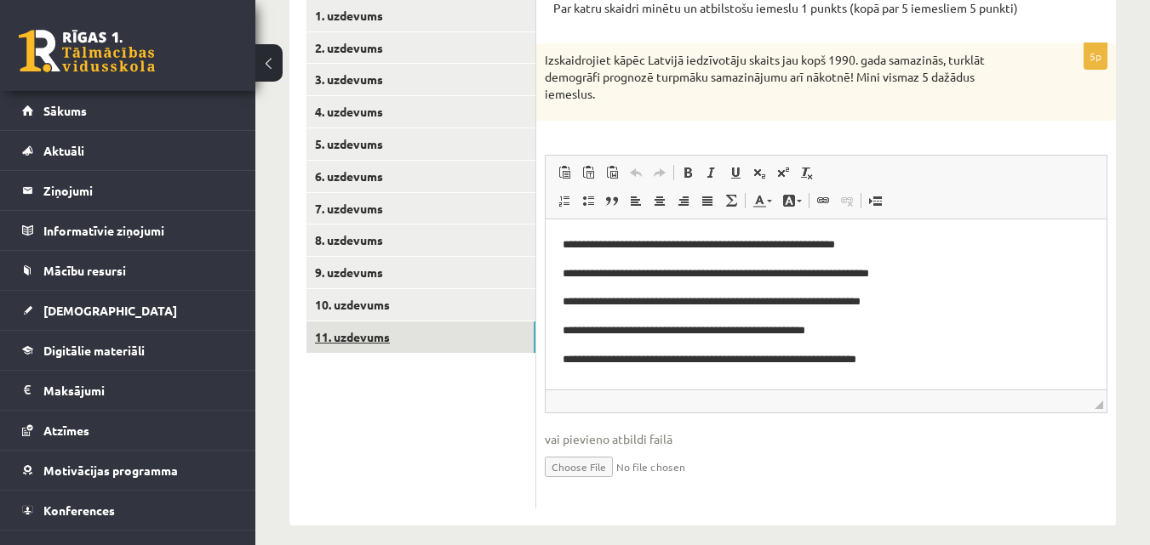
click at [415, 342] on link "11. uzdevums" at bounding box center [420, 337] width 229 height 31
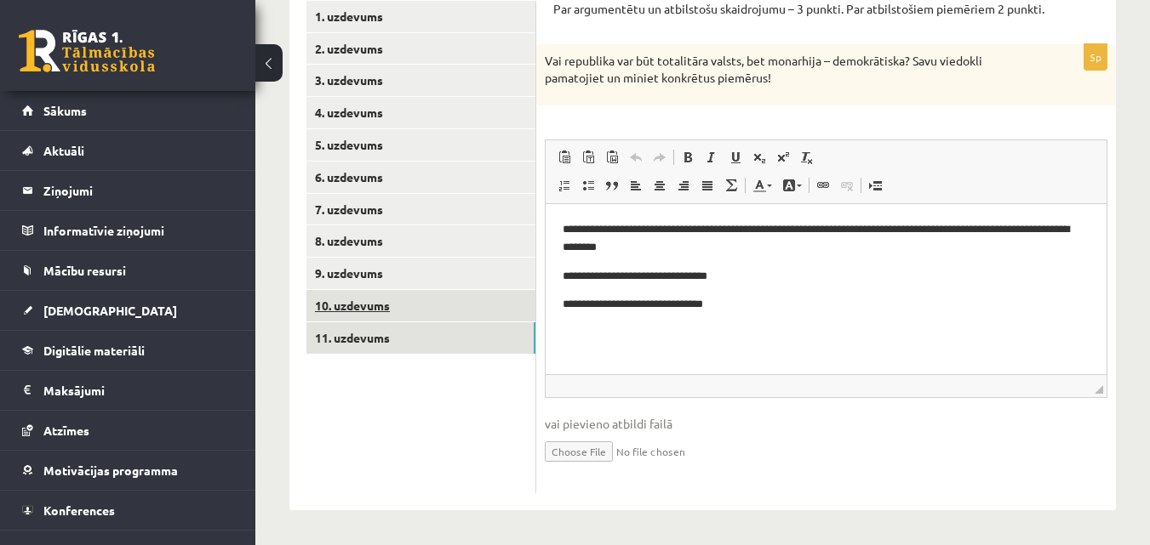
click at [431, 308] on link "10. uzdevums" at bounding box center [420, 305] width 229 height 31
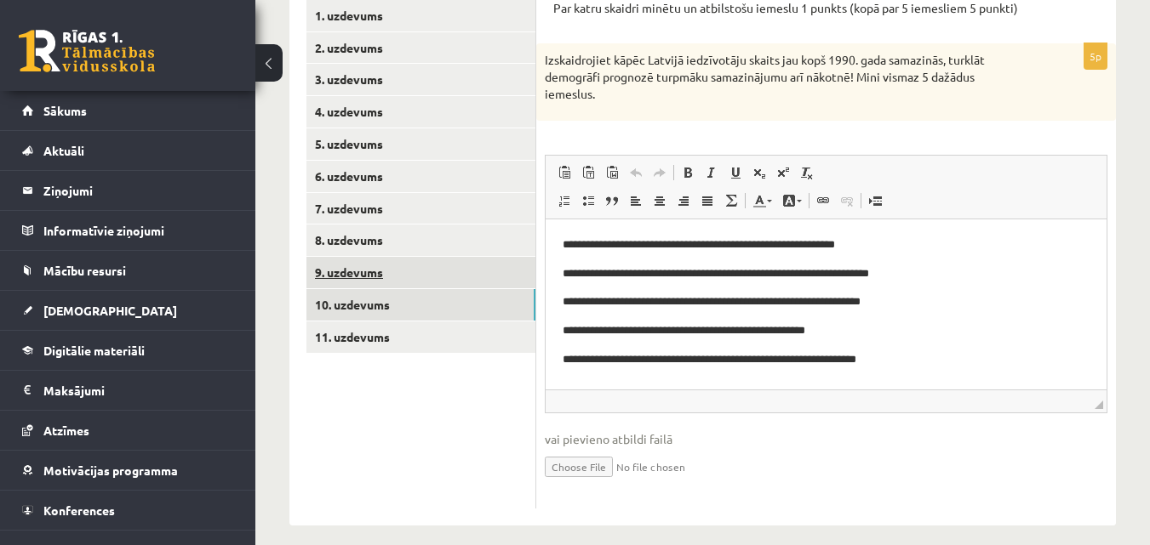
click at [334, 270] on link "9. uzdevums" at bounding box center [420, 272] width 229 height 31
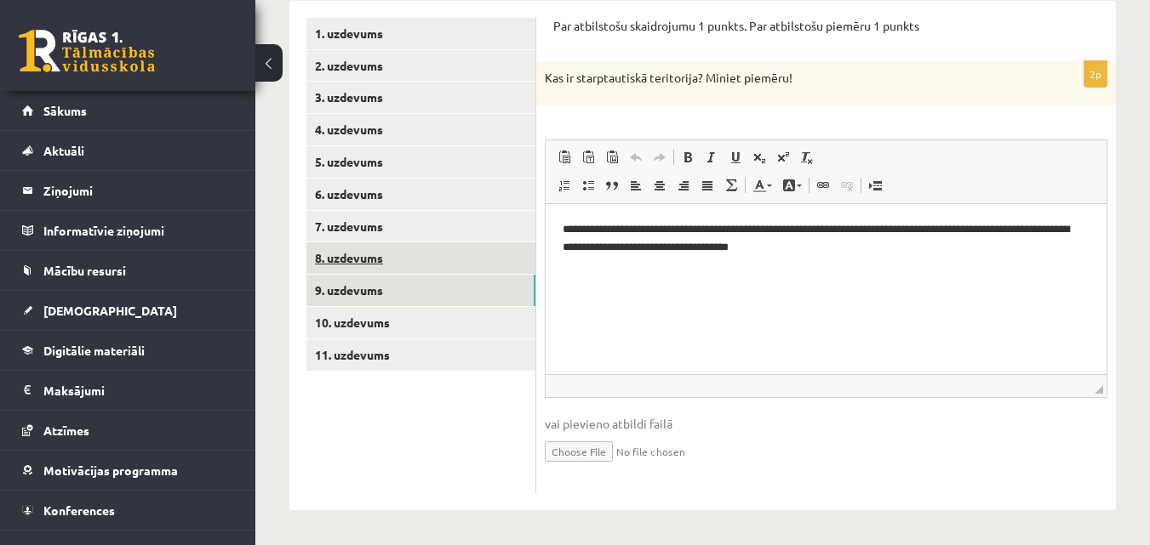
click at [444, 255] on link "8. uzdevums" at bounding box center [420, 258] width 229 height 31
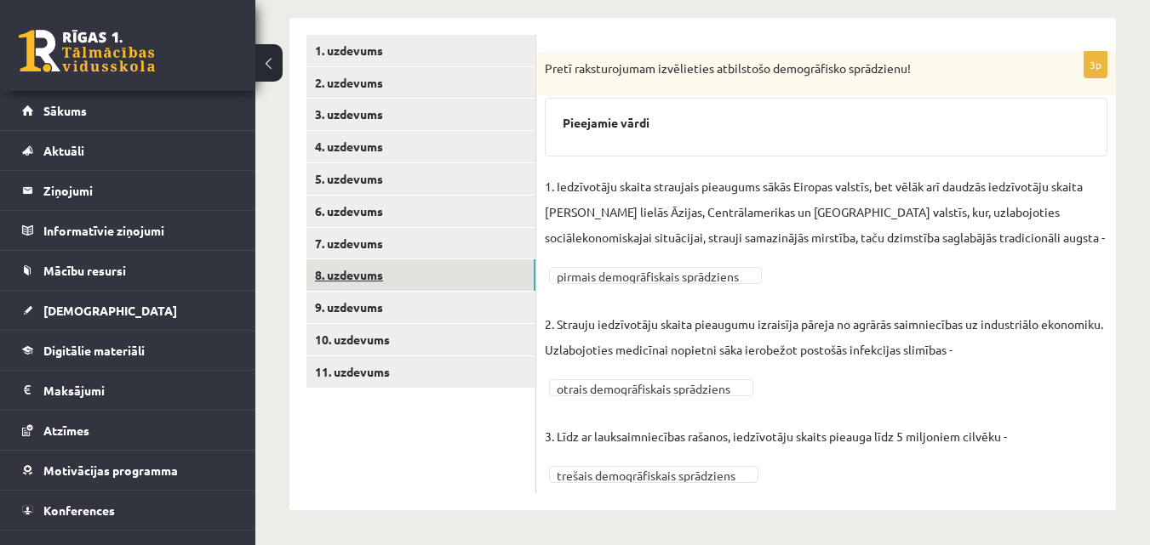
scroll to position [271, 0]
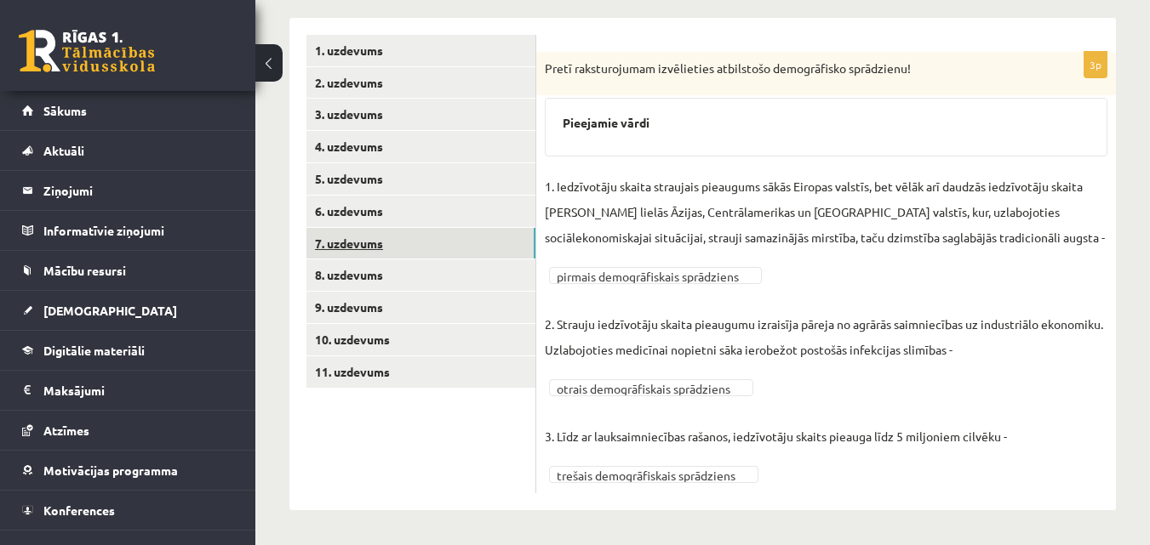
click at [420, 229] on link "7. uzdevums" at bounding box center [420, 243] width 229 height 31
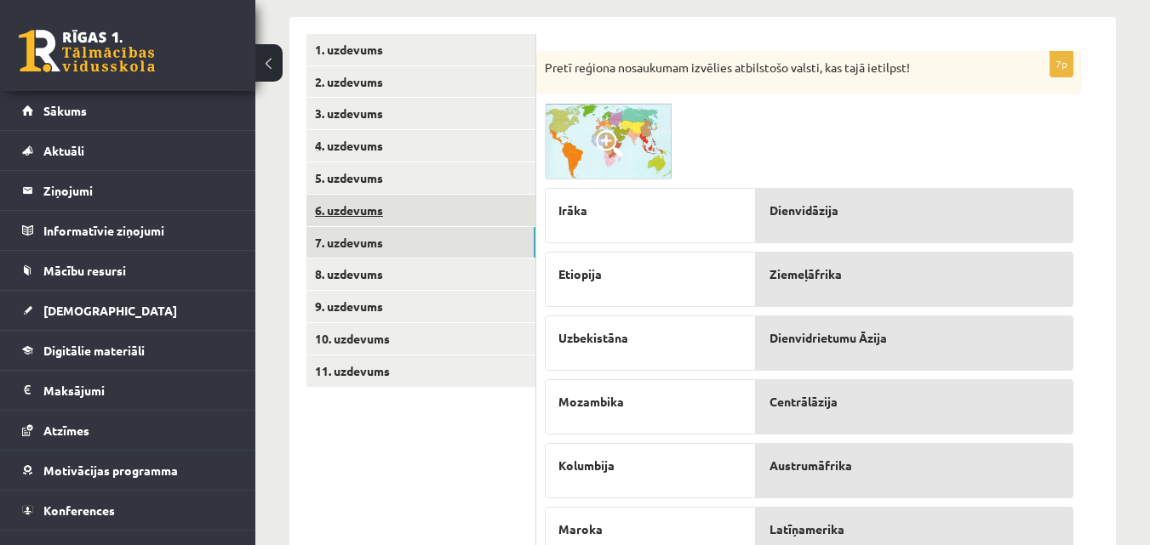
click at [408, 219] on link "6. uzdevums" at bounding box center [420, 210] width 229 height 31
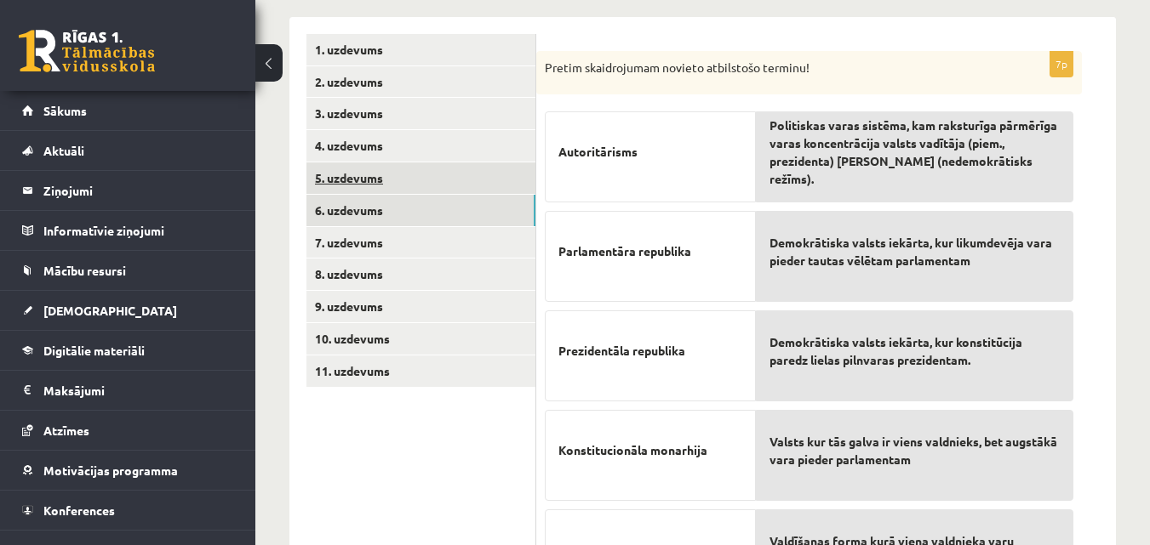
click at [388, 180] on link "5. uzdevums" at bounding box center [420, 178] width 229 height 31
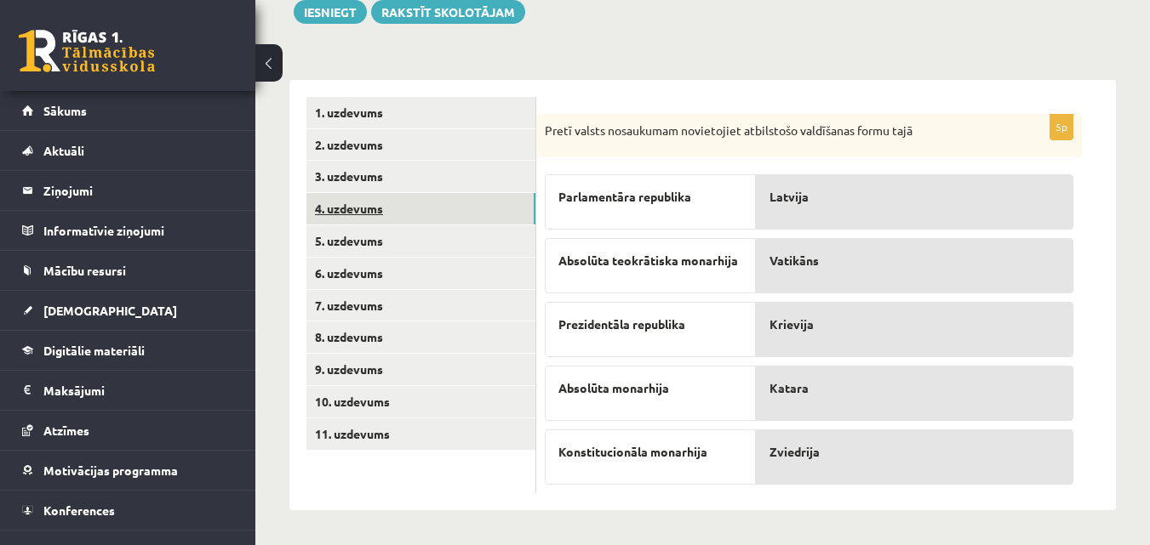
click at [398, 203] on link "4. uzdevums" at bounding box center [420, 208] width 229 height 31
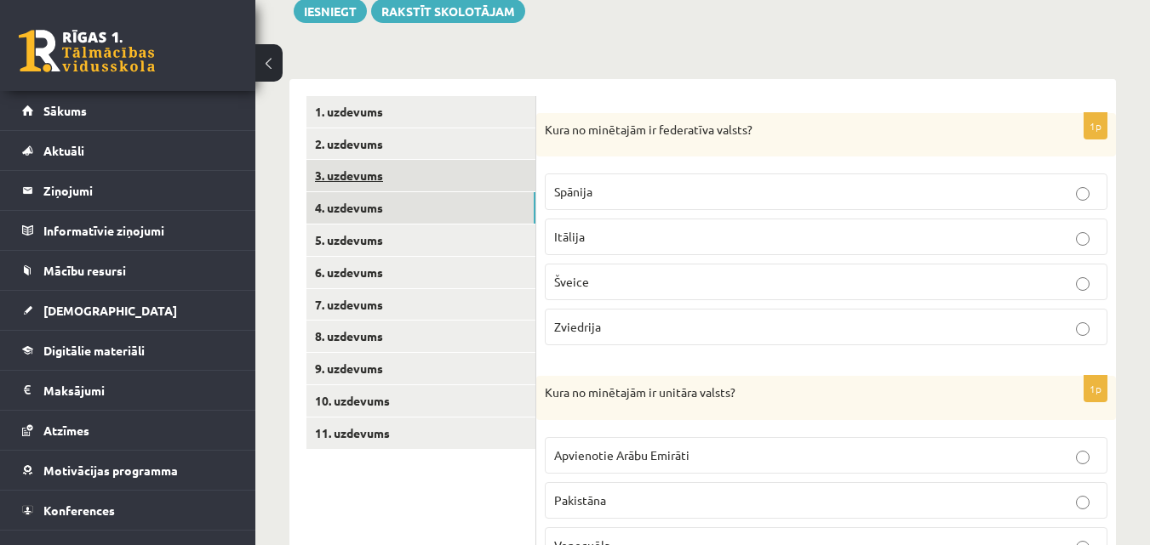
click at [390, 176] on link "3. uzdevums" at bounding box center [420, 175] width 229 height 31
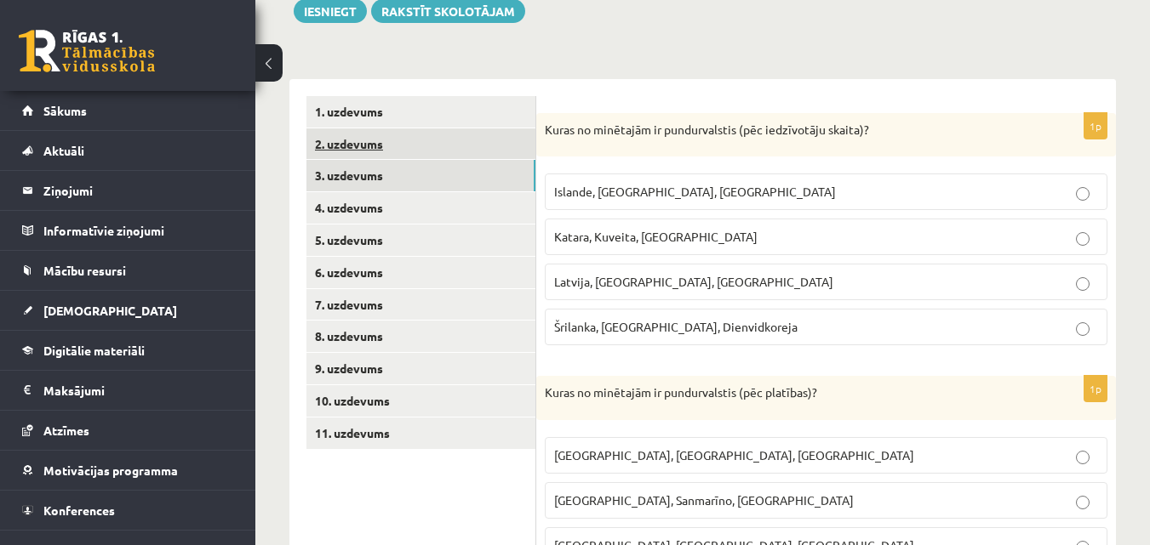
click at [396, 134] on link "2. uzdevums" at bounding box center [420, 143] width 229 height 31
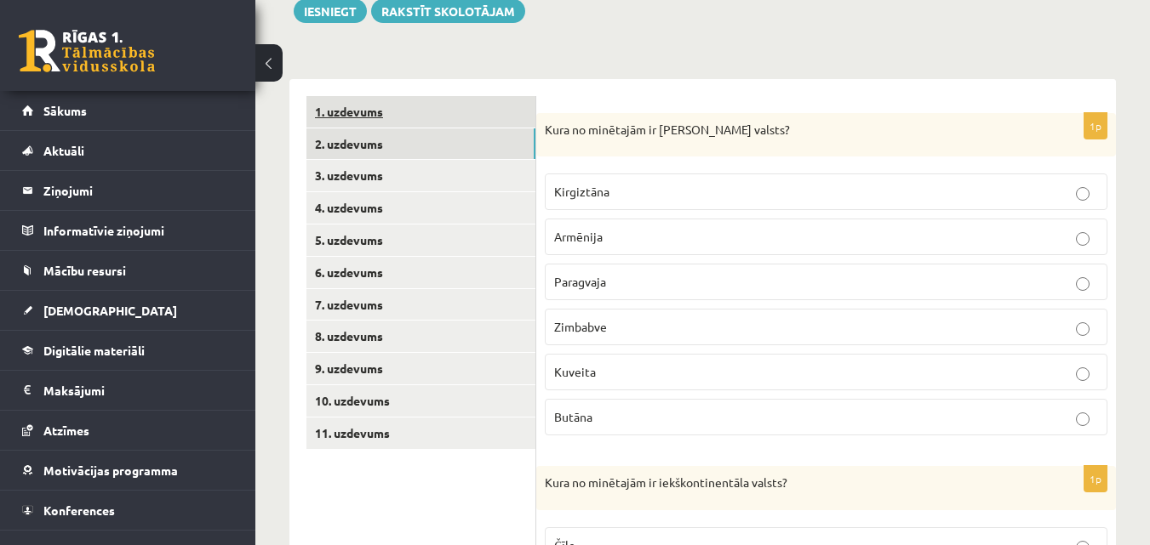
click at [403, 109] on link "1. uzdevums" at bounding box center [420, 111] width 229 height 31
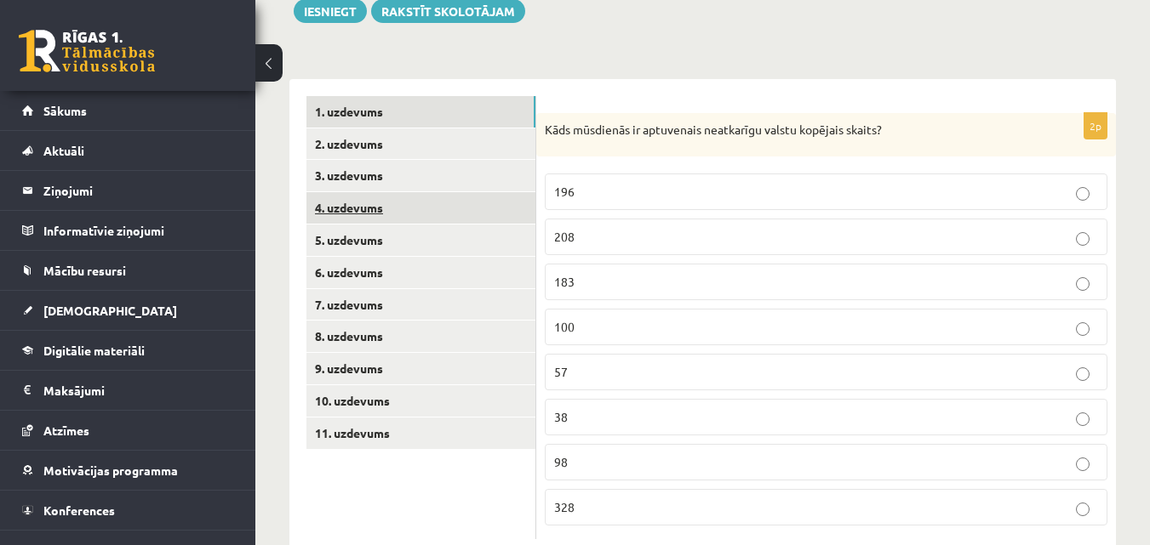
click at [391, 203] on link "4. uzdevums" at bounding box center [420, 207] width 229 height 31
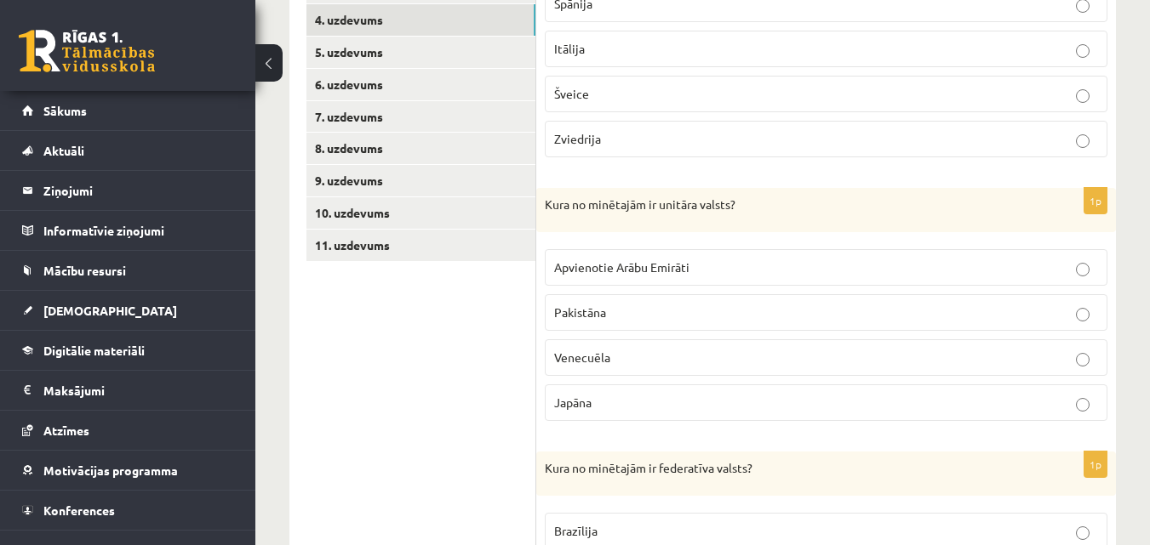
scroll to position [186, 0]
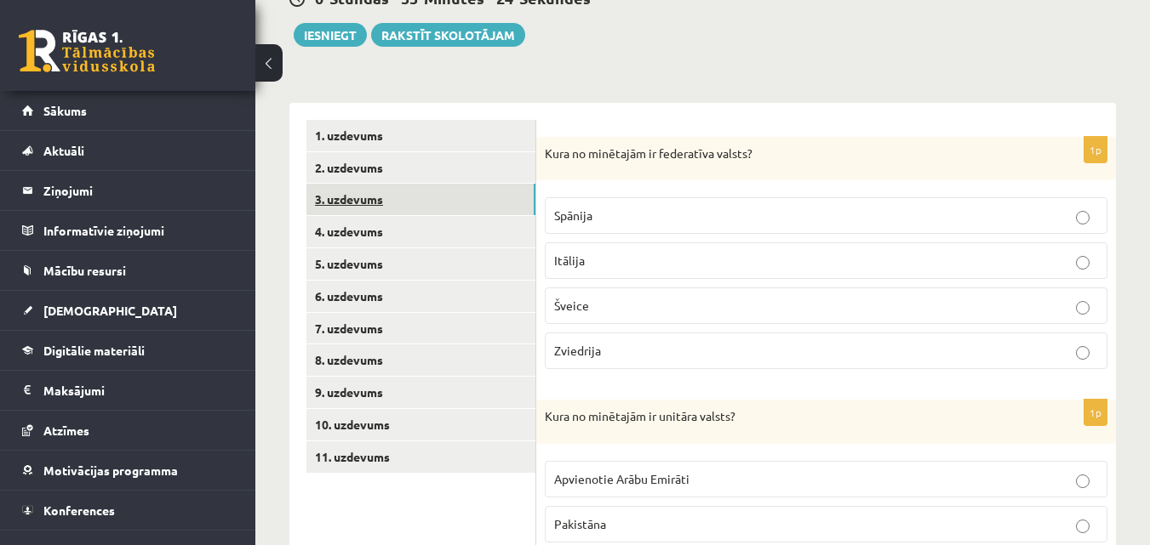
click at [447, 198] on link "3. uzdevums" at bounding box center [420, 199] width 229 height 31
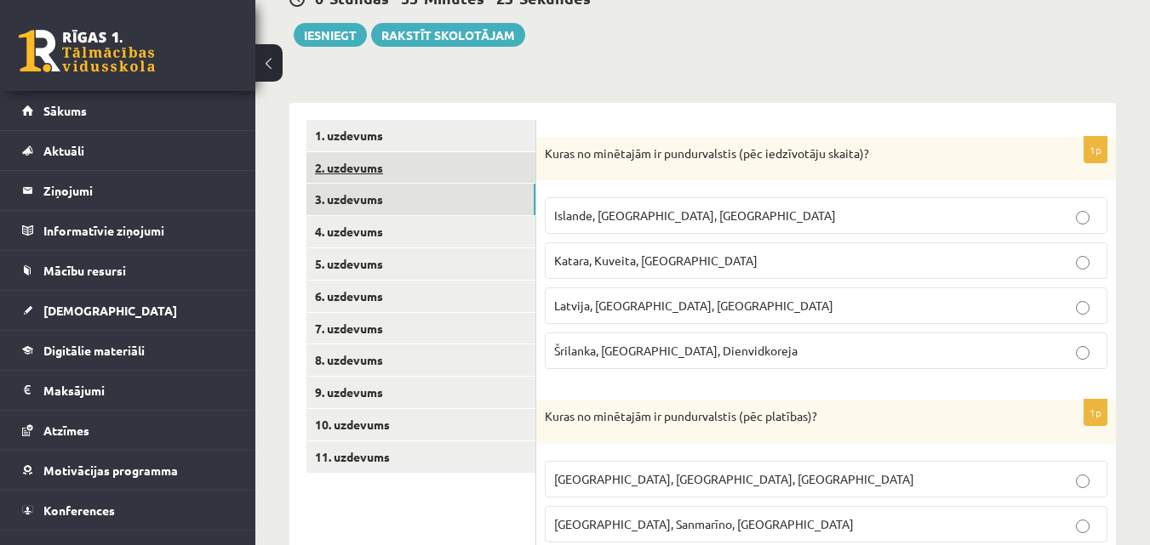
click at [426, 173] on link "2. uzdevums" at bounding box center [420, 167] width 229 height 31
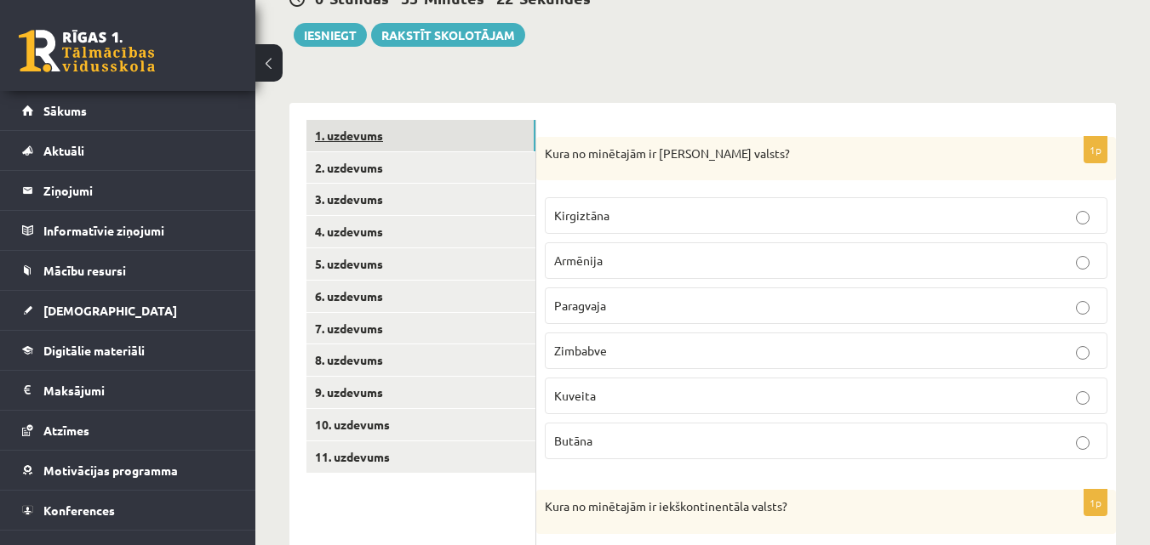
click at [422, 134] on link "1. uzdevums" at bounding box center [420, 135] width 229 height 31
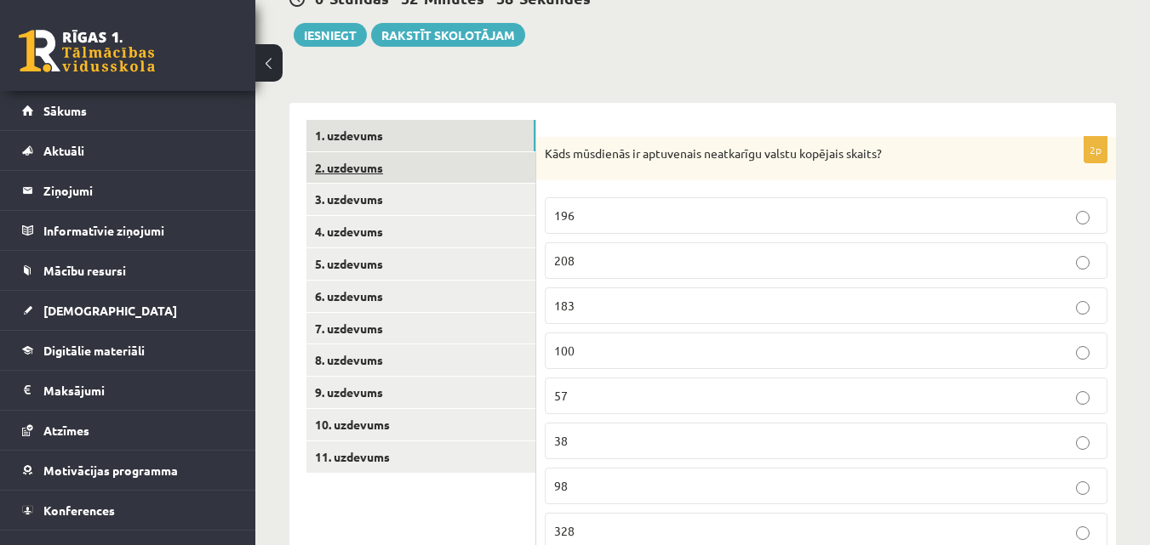
click at [424, 160] on link "2. uzdevums" at bounding box center [420, 167] width 229 height 31
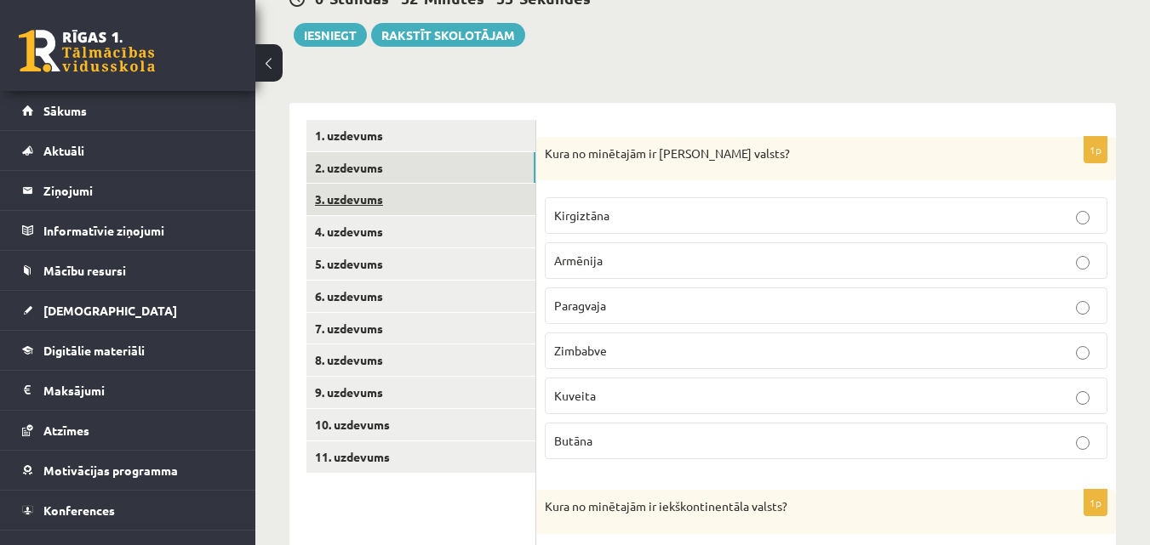
scroll to position [100, 0]
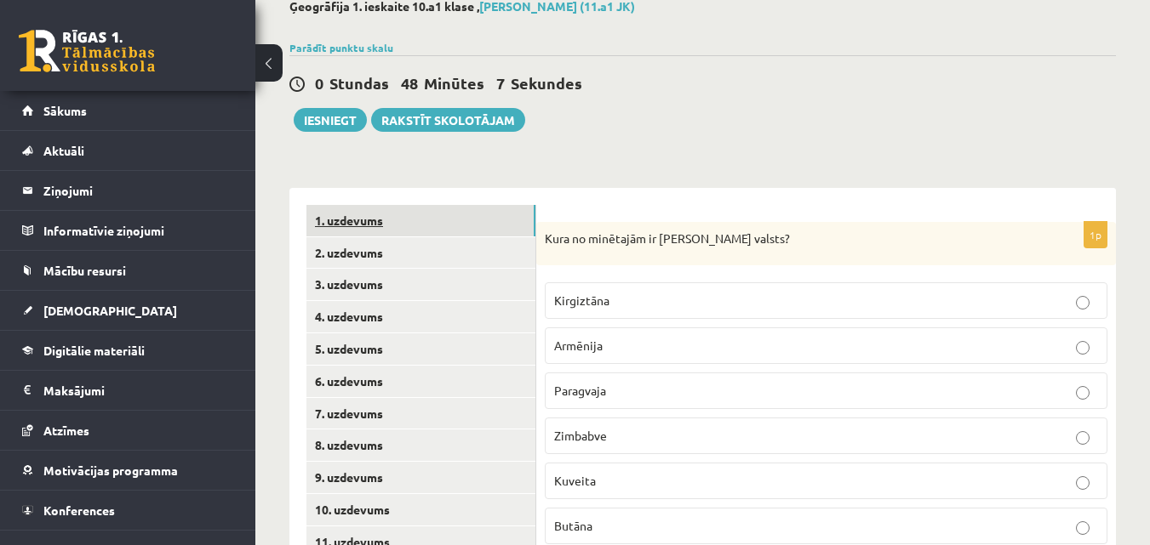
click at [476, 224] on link "1. uzdevums" at bounding box center [420, 220] width 229 height 31
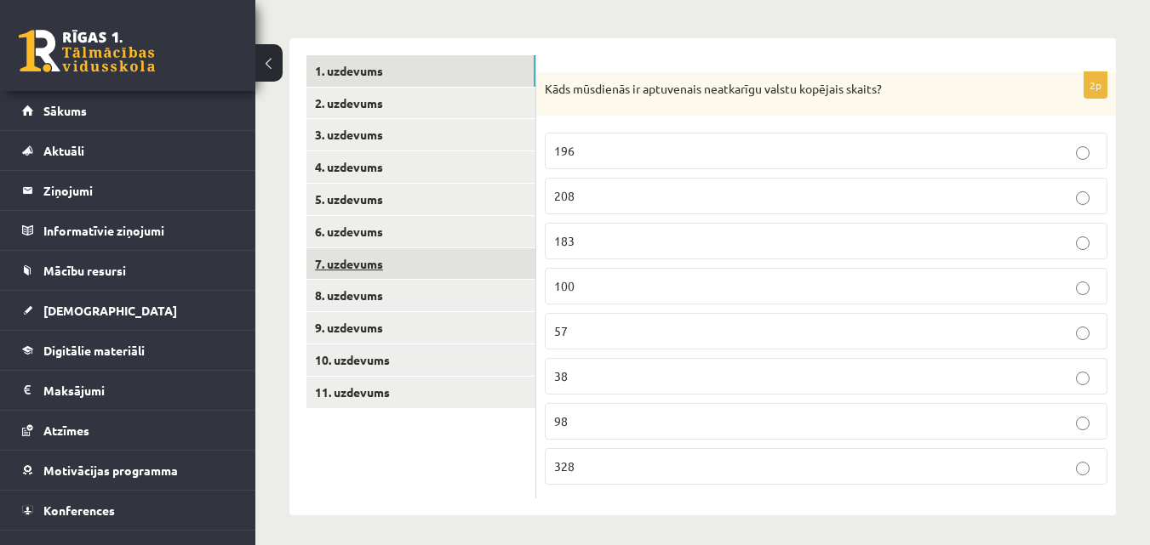
scroll to position [256, 0]
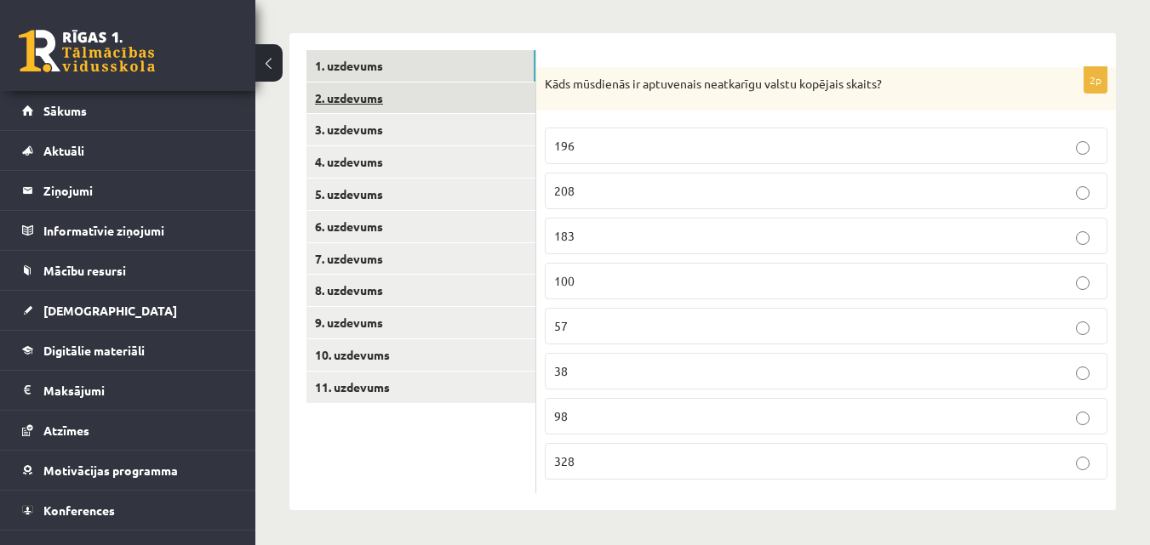
click at [380, 91] on link "2. uzdevums" at bounding box center [420, 98] width 229 height 31
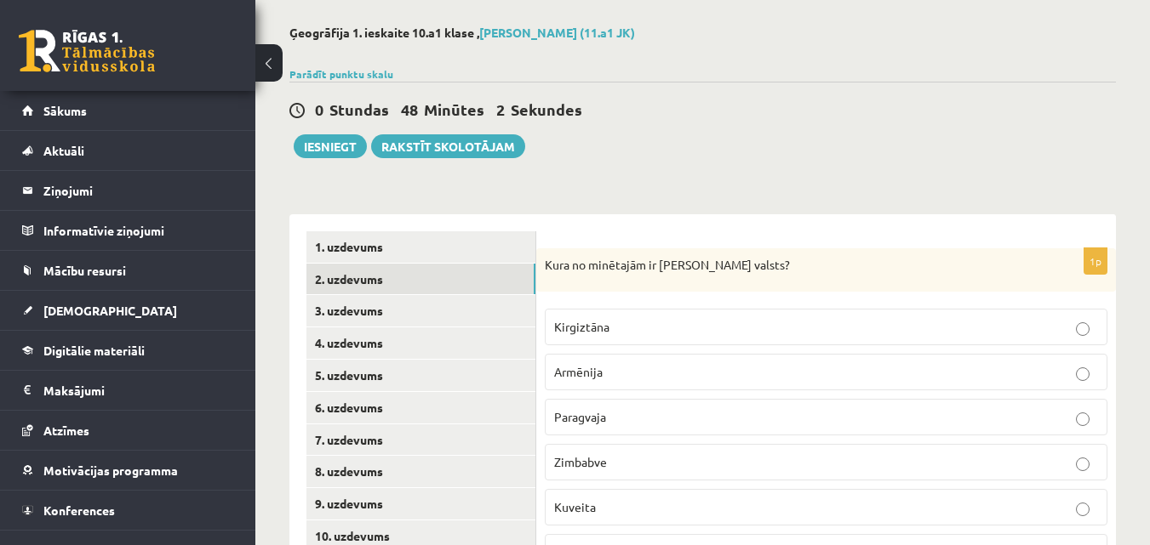
scroll to position [1, 0]
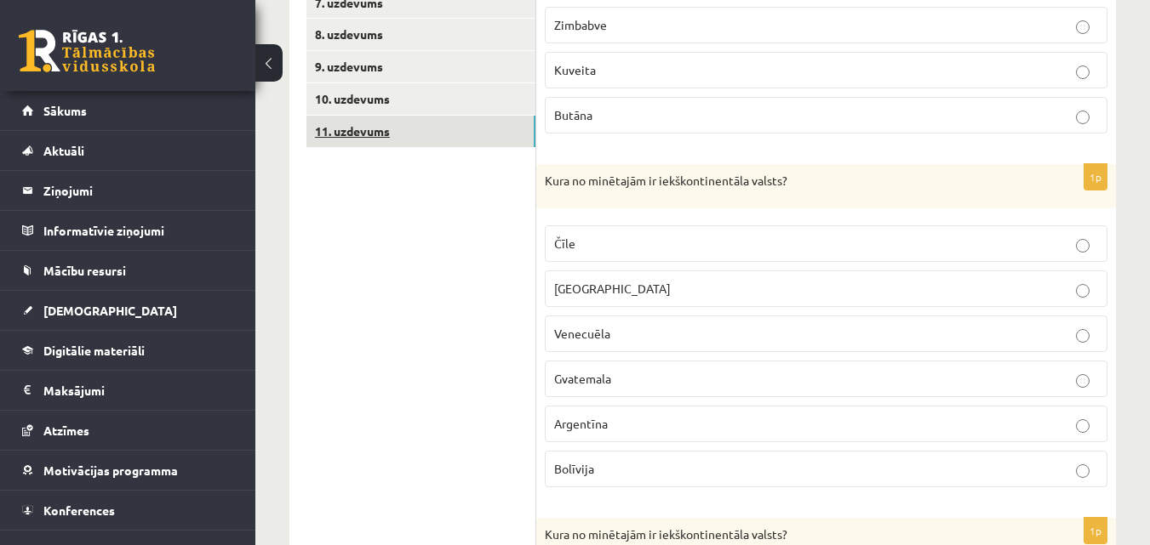
click at [421, 136] on link "11. uzdevums" at bounding box center [420, 131] width 229 height 31
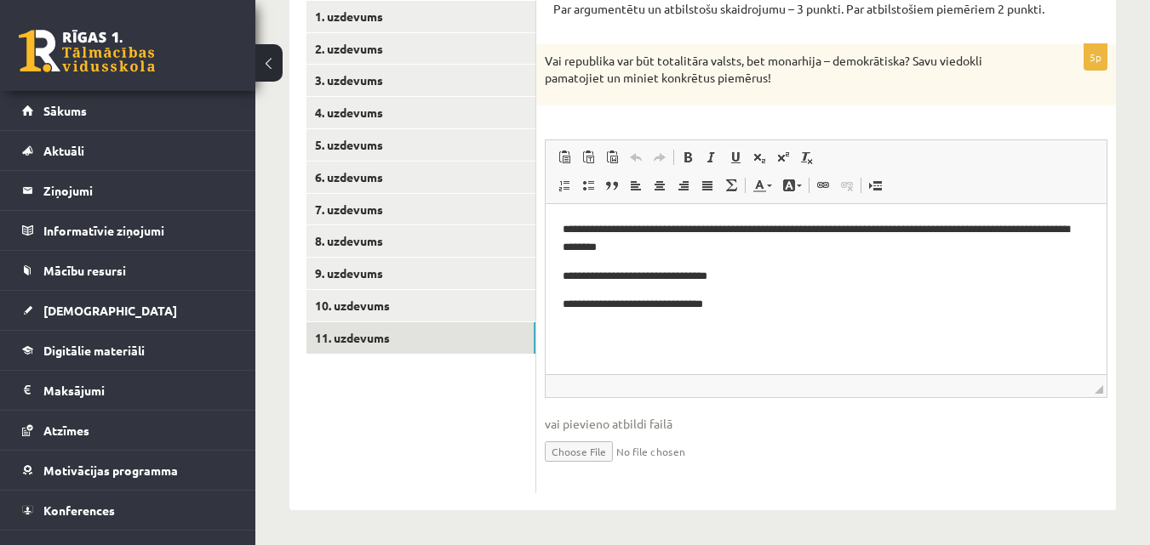
scroll to position [0, 0]
click at [477, 302] on link "10. uzdevums" at bounding box center [420, 305] width 229 height 31
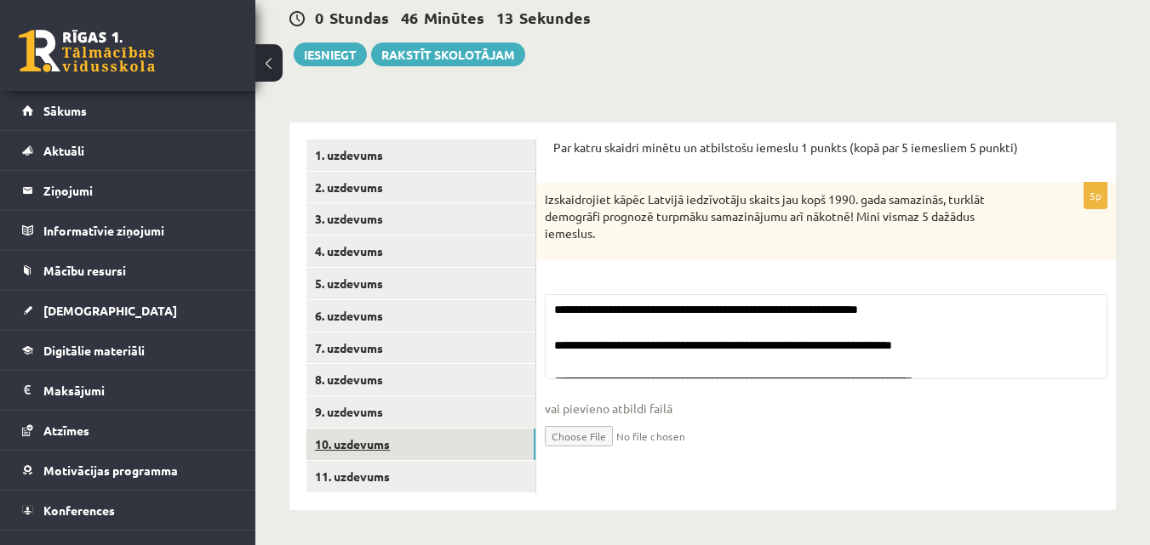
scroll to position [167, 0]
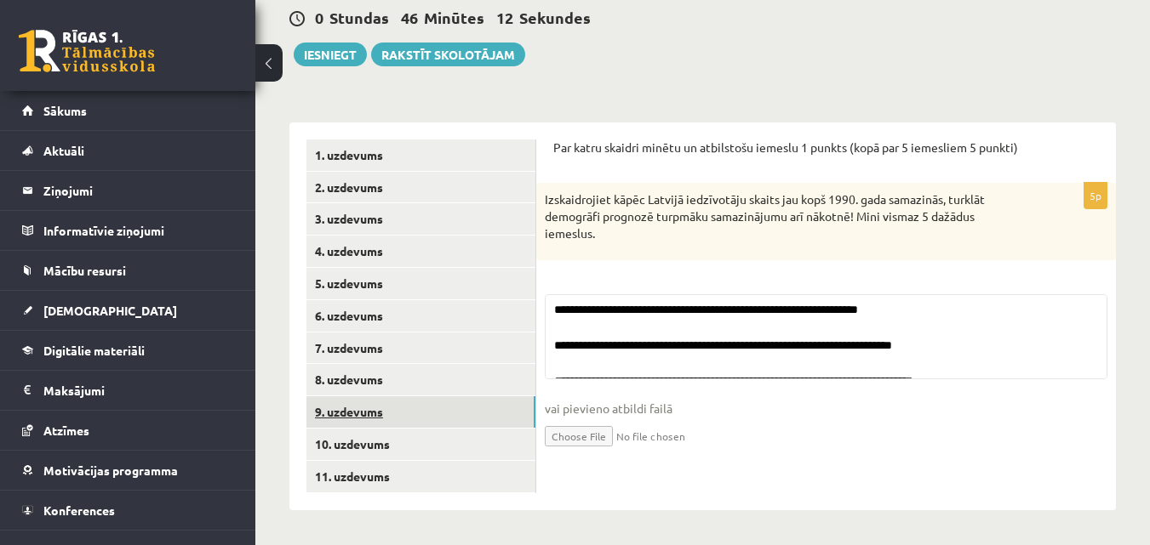
click at [452, 415] on link "9. uzdevums" at bounding box center [420, 412] width 229 height 31
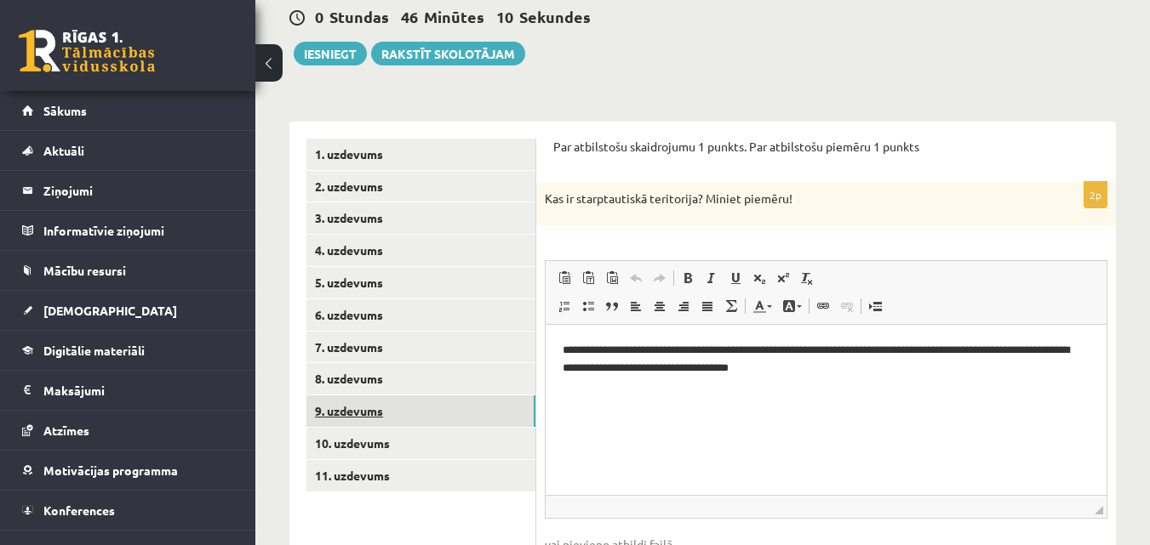
scroll to position [0, 0]
click at [453, 437] on link "10. uzdevums" at bounding box center [420, 443] width 229 height 31
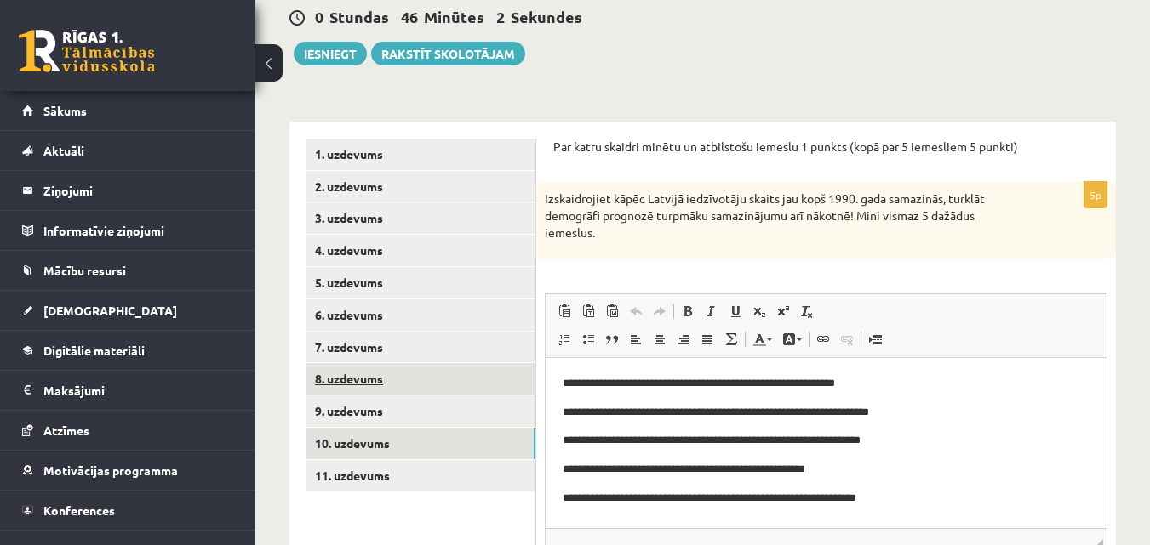
scroll to position [252, 0]
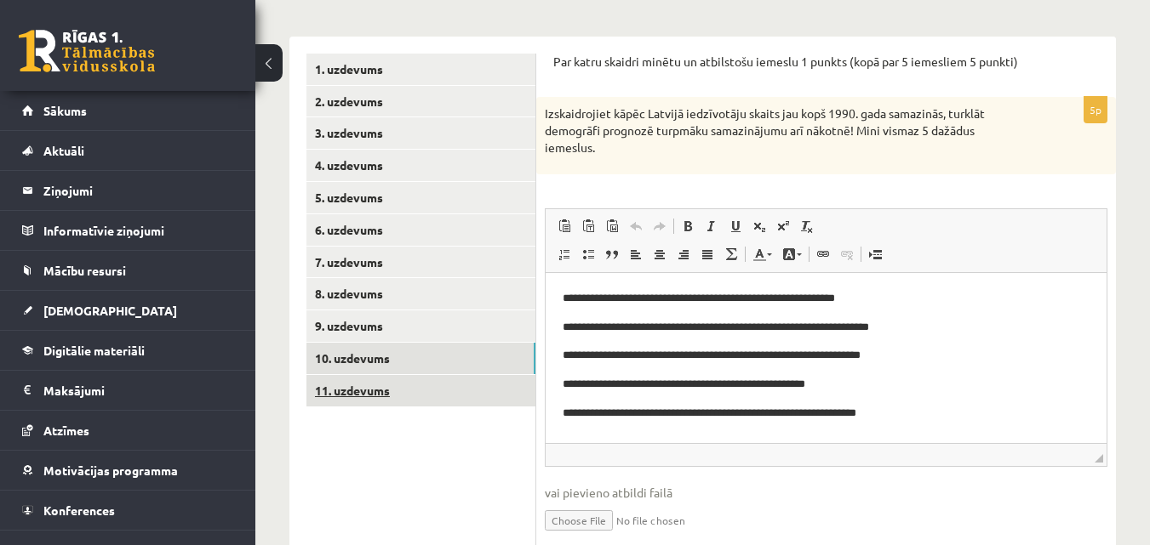
click at [475, 383] on link "11. uzdevums" at bounding box center [420, 390] width 229 height 31
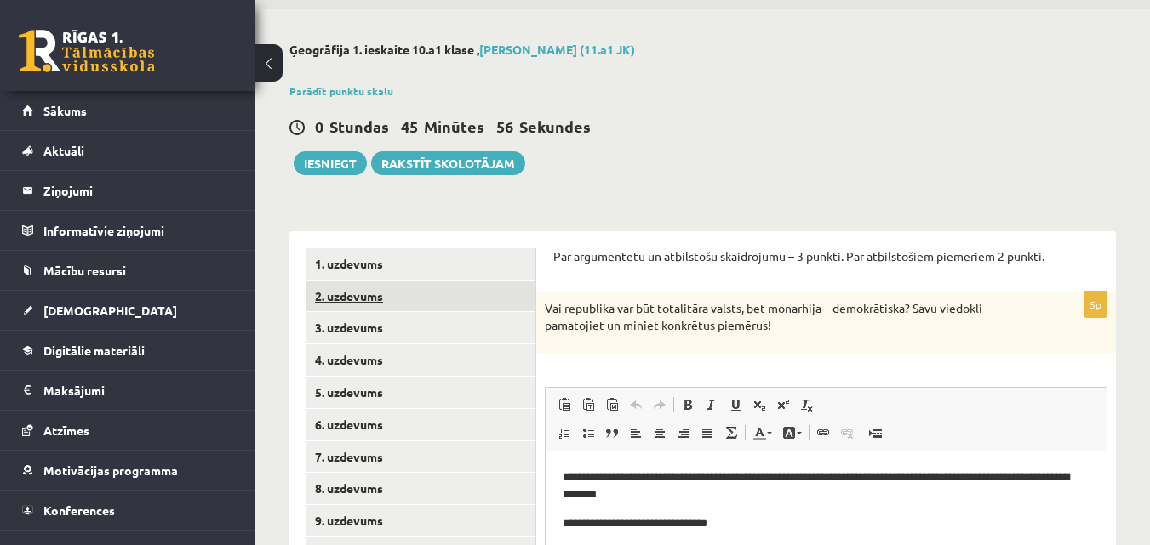
scroll to position [170, 0]
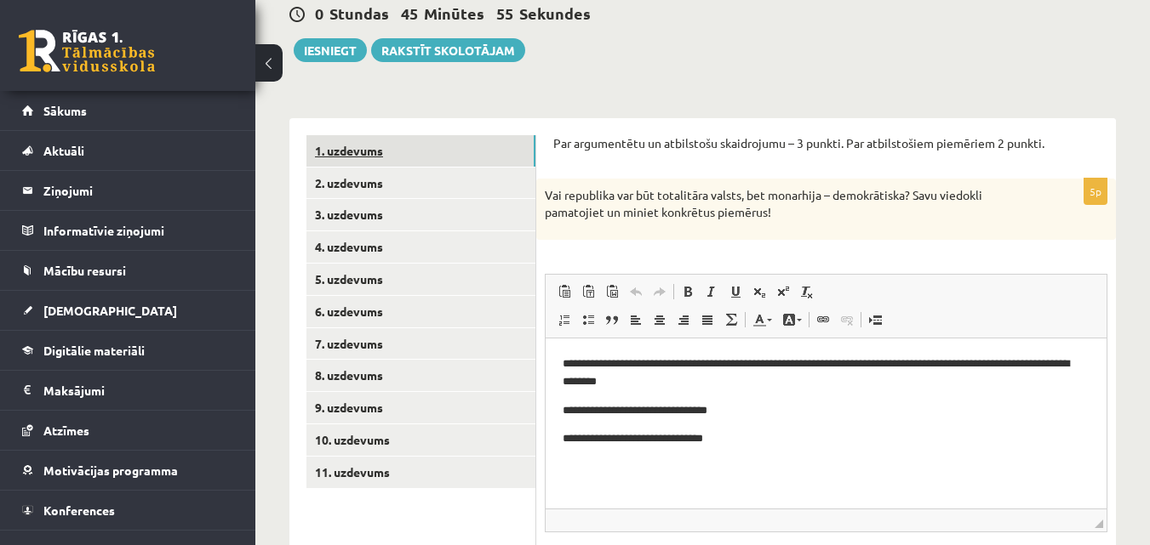
click at [439, 148] on link "1. uzdevums" at bounding box center [420, 150] width 229 height 31
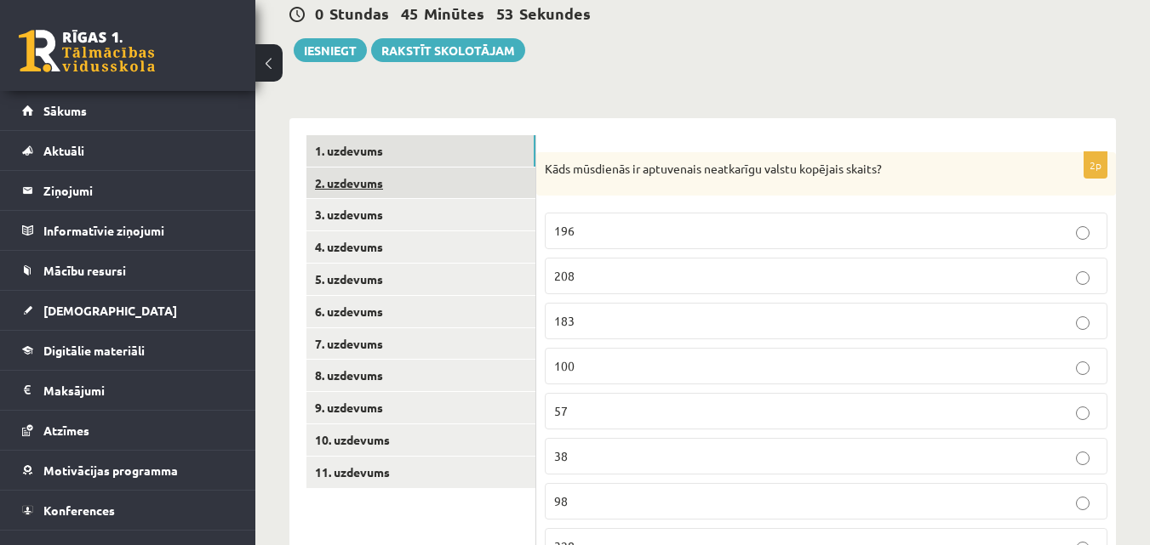
click at [426, 186] on link "2. uzdevums" at bounding box center [420, 183] width 229 height 31
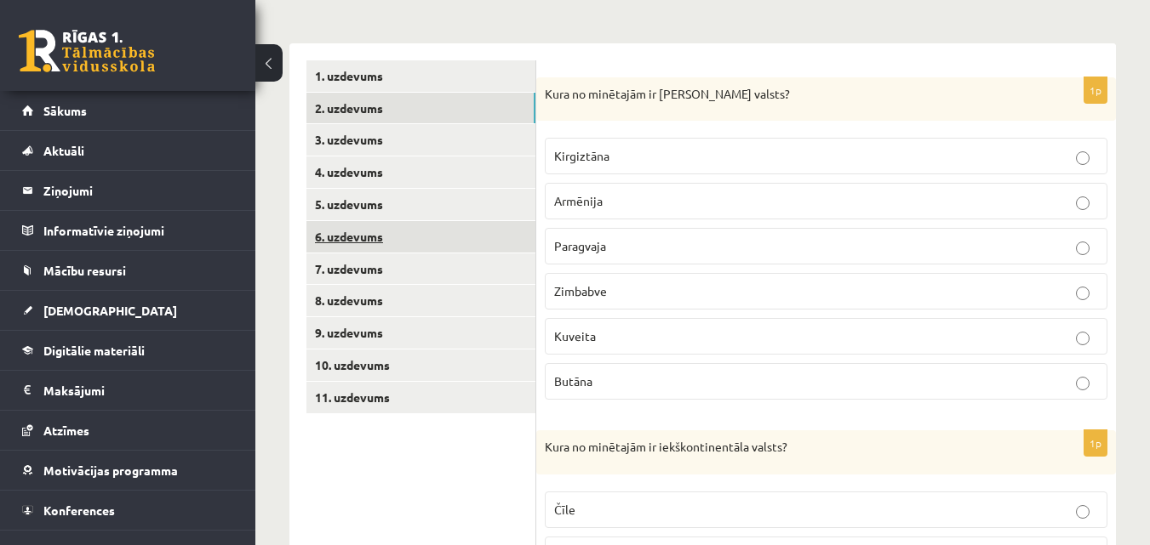
scroll to position [255, 0]
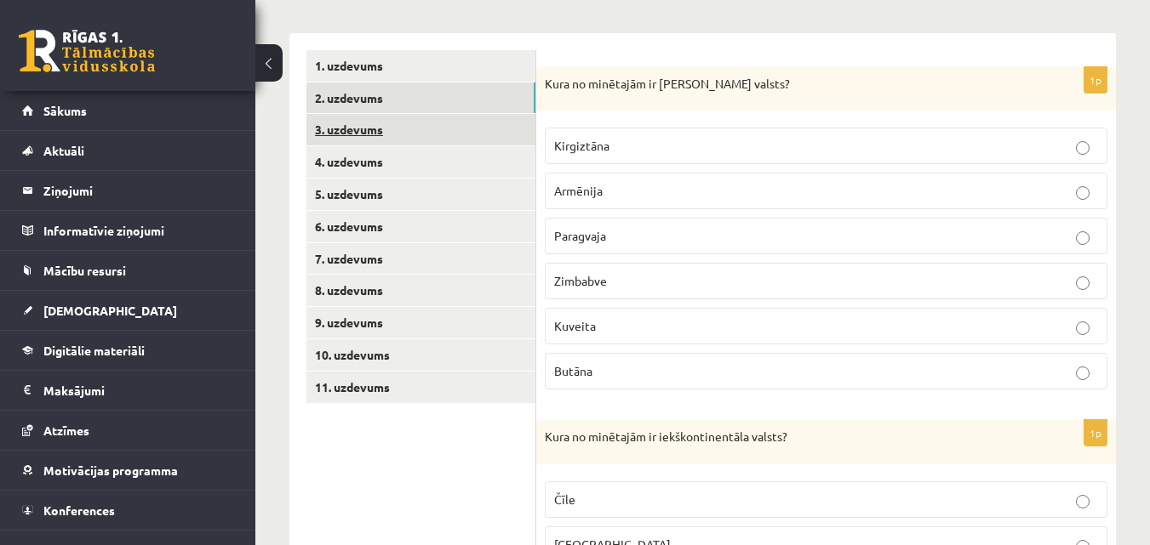
click at [428, 138] on link "3. uzdevums" at bounding box center [420, 129] width 229 height 31
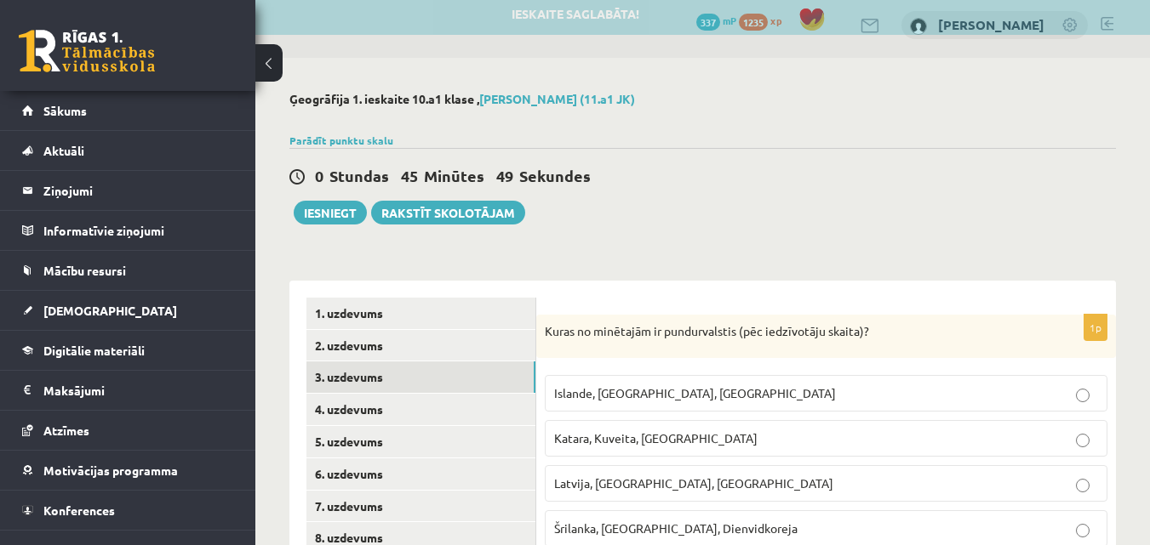
scroll to position [0, 0]
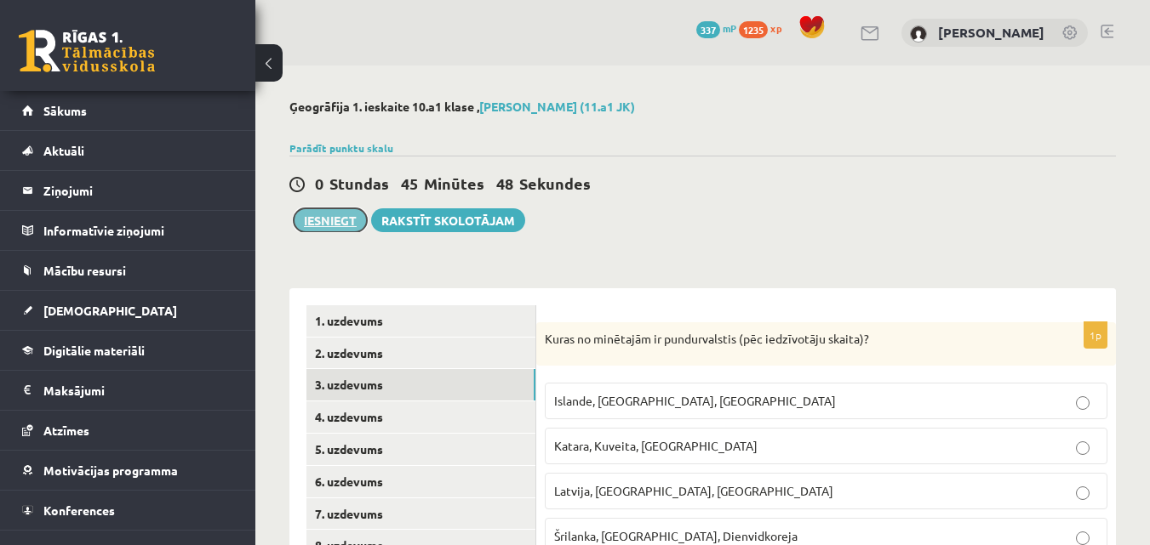
click at [344, 227] on button "Iesniegt" at bounding box center [330, 220] width 73 height 24
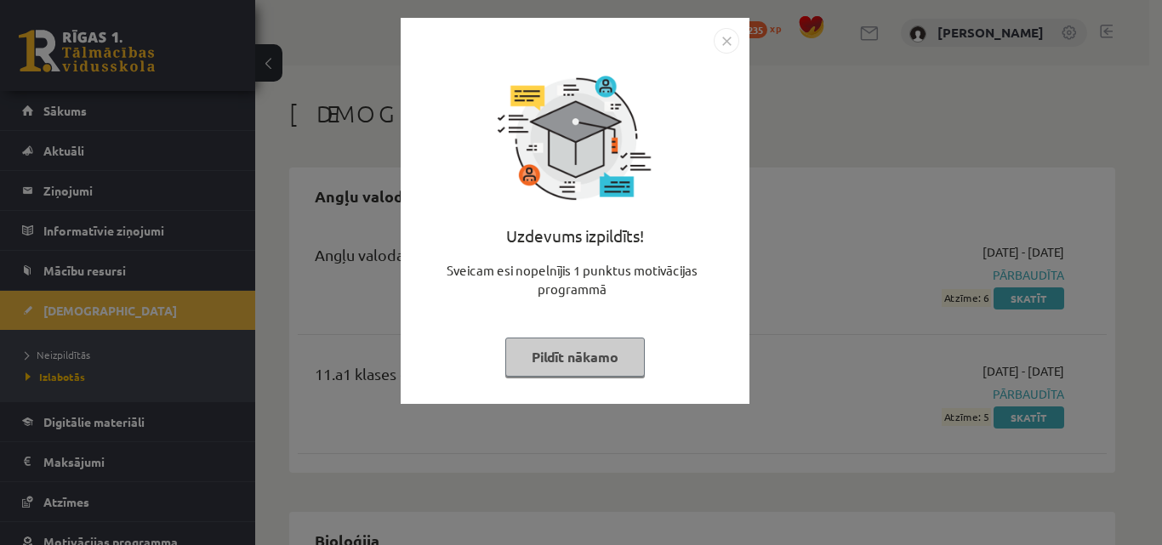
click at [594, 347] on button "Pildīt nākamo" at bounding box center [575, 357] width 140 height 39
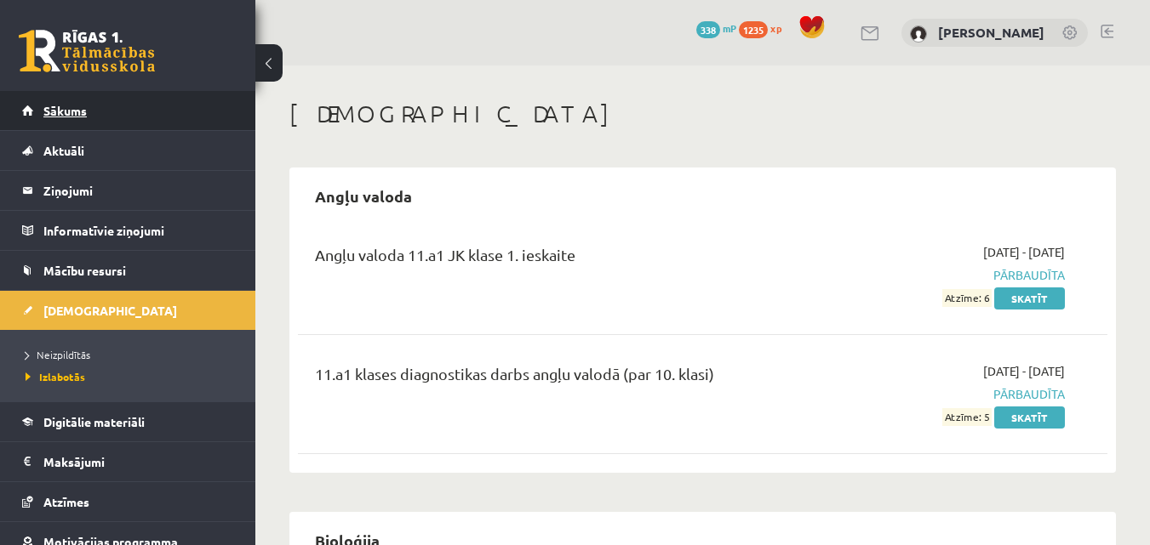
click at [50, 102] on link "Sākums" at bounding box center [128, 110] width 212 height 39
